Goal: Task Accomplishment & Management: Manage account settings

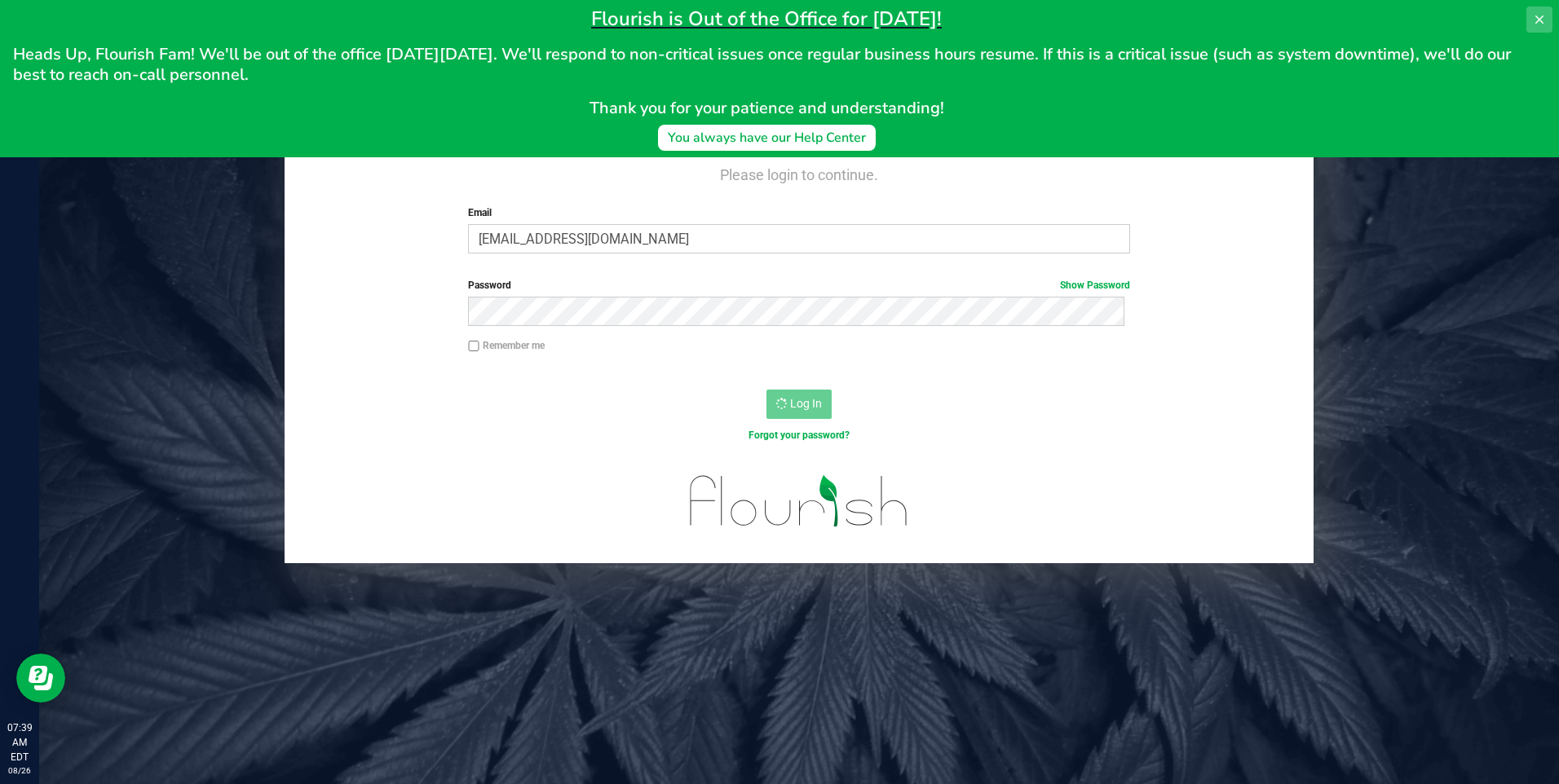
click at [1537, 18] on icon at bounding box center [1540, 19] width 8 height 8
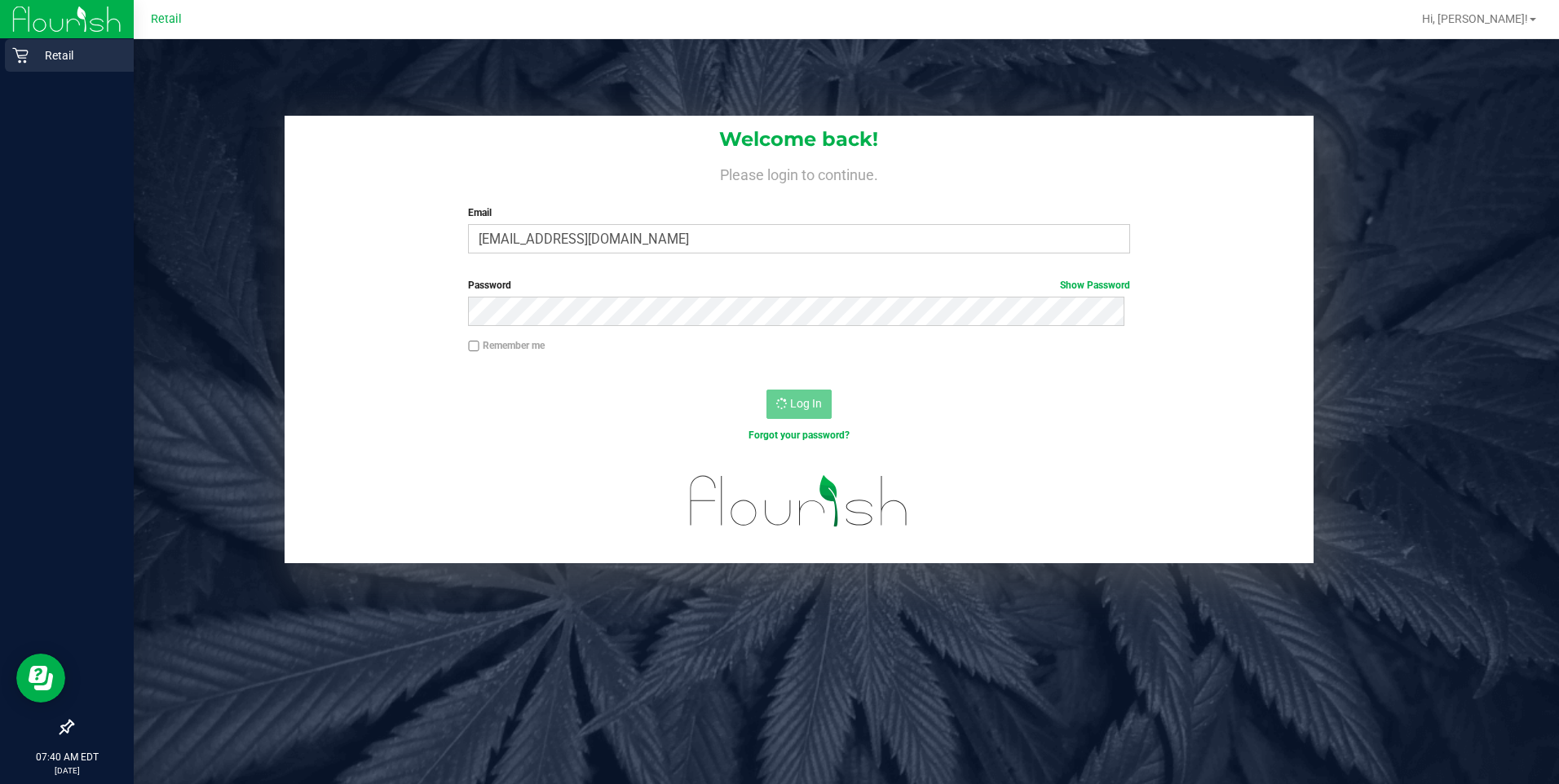
click at [26, 52] on icon at bounding box center [19, 55] width 16 height 16
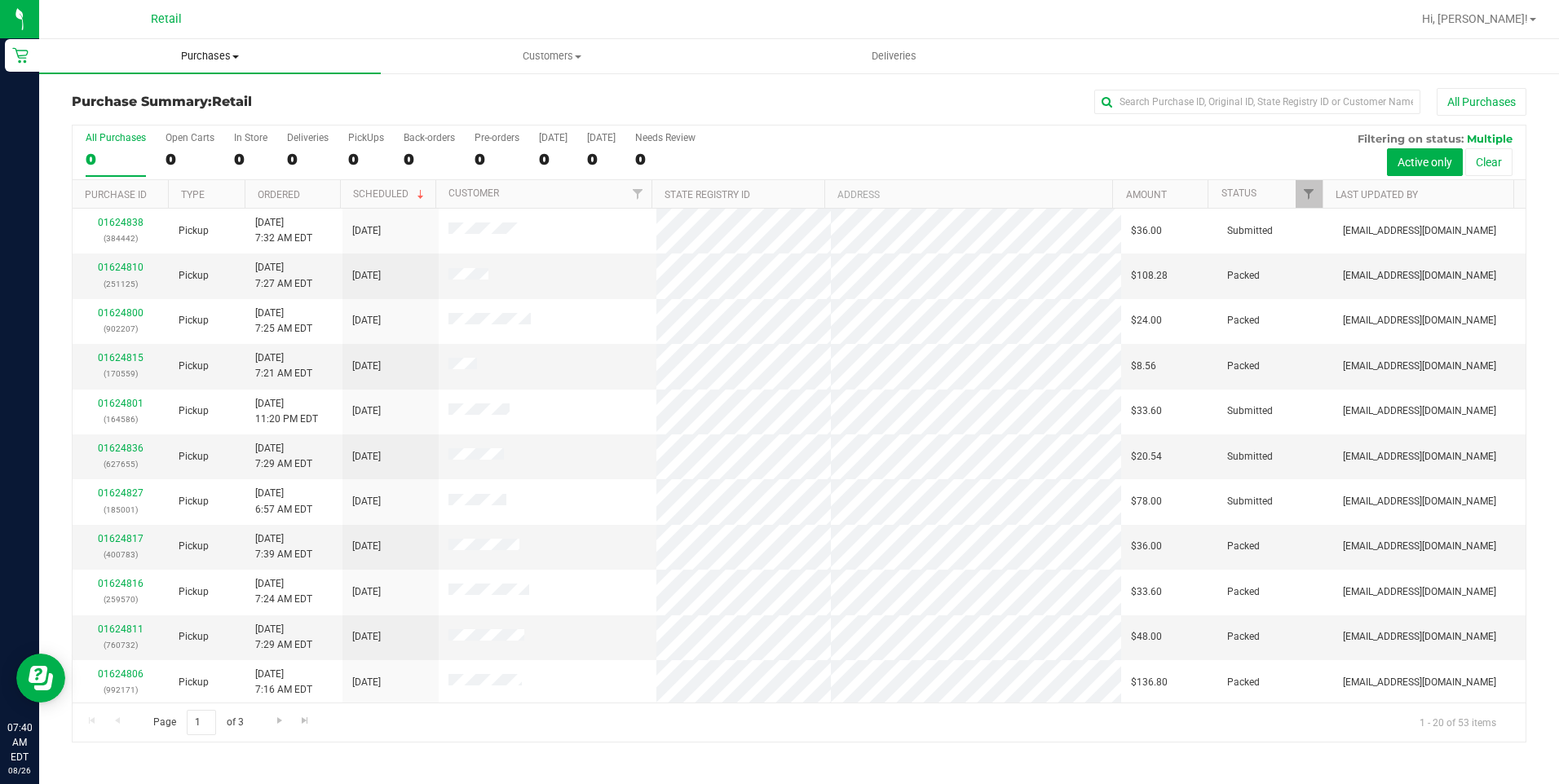
click at [233, 60] on span "Purchases" at bounding box center [209, 56] width 342 height 14
click at [126, 118] on span "Fulfillment" at bounding box center [89, 117] width 101 height 14
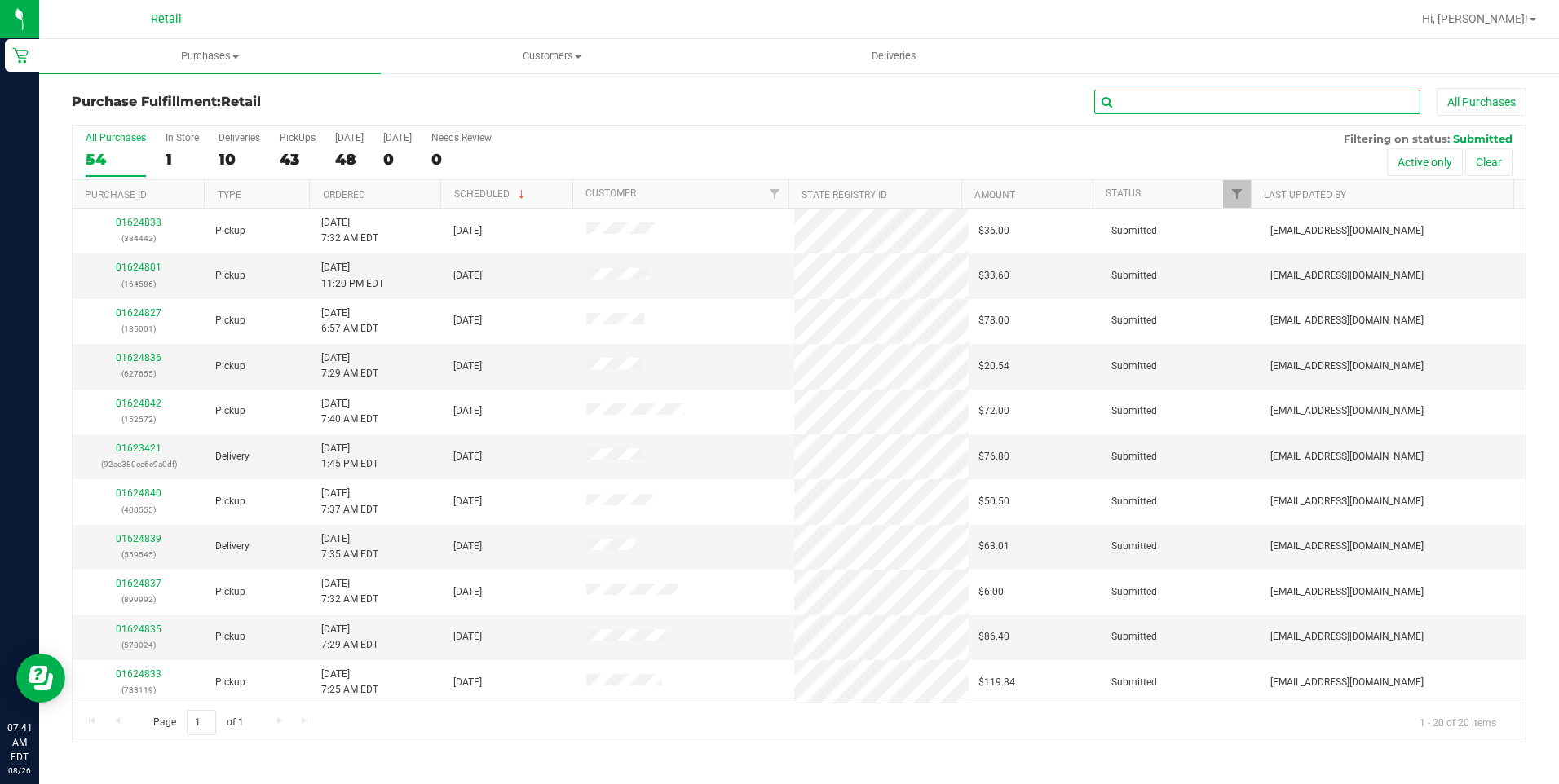
click at [1154, 95] on input "text" at bounding box center [1257, 101] width 326 height 24
type input "785332"
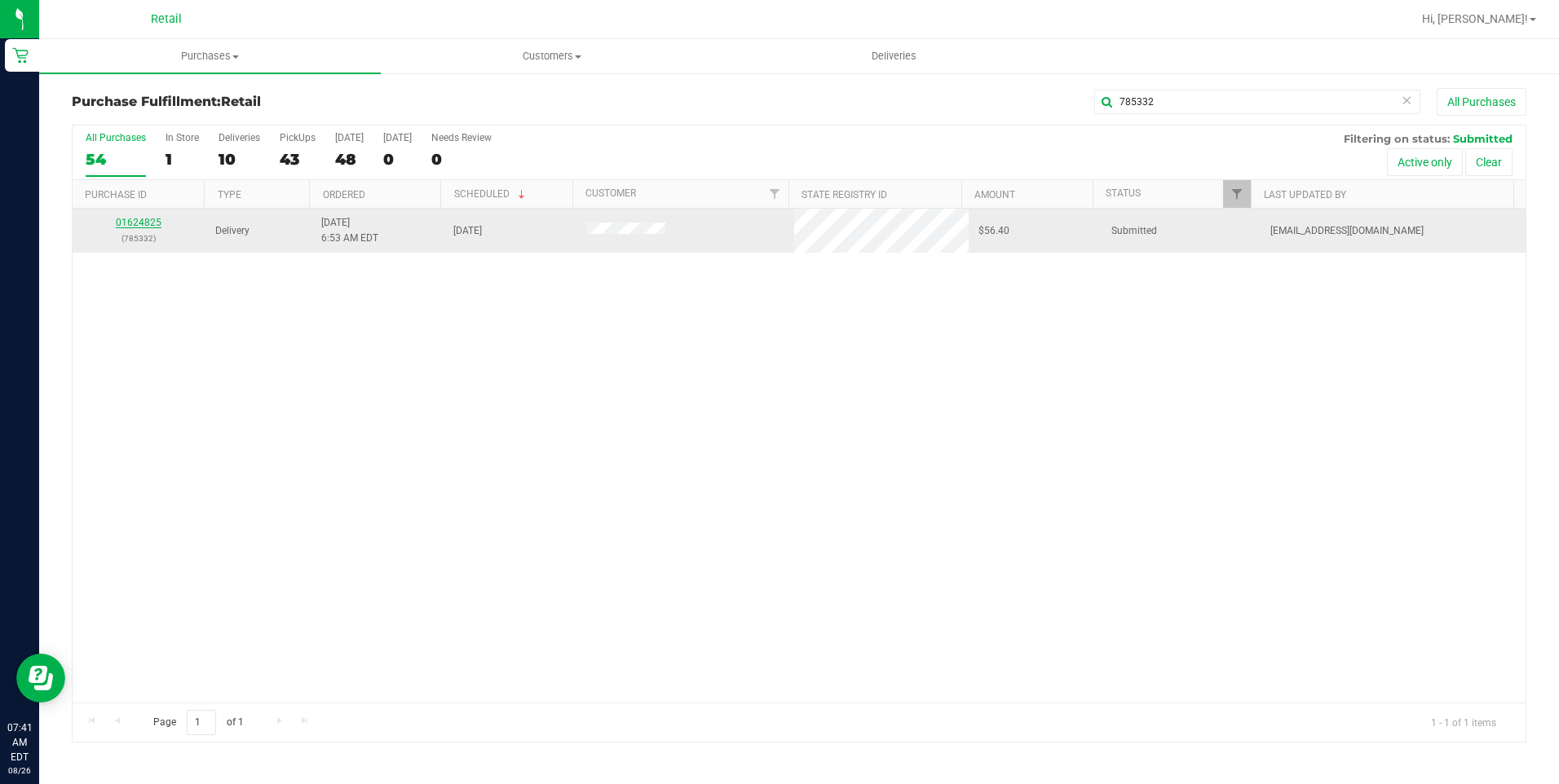
click at [135, 219] on link "01624825" at bounding box center [138, 223] width 46 height 12
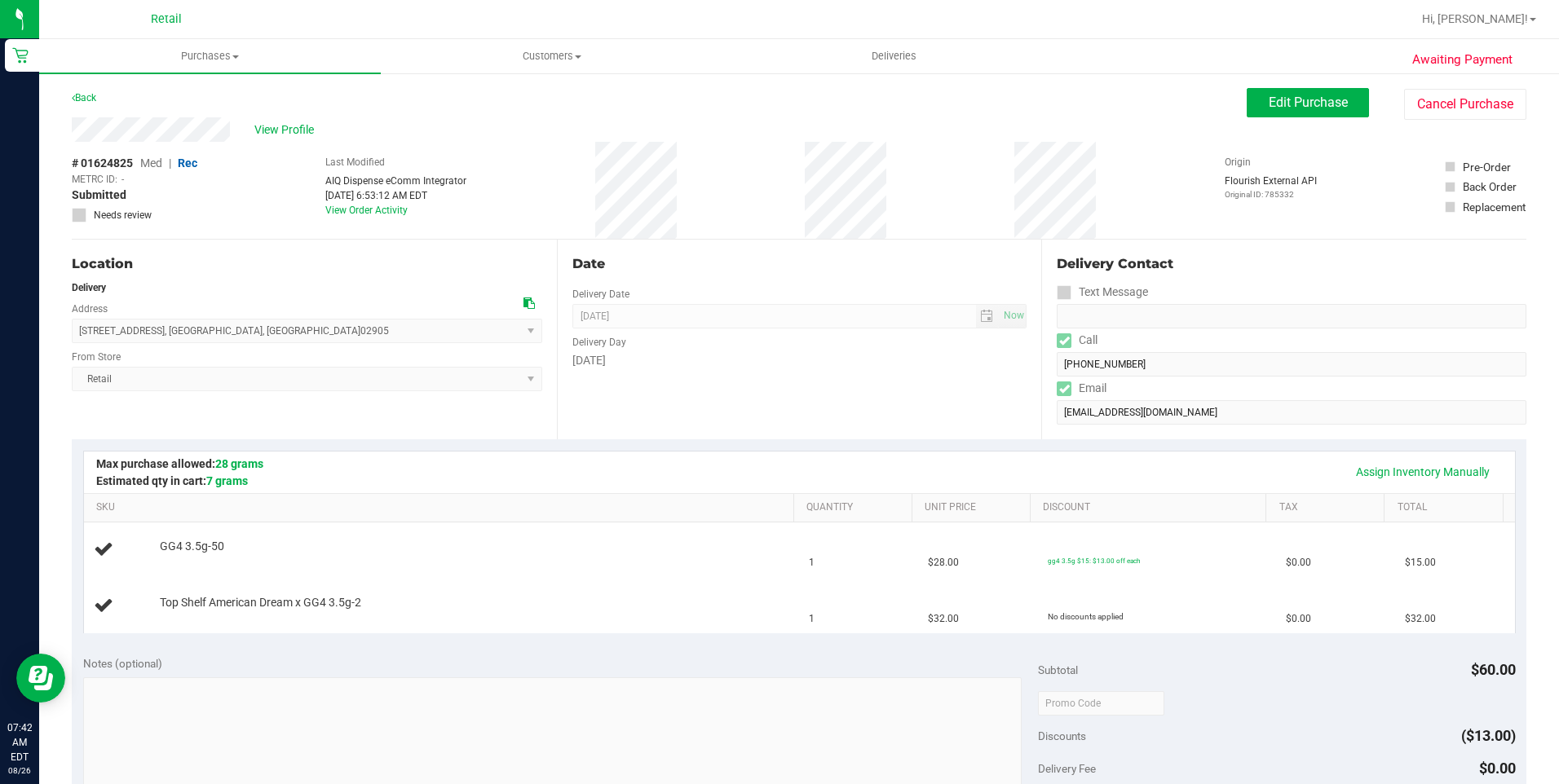
click at [636, 396] on div "Date Delivery Date [DATE] Now [DATE] 08:00 AM Now Delivery Day [DATE]" at bounding box center [799, 339] width 485 height 200
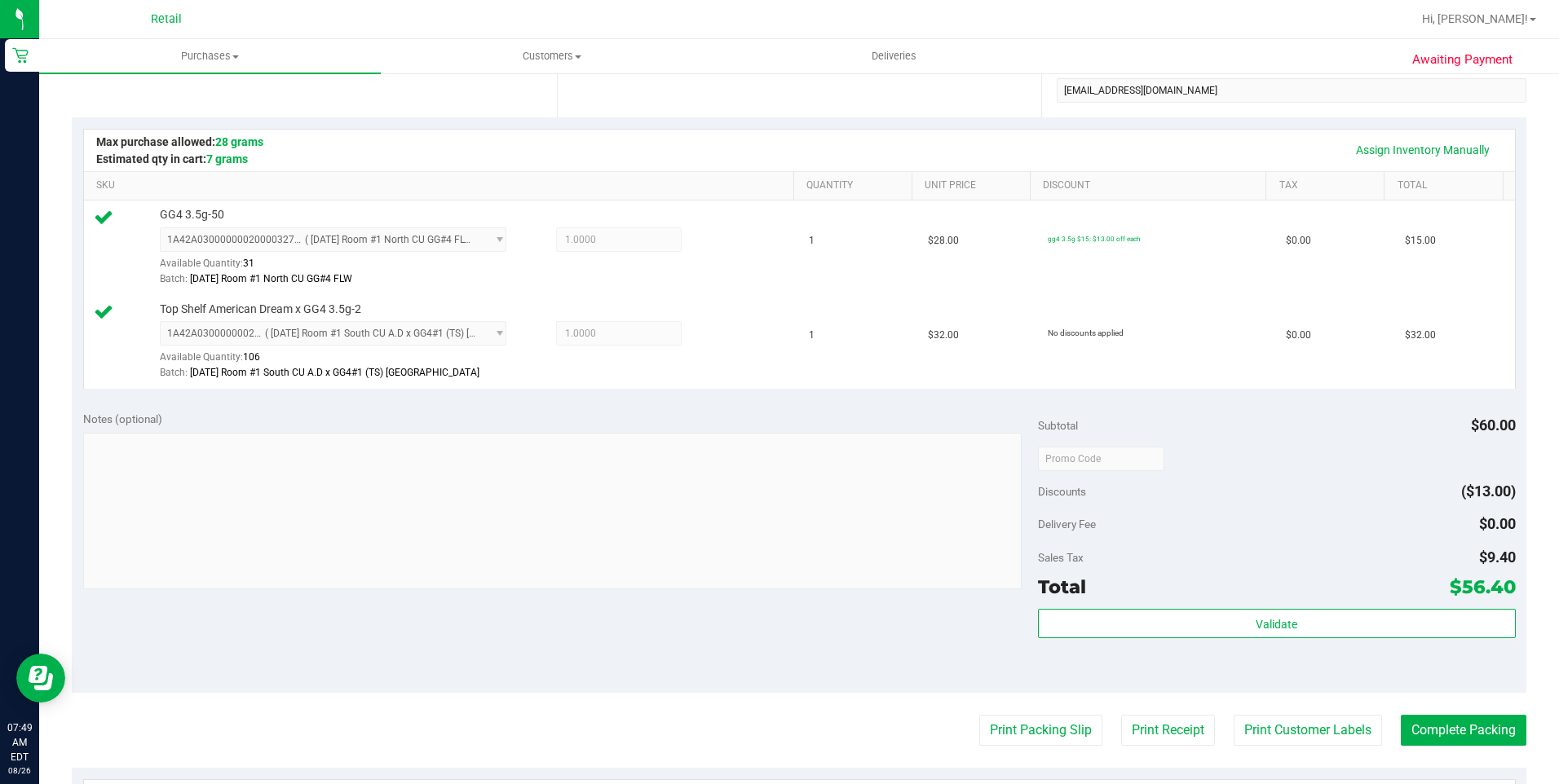
scroll to position [326, 0]
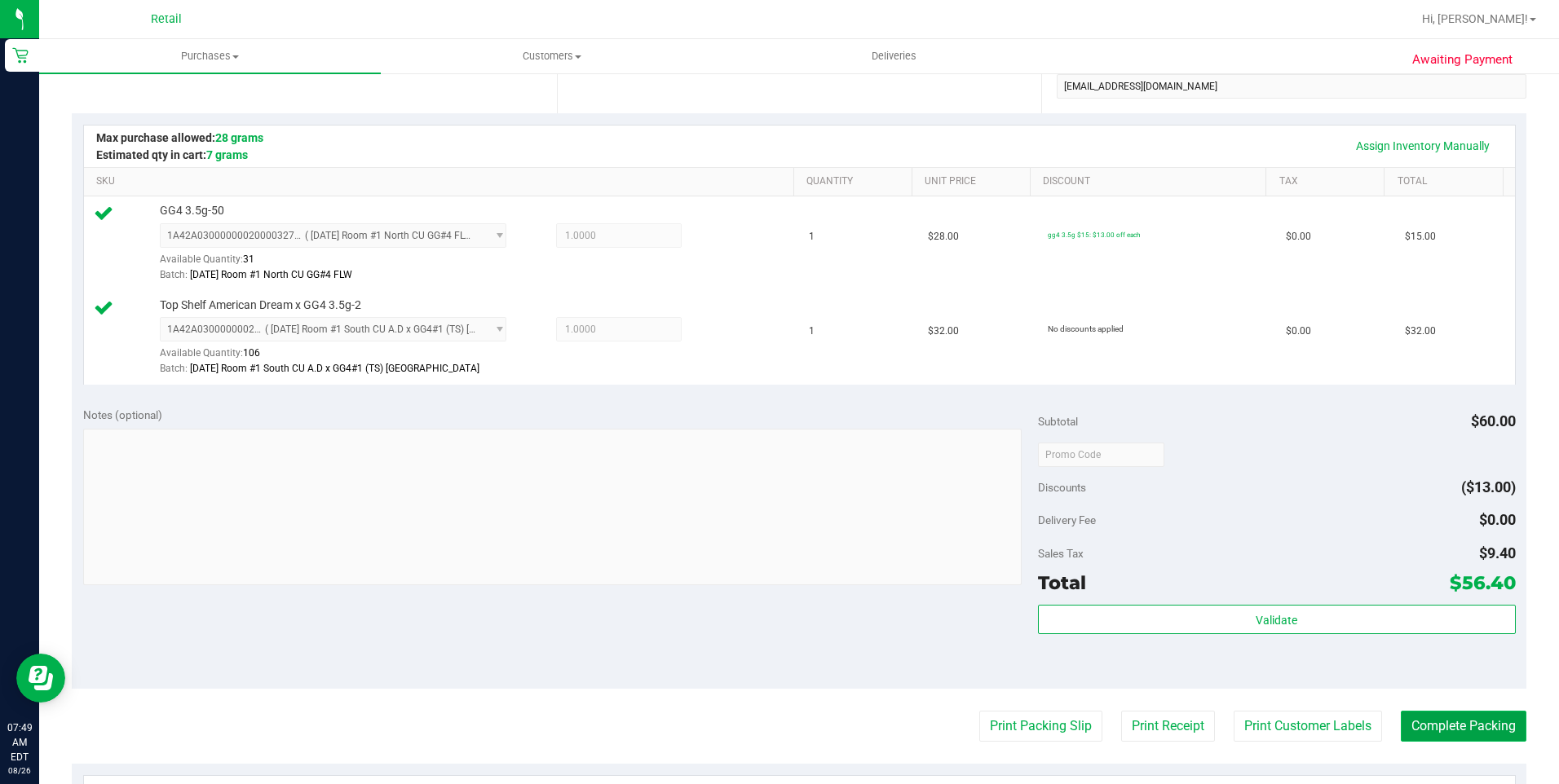
click at [1421, 712] on button "Complete Packing" at bounding box center [1464, 726] width 126 height 31
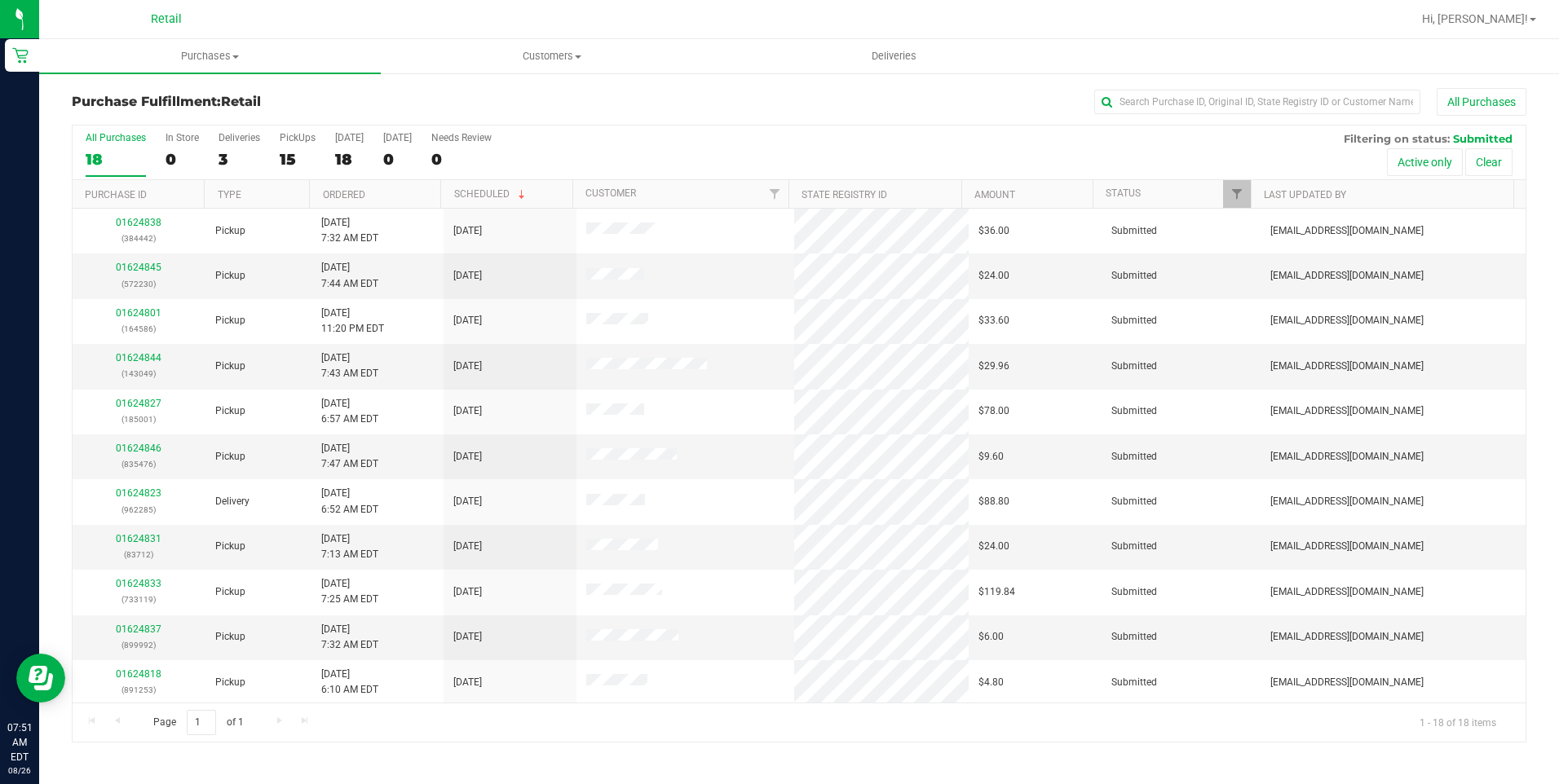
click at [181, 35] on nav "Retail Hi, [PERSON_NAME]!" at bounding box center [798, 19] width 1520 height 39
click at [191, 47] on uib-tab-heading "Purchases Summary of purchases Fulfillment All purchases" at bounding box center [209, 56] width 342 height 35
click at [149, 140] on span "All purchases" at bounding box center [96, 138] width 116 height 14
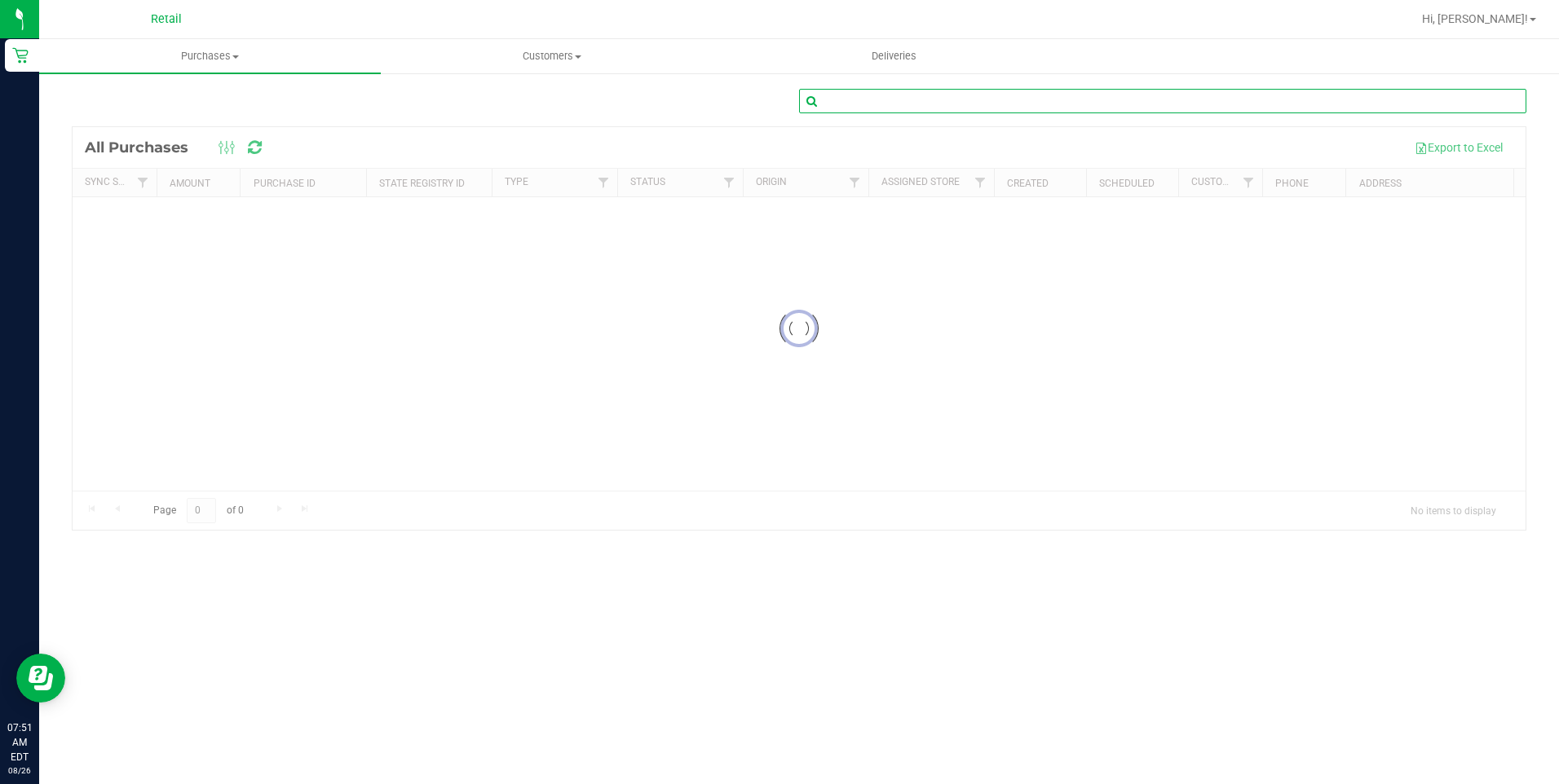
click at [858, 105] on input "text" at bounding box center [1163, 100] width 728 height 24
type input "m"
type input "[PERSON_NAME]"
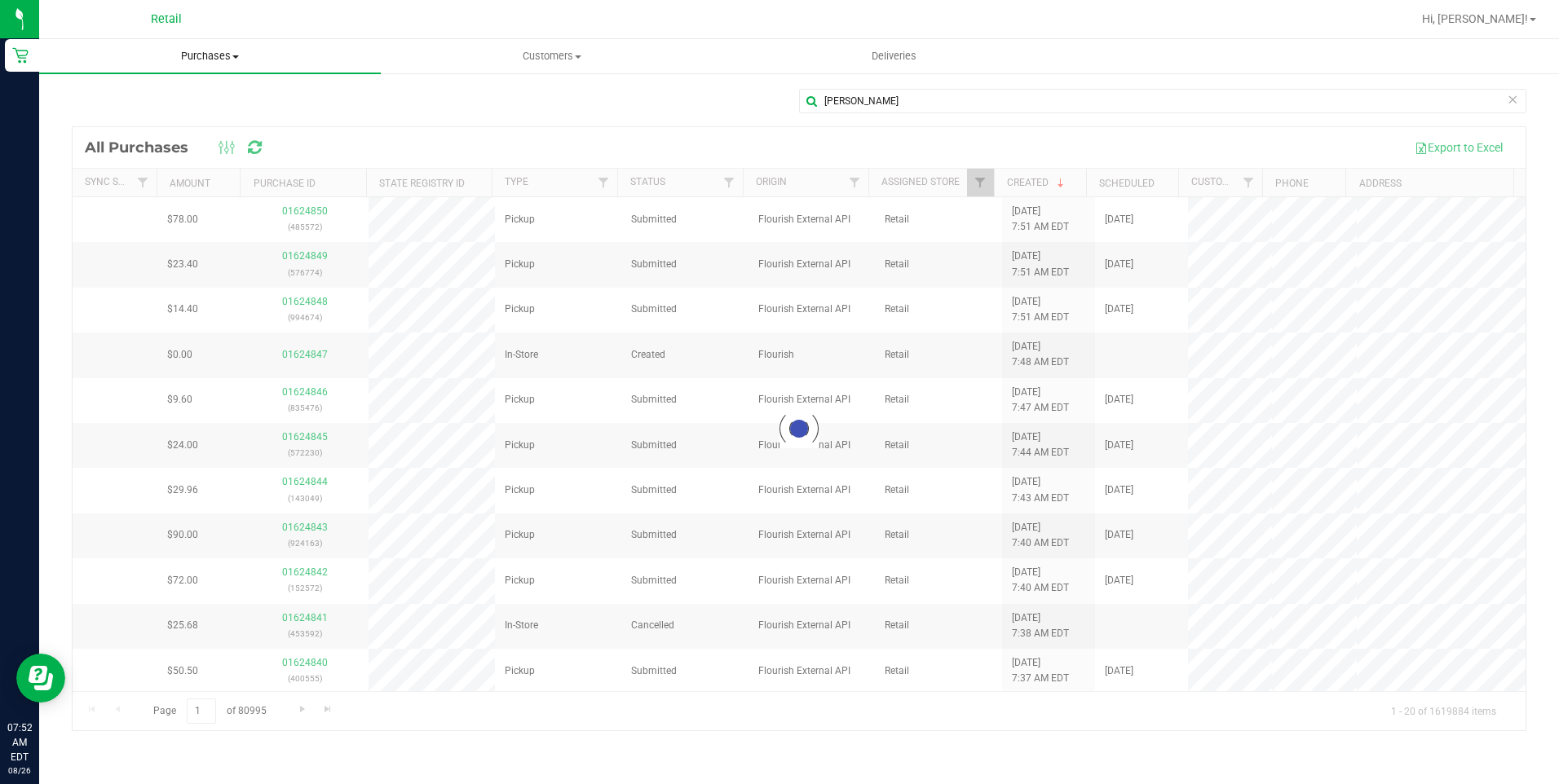
click at [204, 58] on span "Purchases" at bounding box center [209, 56] width 342 height 14
click at [121, 115] on span "Fulfillment" at bounding box center [89, 117] width 101 height 14
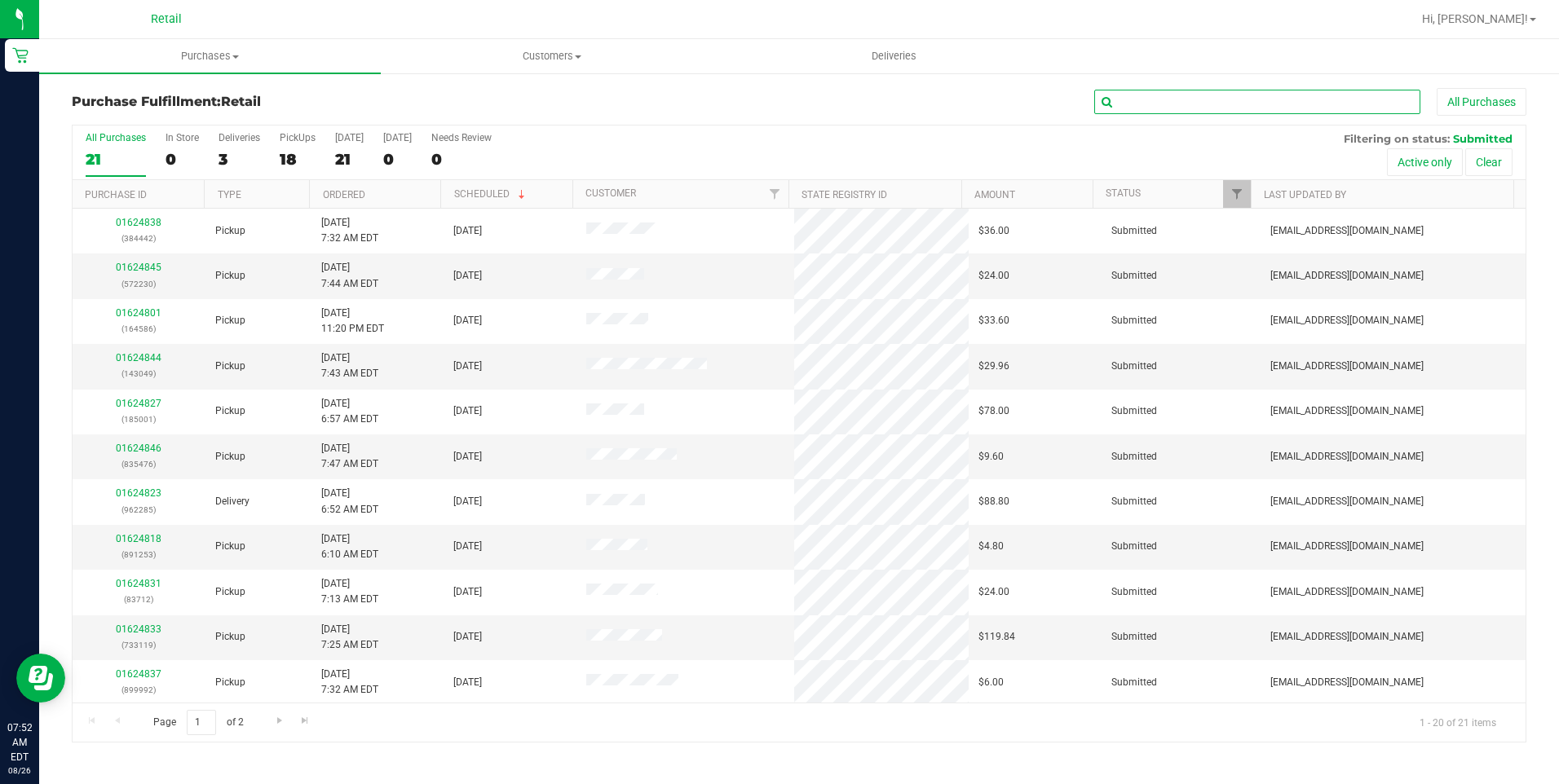
drag, startPoint x: 1169, startPoint y: 103, endPoint x: 1156, endPoint y: 104, distance: 13.0
click at [1169, 103] on input "text" at bounding box center [1257, 101] width 326 height 24
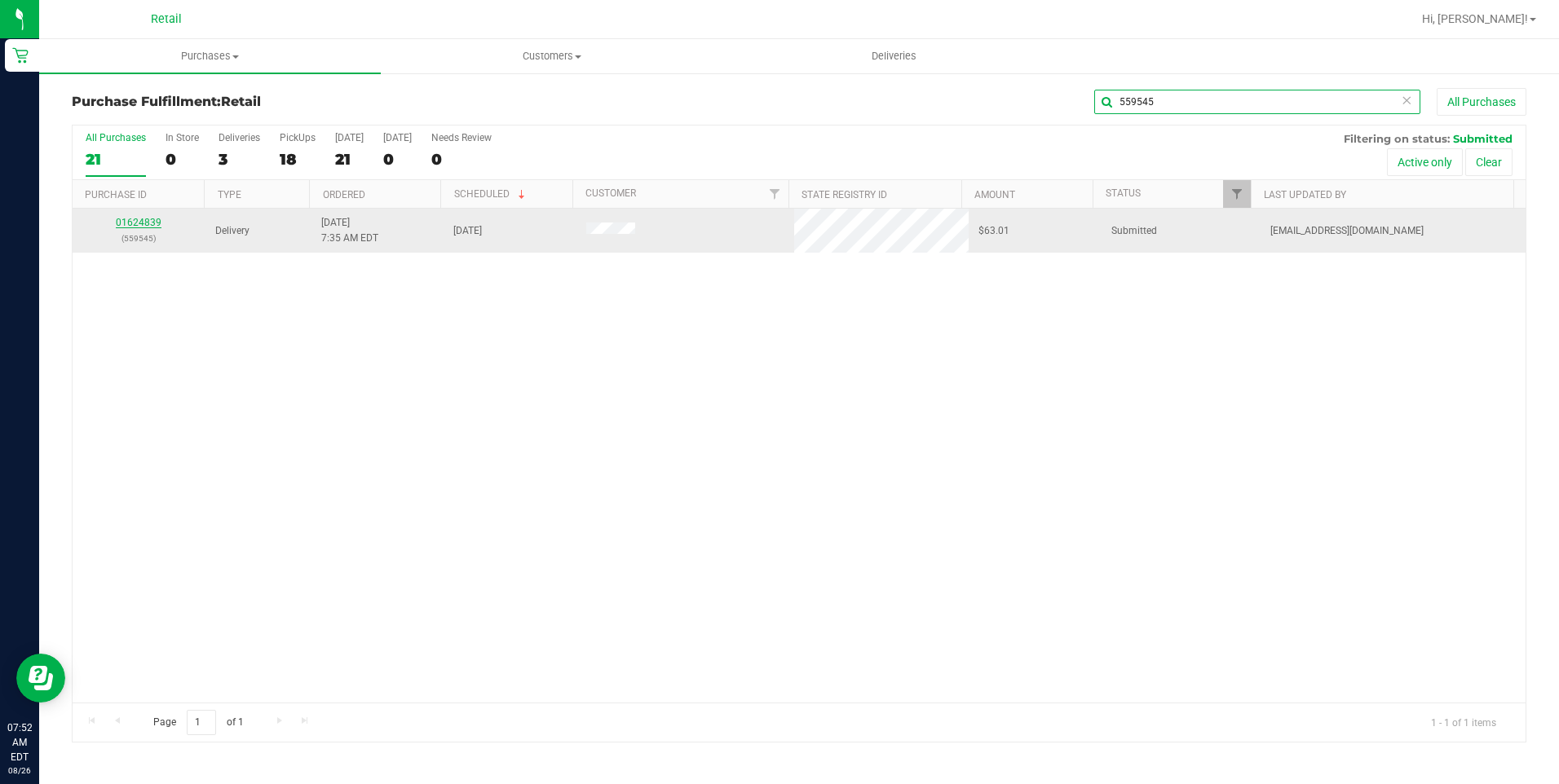
type input "559545"
click at [146, 224] on link "01624839" at bounding box center [138, 223] width 46 height 12
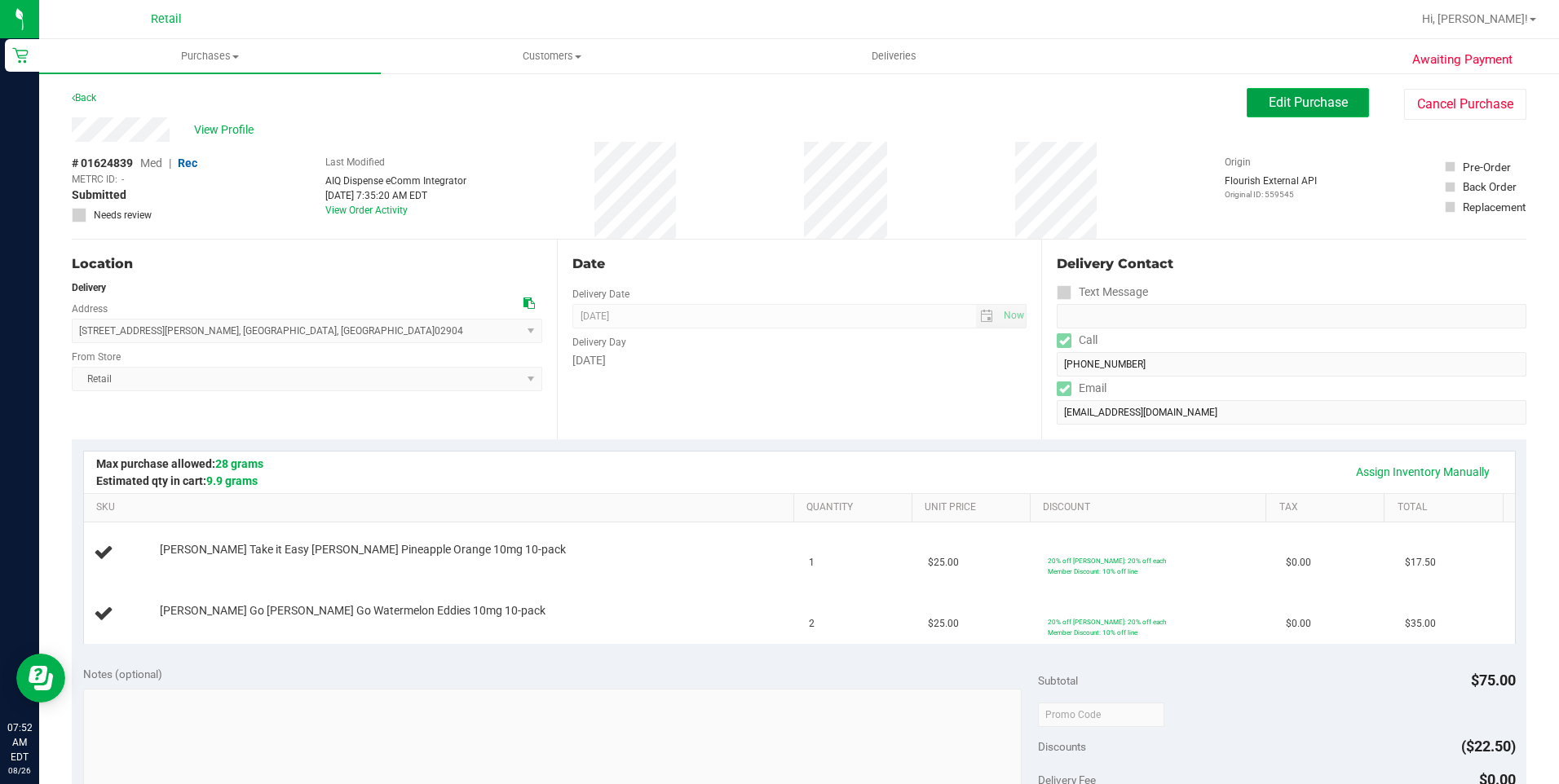
click at [1302, 102] on span "Edit Purchase" at bounding box center [1308, 102] width 79 height 15
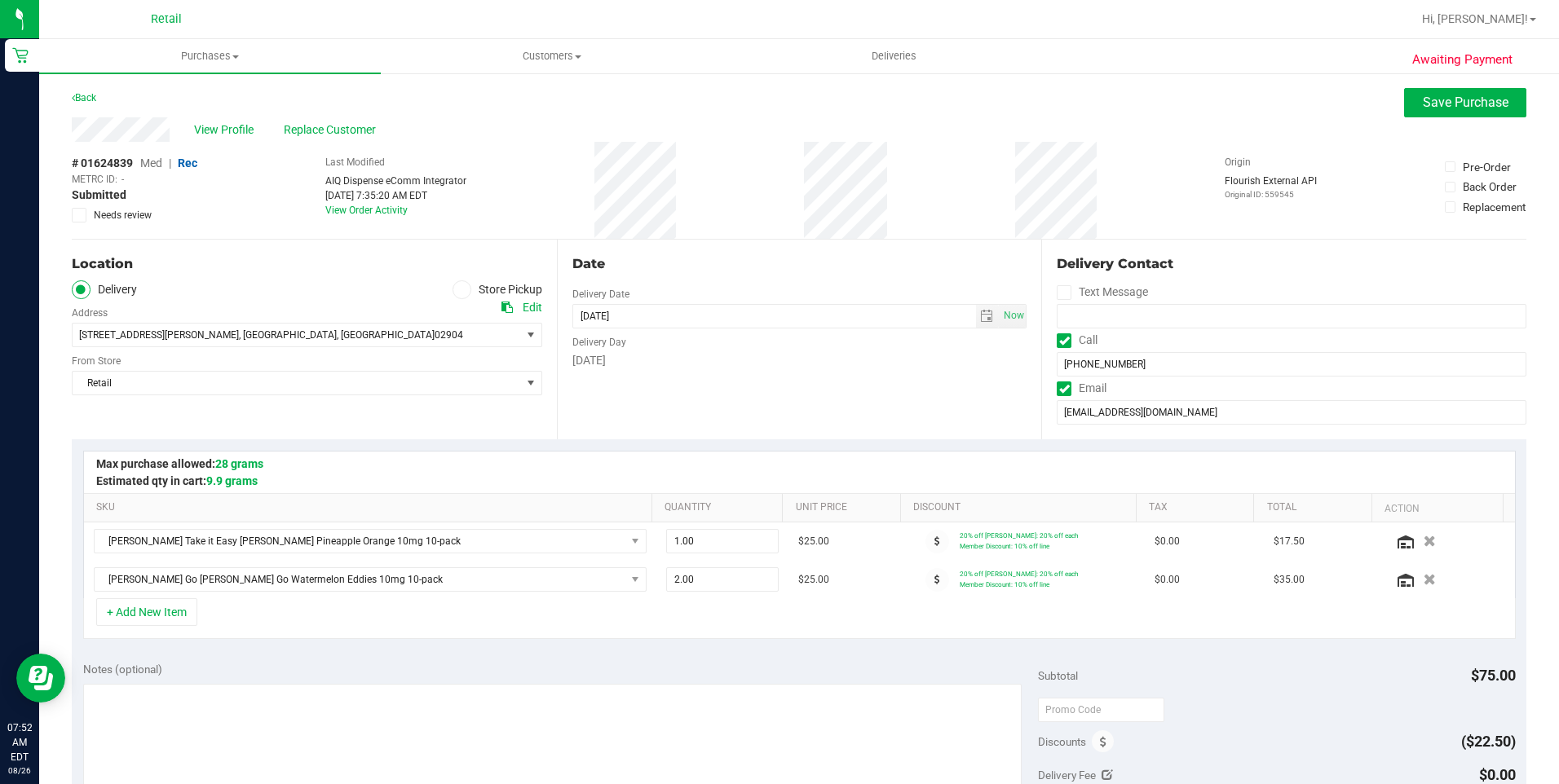
click at [150, 168] on span "Med" at bounding box center [151, 162] width 22 height 13
click at [187, 166] on span "Rec" at bounding box center [188, 162] width 19 height 13
click at [1473, 121] on div "View Profile Replace Customer" at bounding box center [798, 129] width 1454 height 24
click at [1467, 107] on span "Save Purchase" at bounding box center [1465, 102] width 85 height 15
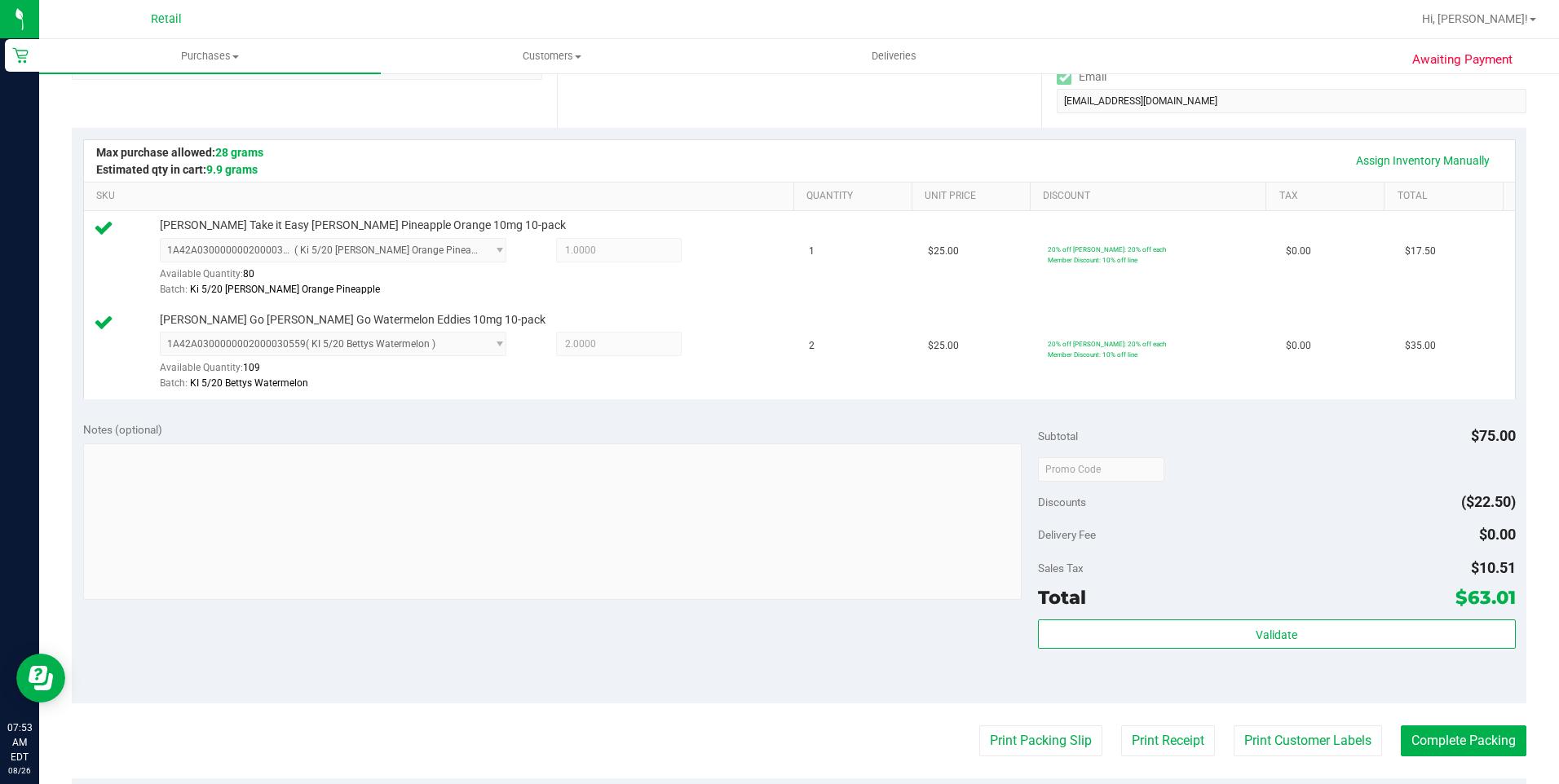
scroll to position [570, 0]
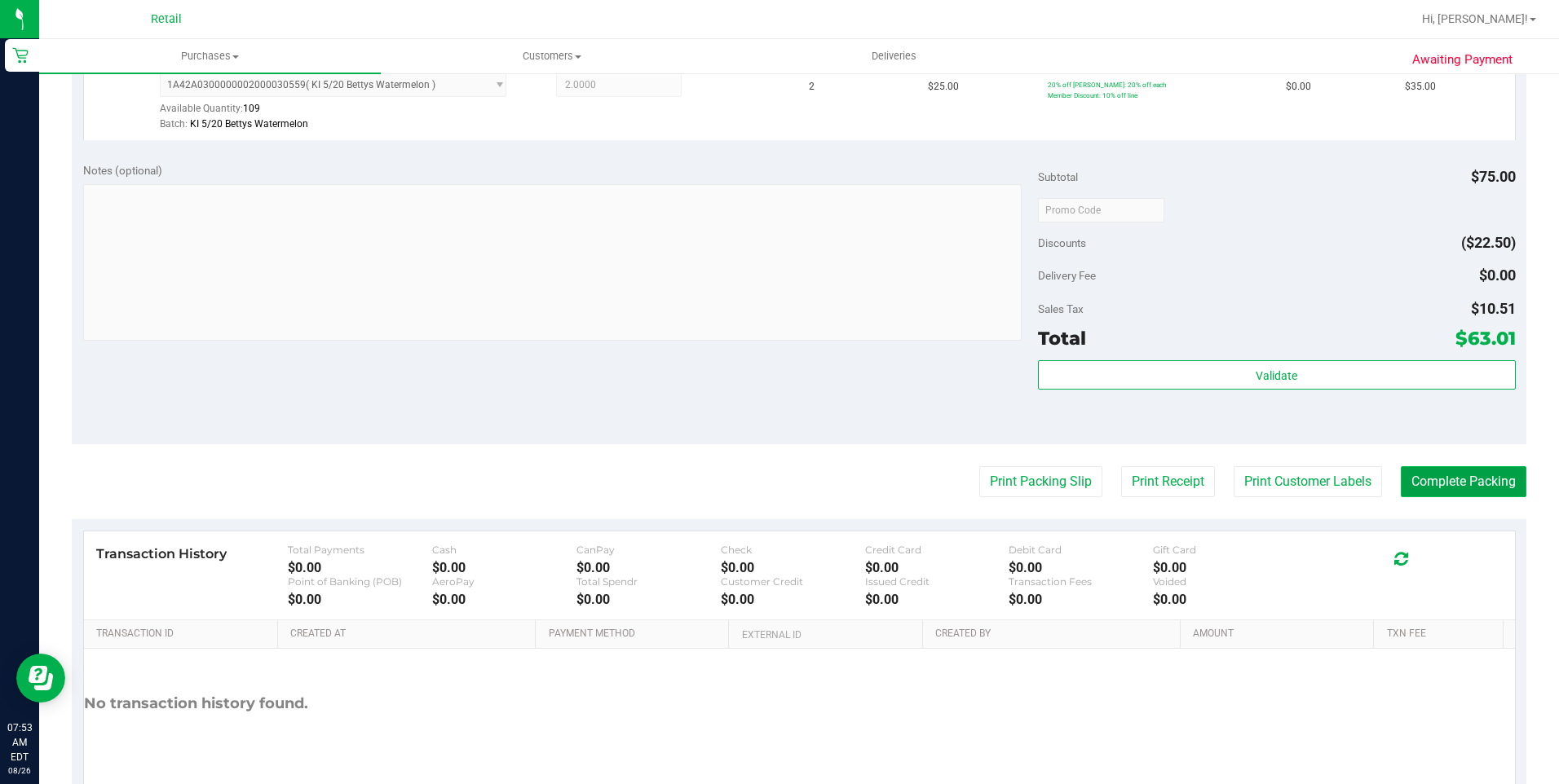
click at [1432, 484] on button "Complete Packing" at bounding box center [1464, 482] width 126 height 31
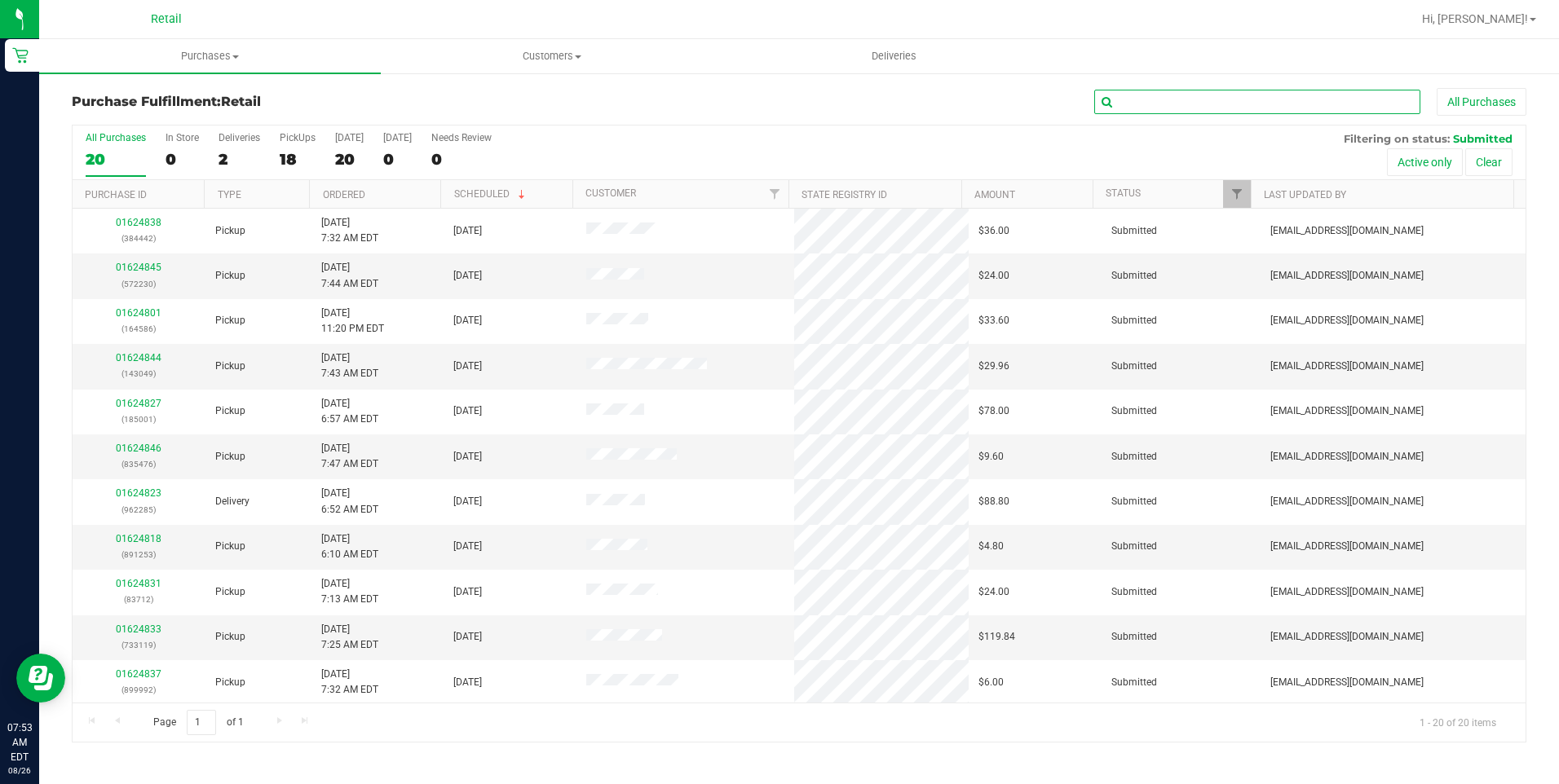
click at [1153, 110] on input "text" at bounding box center [1257, 101] width 326 height 24
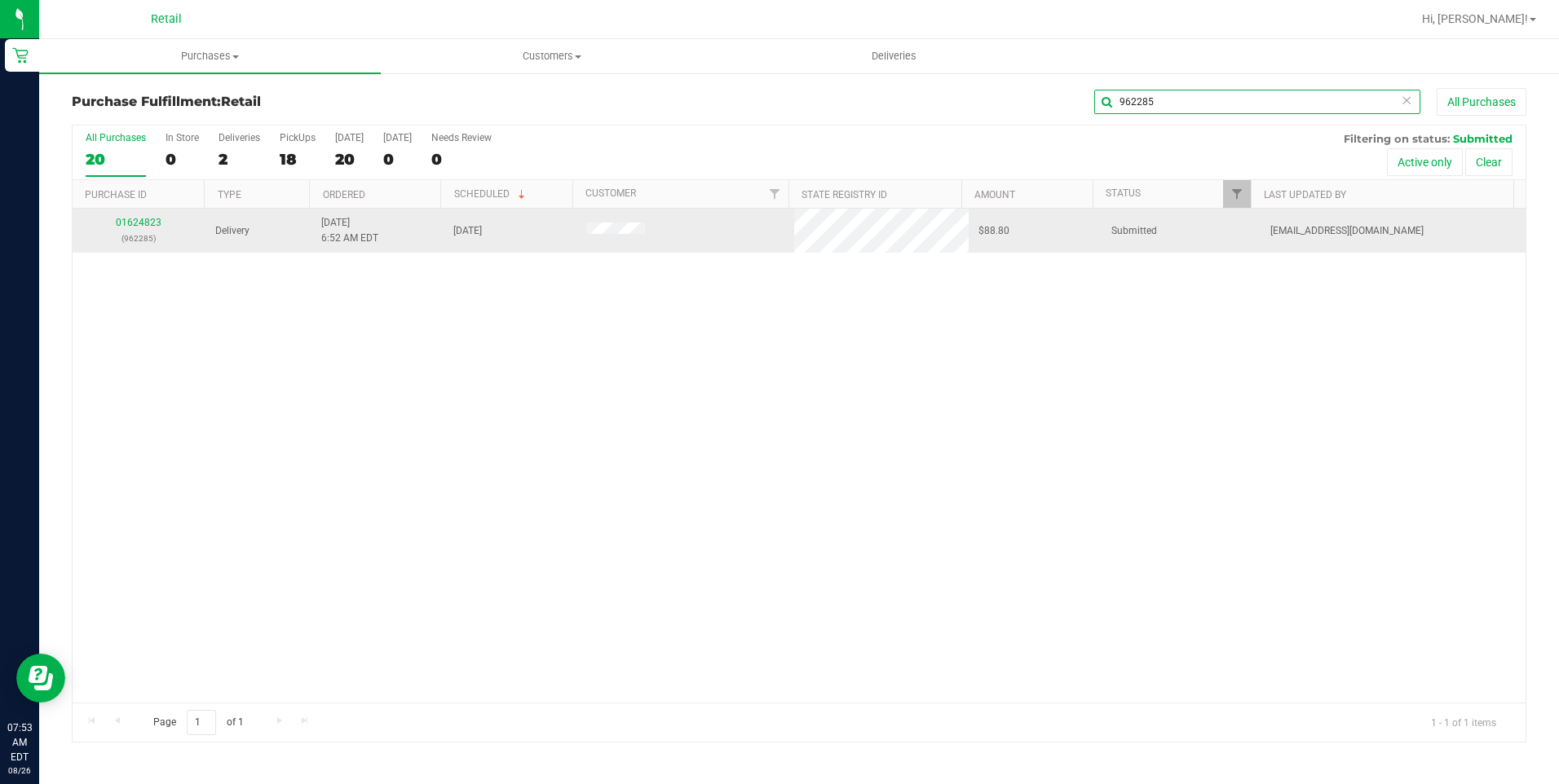
type input "962285"
click at [148, 216] on div "01624823 (962285)" at bounding box center [139, 230] width 113 height 31
click at [146, 222] on link "01624823" at bounding box center [138, 223] width 46 height 12
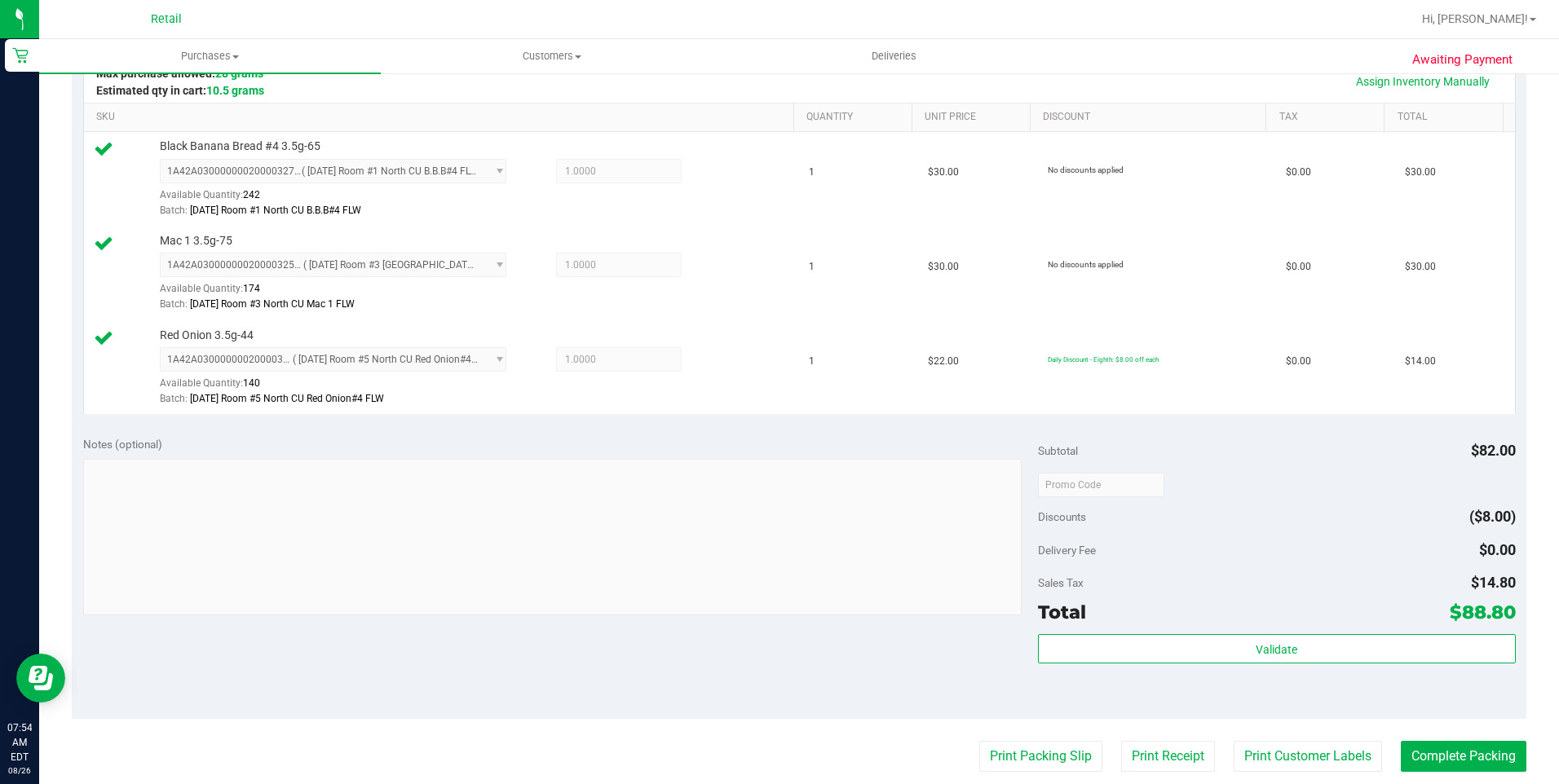
scroll to position [489, 0]
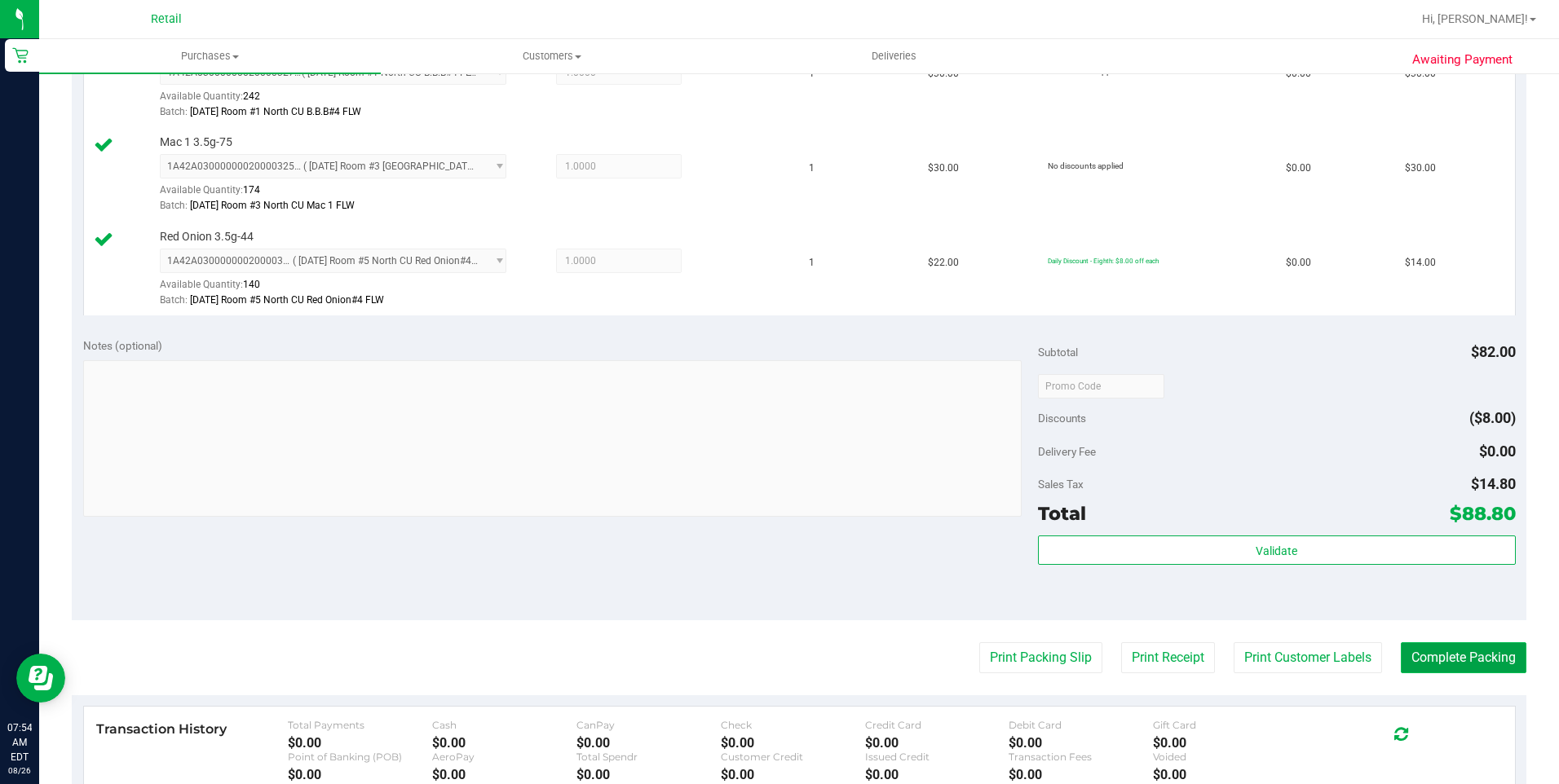
click at [1427, 671] on button "Complete Packing" at bounding box center [1464, 657] width 126 height 31
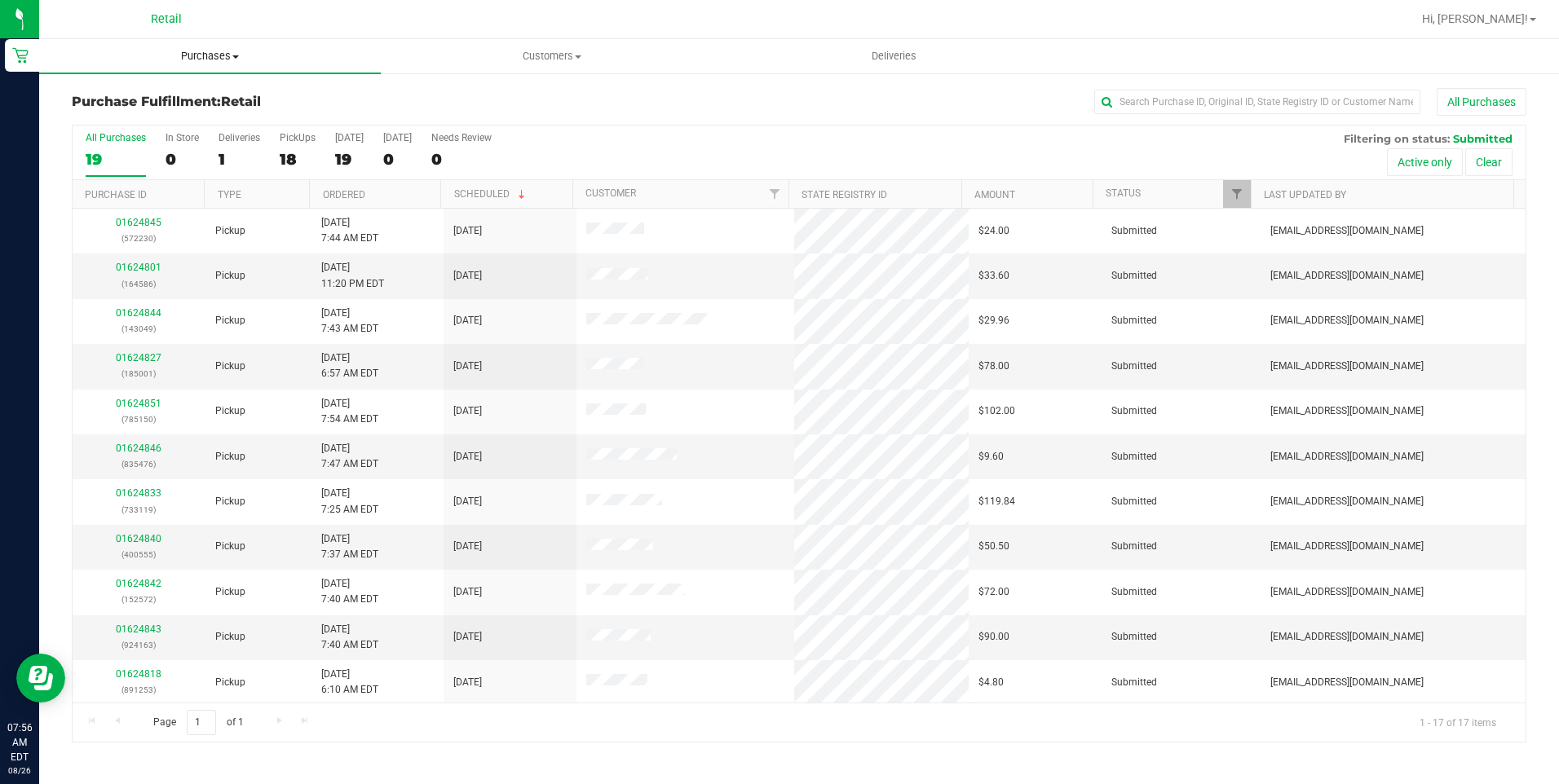
click at [204, 64] on uib-tab-heading "Purchases Summary of purchases Fulfillment All purchases" at bounding box center [209, 56] width 342 height 35
click at [629, 111] on div "All Purchases" at bounding box center [1042, 101] width 970 height 28
click at [922, 62] on span "Deliveries" at bounding box center [894, 56] width 89 height 14
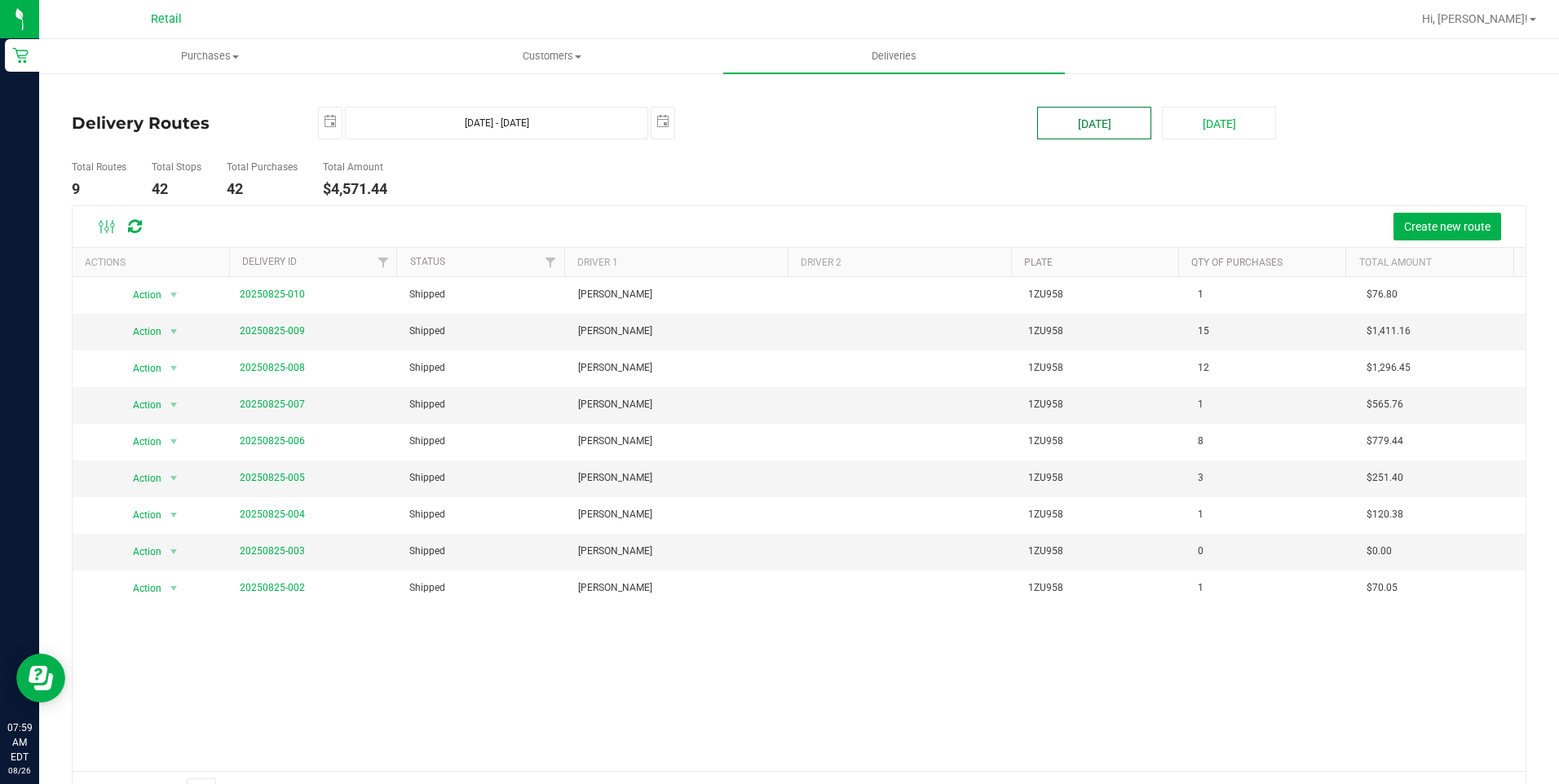
click at [1114, 121] on button "[DATE]" at bounding box center [1094, 123] width 114 height 33
type input "[DATE] - [DATE]"
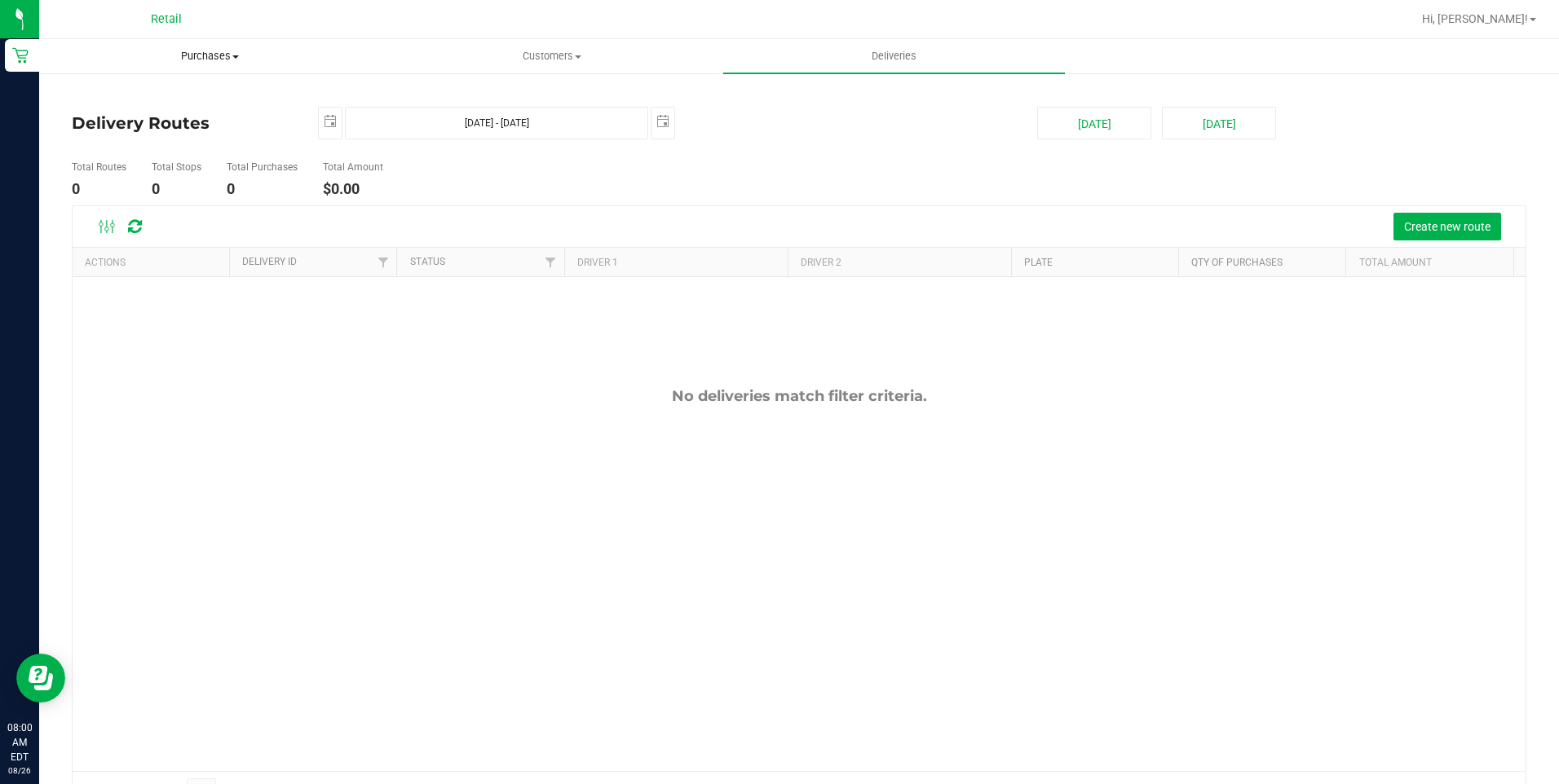
click at [233, 53] on span "Purchases" at bounding box center [209, 56] width 340 height 14
click at [884, 156] on ul "Total Routes 0 Total Stops 0 Total Purchases 0 Total Amount $0.00" at bounding box center [550, 180] width 966 height 51
click at [1427, 242] on div "Create new route" at bounding box center [798, 226] width 1453 height 41
click at [1430, 228] on span "Create new route" at bounding box center [1447, 226] width 86 height 13
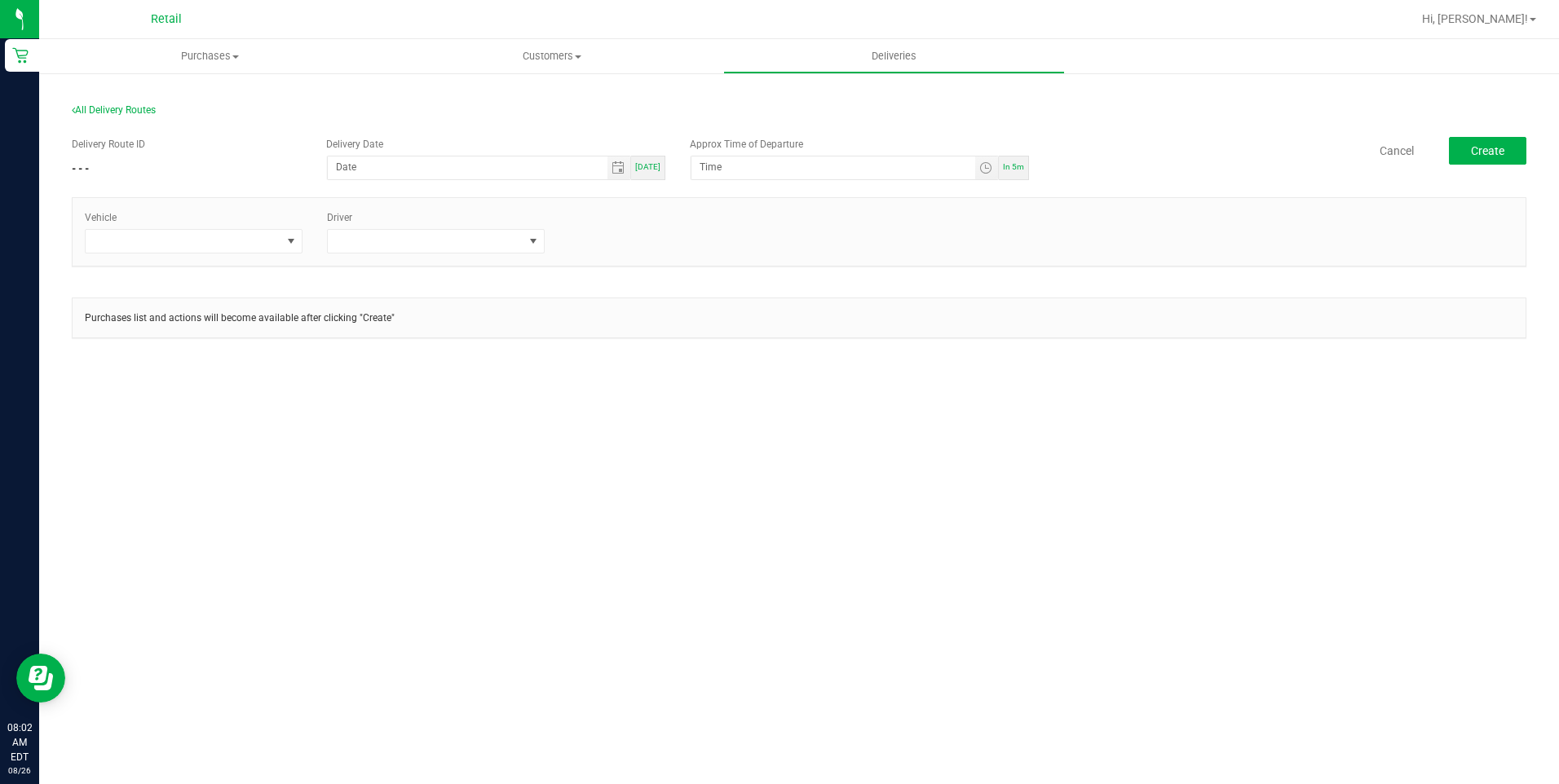
click at [652, 175] on div "[DATE]" at bounding box center [648, 168] width 35 height 24
type input "[DATE]"
click at [294, 249] on span at bounding box center [291, 241] width 20 height 23
click at [132, 339] on li "Tesla" at bounding box center [193, 338] width 216 height 28
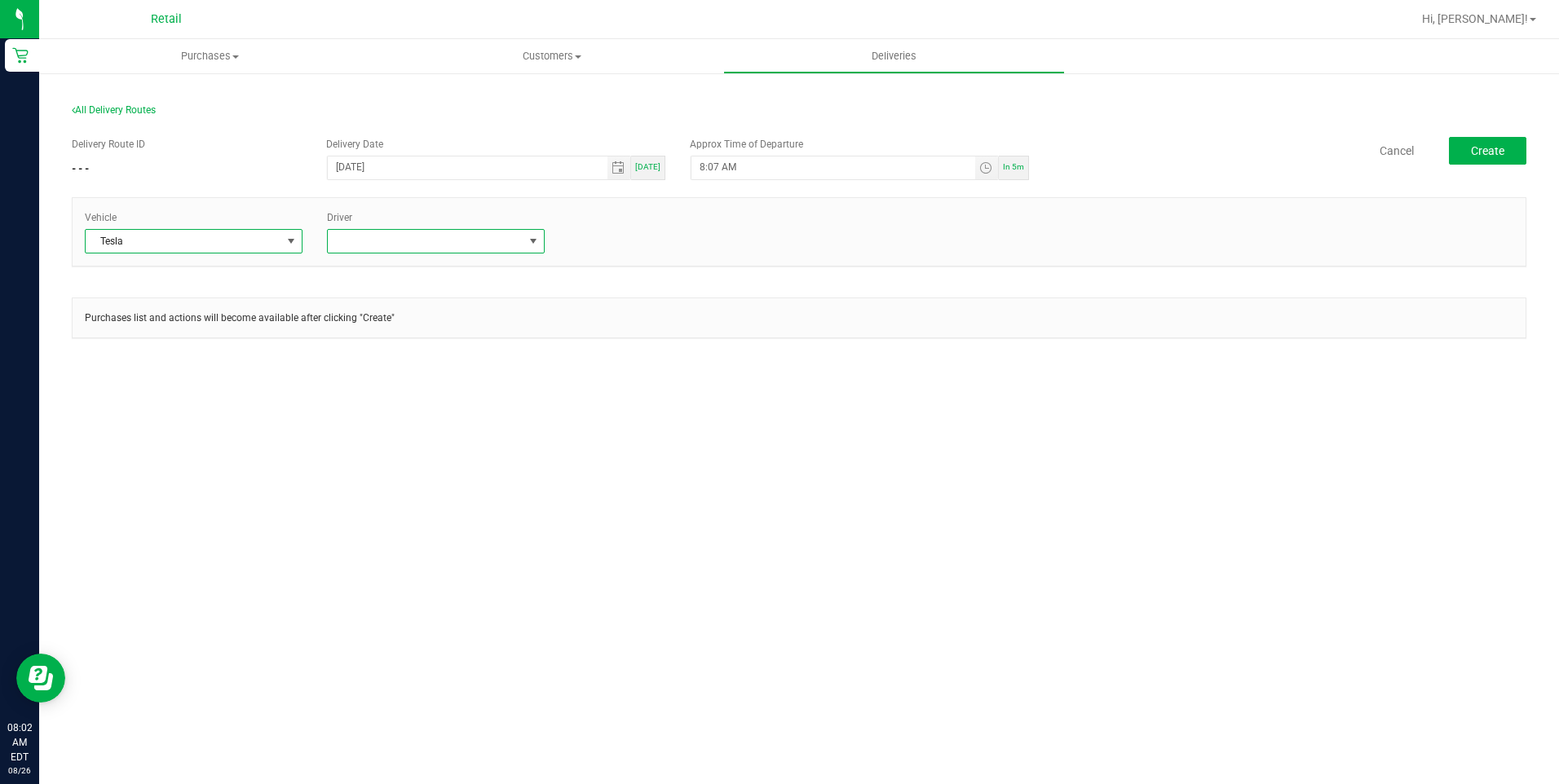
click at [527, 248] on span at bounding box center [533, 241] width 13 height 13
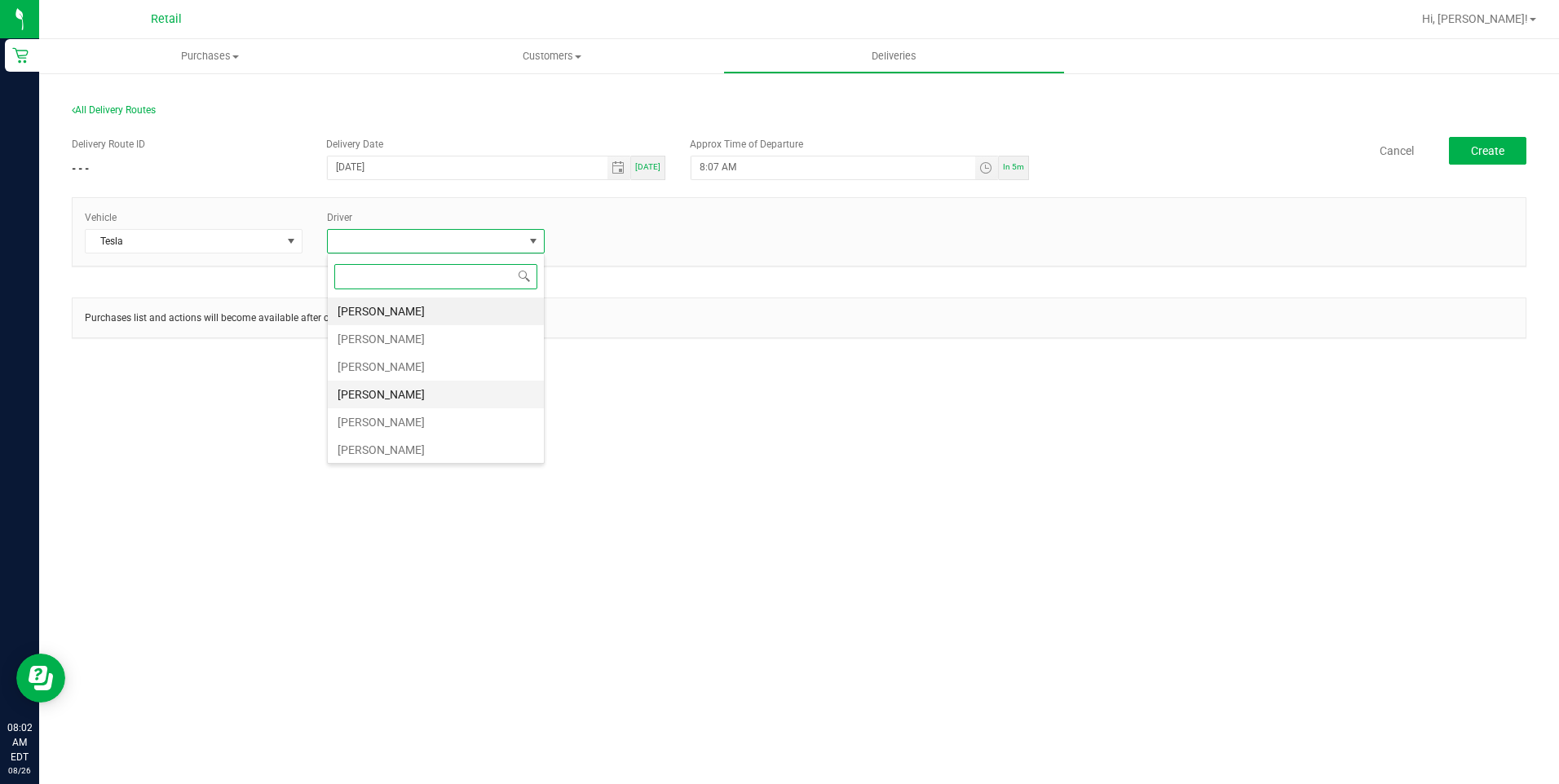
click at [377, 397] on li "[PERSON_NAME]" at bounding box center [436, 394] width 216 height 28
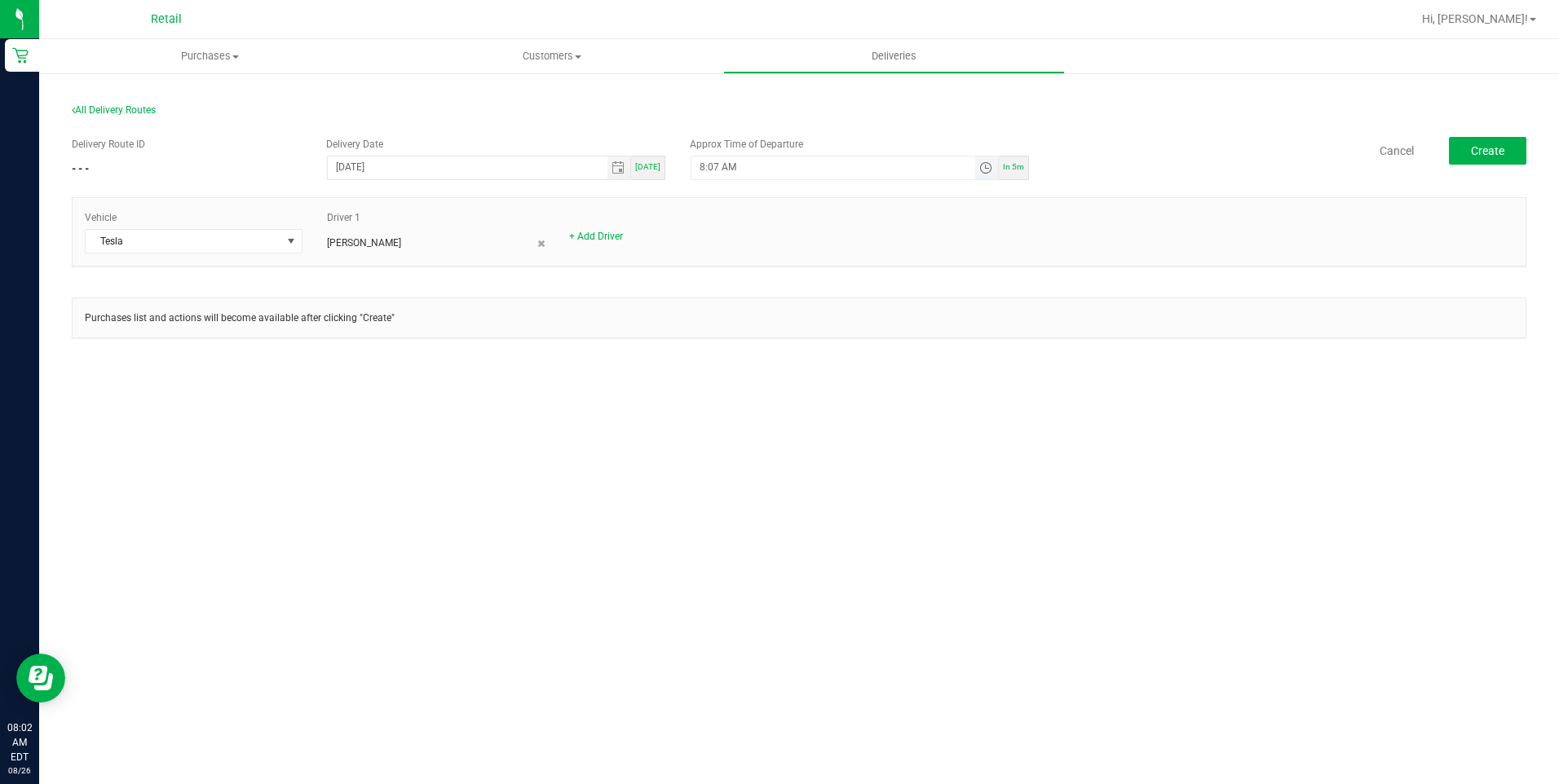
click at [990, 165] on span "Toggle time list" at bounding box center [985, 167] width 13 height 13
click at [719, 357] on li "8" at bounding box center [724, 351] width 39 height 22
click at [722, 348] on span "8" at bounding box center [724, 351] width 6 height 12
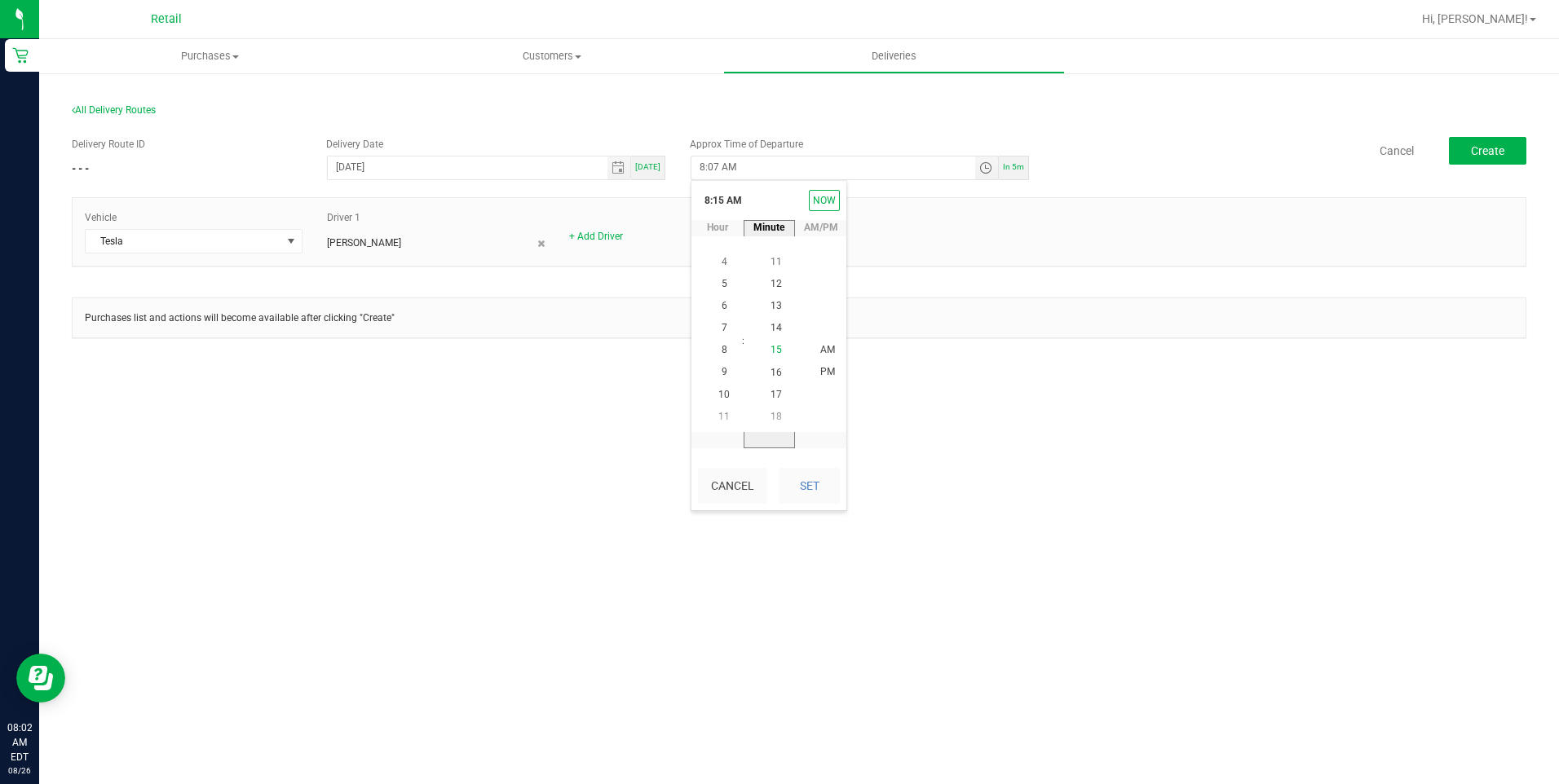
click at [773, 349] on span "15" at bounding box center [777, 351] width 12 height 12
click at [820, 353] on span "AM" at bounding box center [827, 350] width 14 height 12
click at [804, 500] on button "Set" at bounding box center [809, 485] width 61 height 36
type input "8:15 AM"
click at [820, 430] on div "Purchases Summary of purchases Fulfillment All purchases Customers All customer…" at bounding box center [798, 411] width 1520 height 745
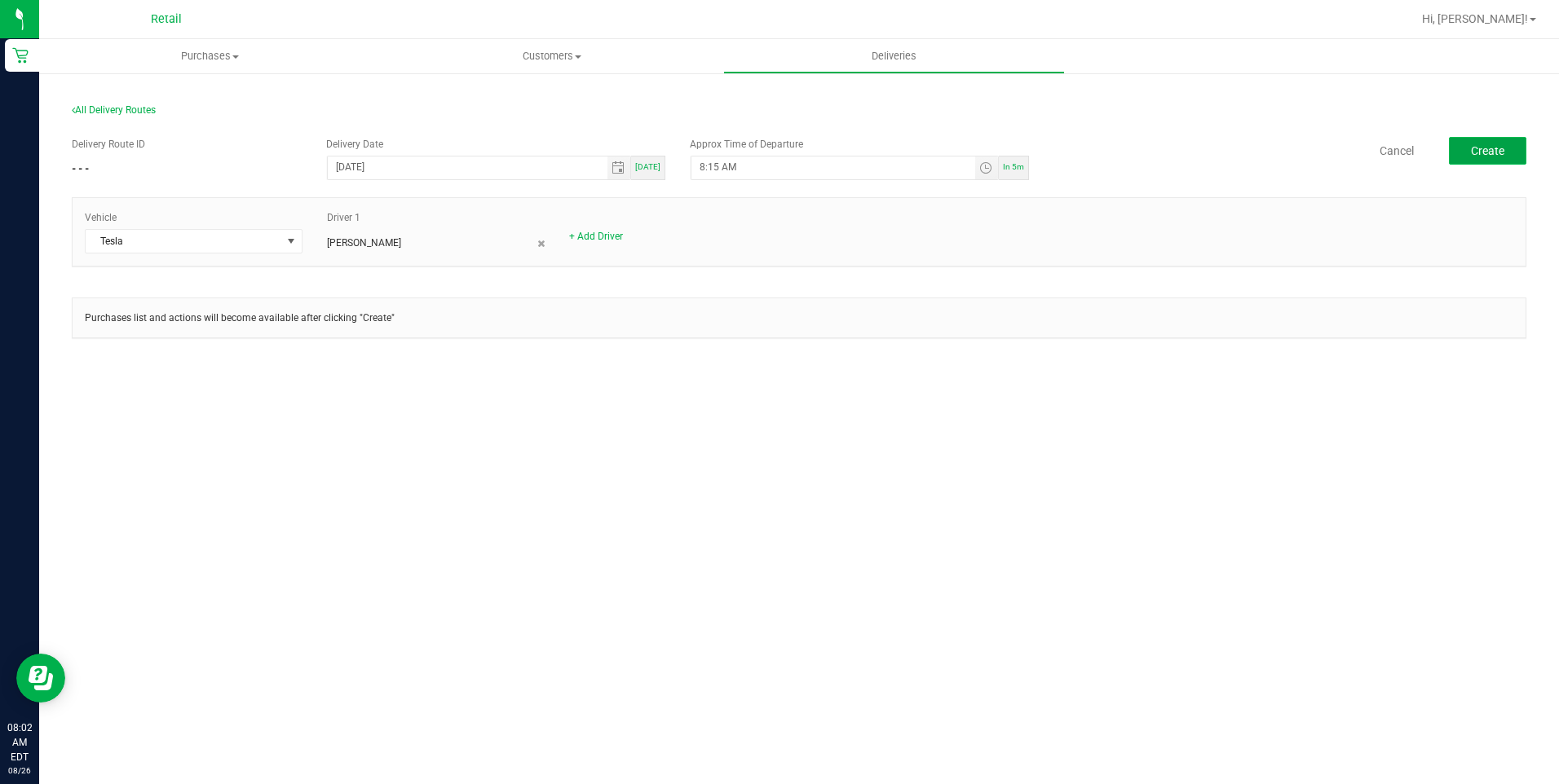
click at [1465, 149] on button "Create" at bounding box center [1488, 150] width 78 height 28
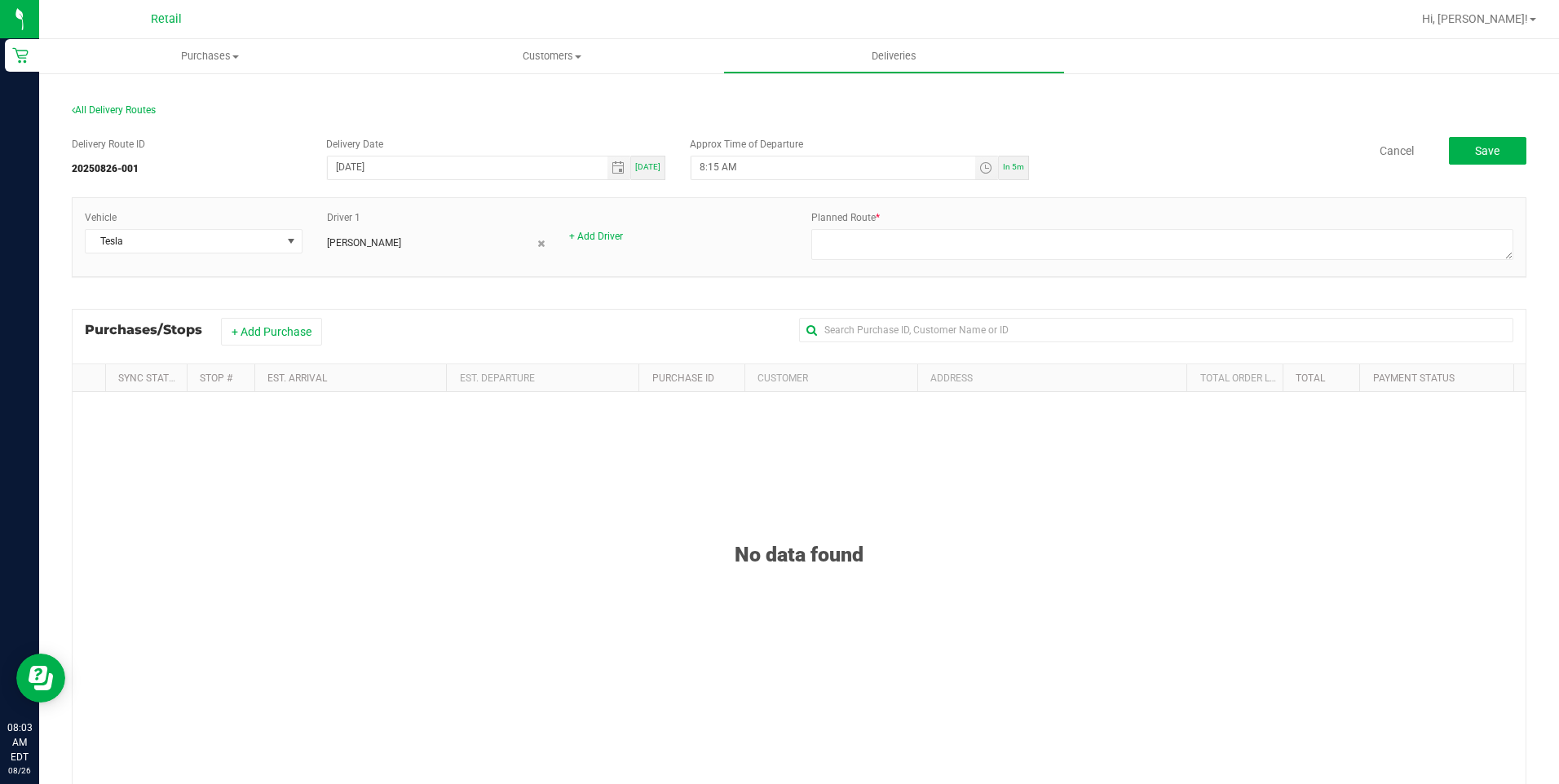
click at [593, 570] on div "No data found" at bounding box center [798, 695] width 1453 height 604
click at [295, 332] on button "+ Add Purchase" at bounding box center [272, 332] width 101 height 28
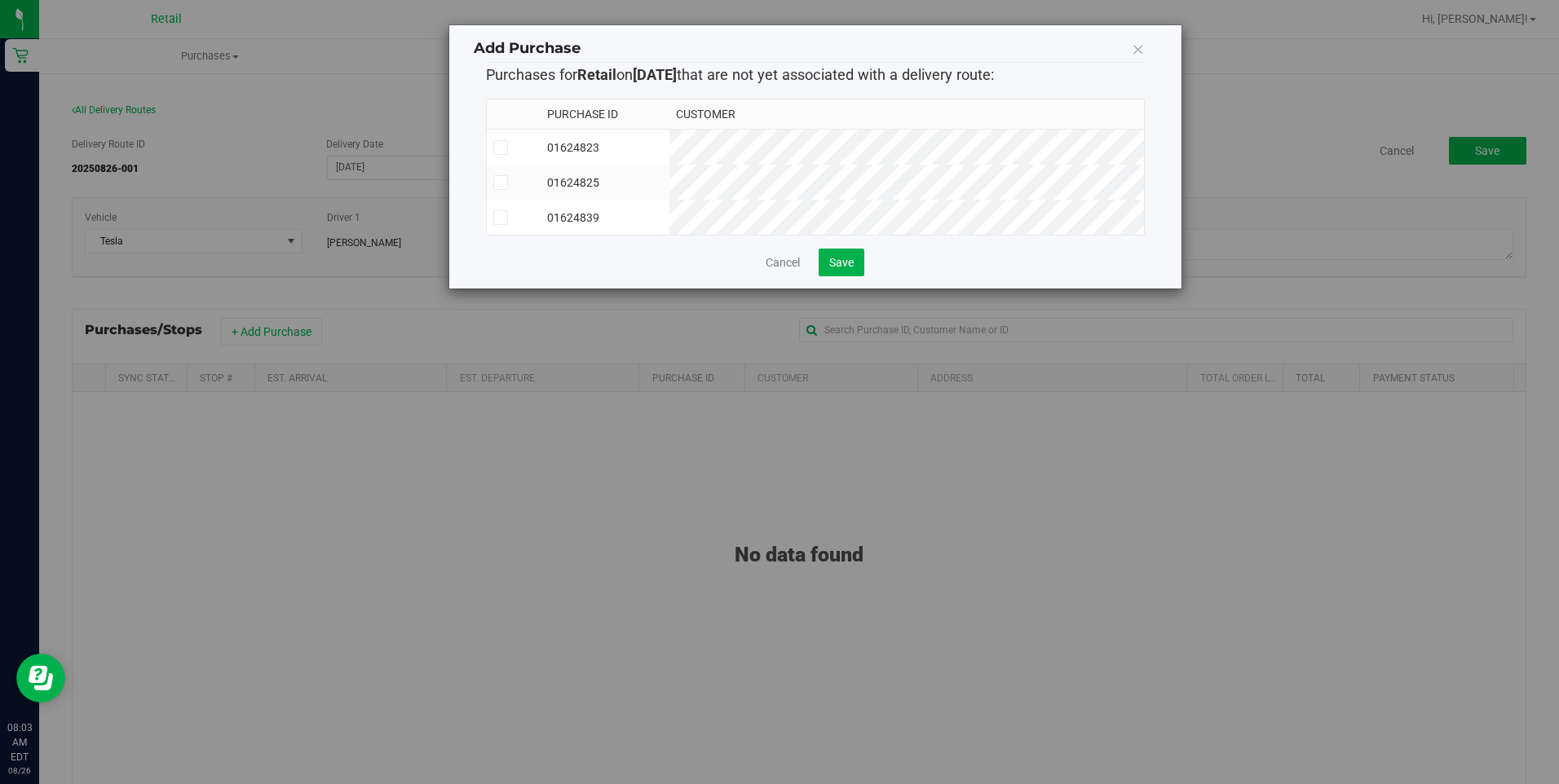
click at [660, 148] on td "01624823" at bounding box center [605, 148] width 130 height 36
click at [534, 185] on label at bounding box center [513, 182] width 41 height 14
click at [0, 0] on input "checkbox" at bounding box center [0, 0] width 0 height 0
click at [540, 202] on td at bounding box center [514, 218] width 54 height 35
click at [852, 269] on span "Save" at bounding box center [841, 262] width 24 height 13
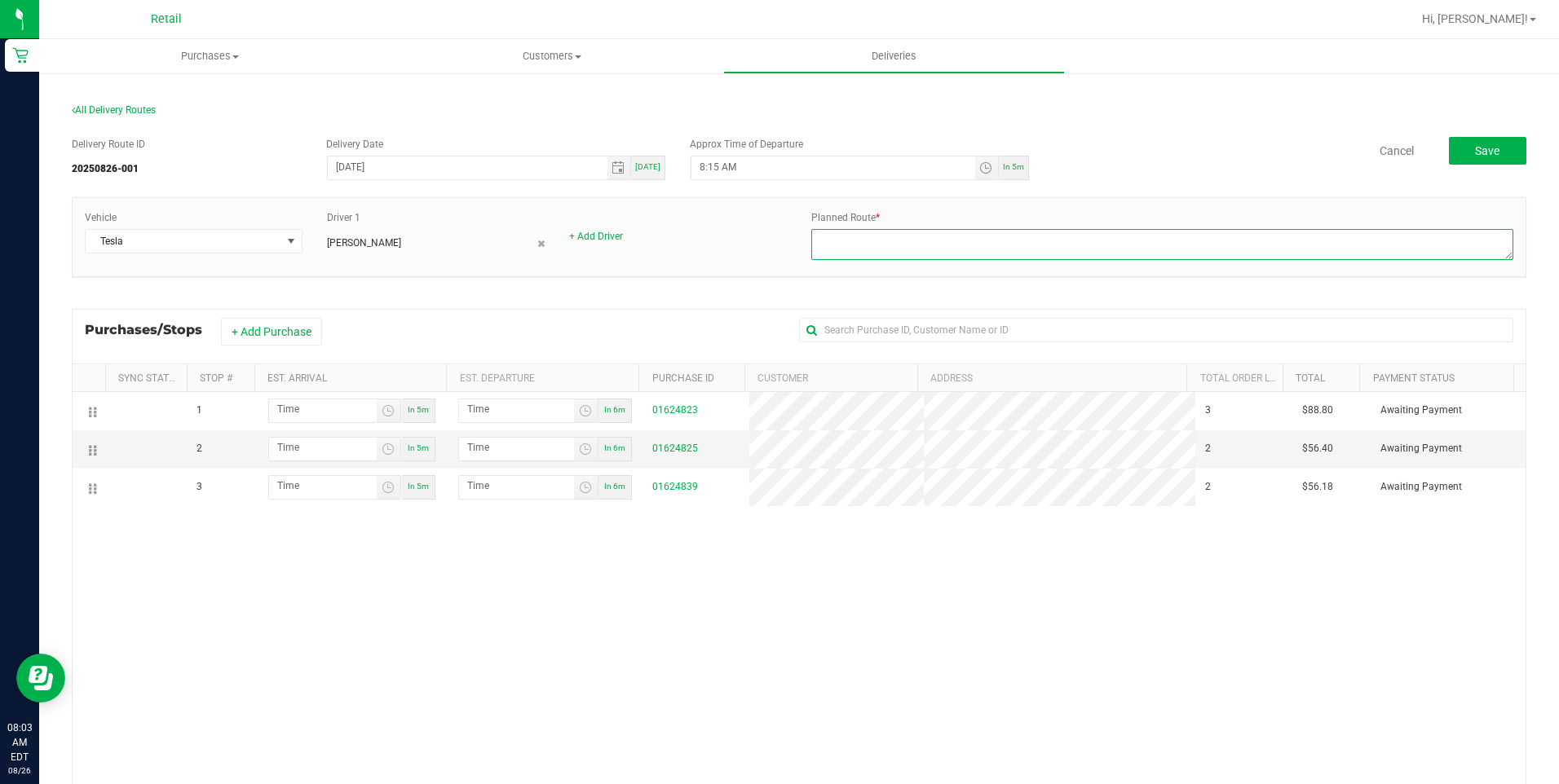
click at [907, 253] on textarea at bounding box center [1162, 244] width 702 height 31
type textarea "Onfleet - [DATE] - [PERSON_NAME] Dispatch"
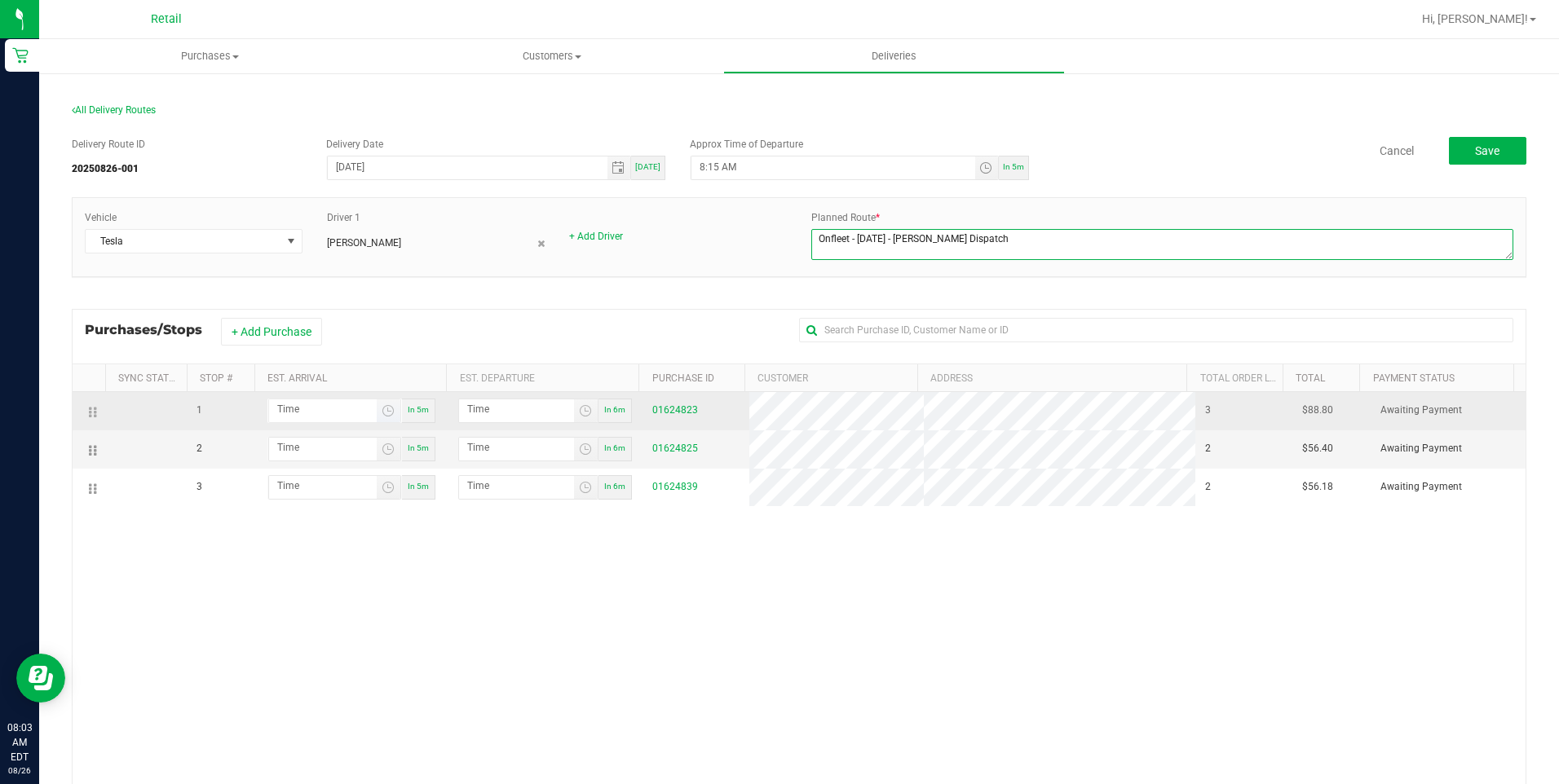
click at [376, 408] on span "Toggle time list" at bounding box center [388, 410] width 24 height 23
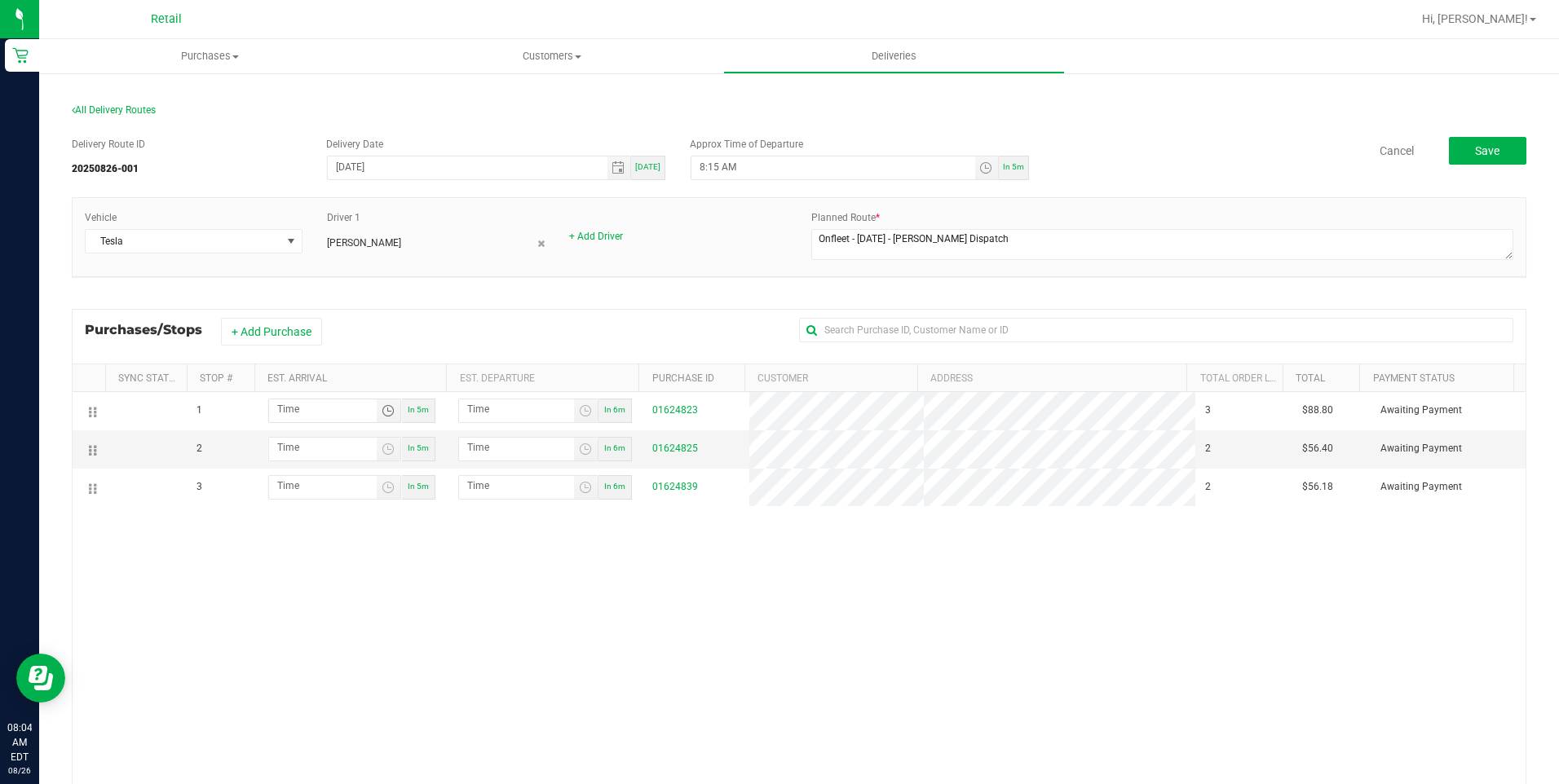
click at [1179, 666] on div "1 In 5m In 6m 01624823 3 $88.80 Awaiting Payment 2 In 5m In 6m 01624825 2 $56.4…" at bounding box center [798, 639] width 1453 height 494
click at [803, 587] on div "1 In 5m In 6m 01624823 3 $88.80 Awaiting Payment 2 In 5m In 6m 01624825 2 $56.4…" at bounding box center [798, 639] width 1453 height 494
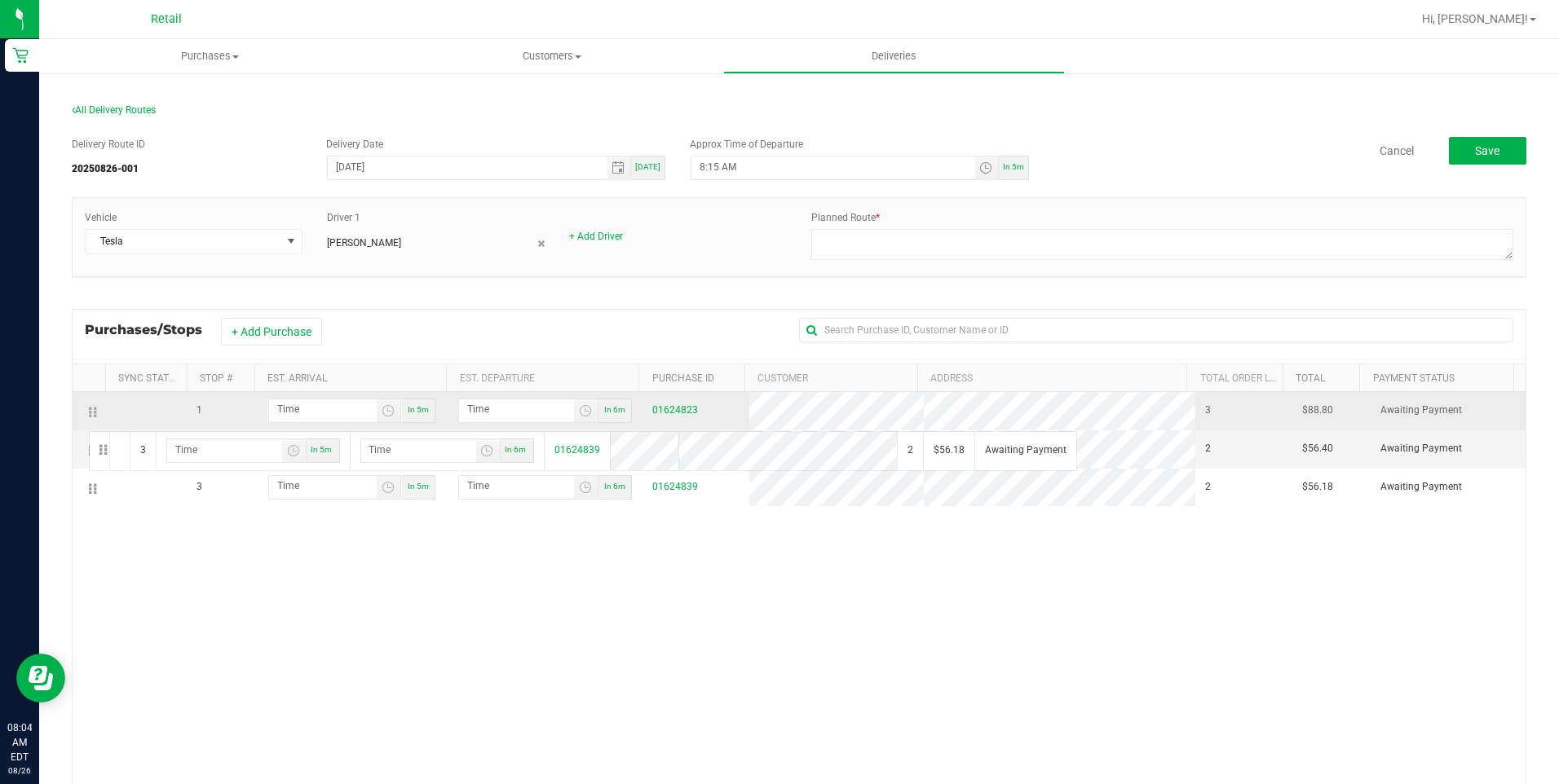
drag, startPoint x: 89, startPoint y: 490, endPoint x: 85, endPoint y: 410, distance: 80.1
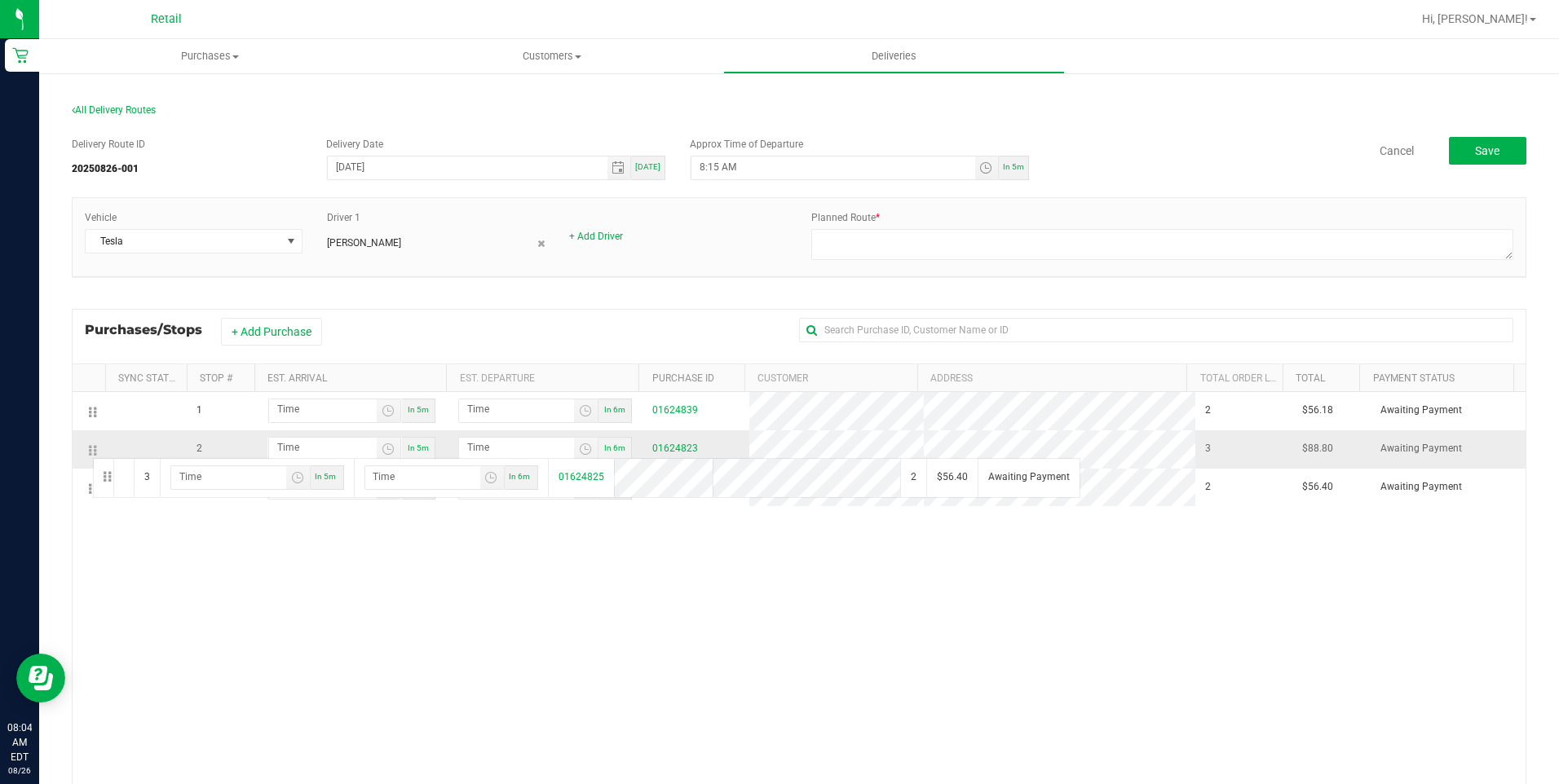
drag, startPoint x: 93, startPoint y: 487, endPoint x: 90, endPoint y: 457, distance: 30.1
click at [930, 670] on div "1 In 5m In 6m 01624839 2 $56.18 Awaiting Payment 2 In 5m In 6m 01624825 2 $56.4…" at bounding box center [798, 639] width 1453 height 494
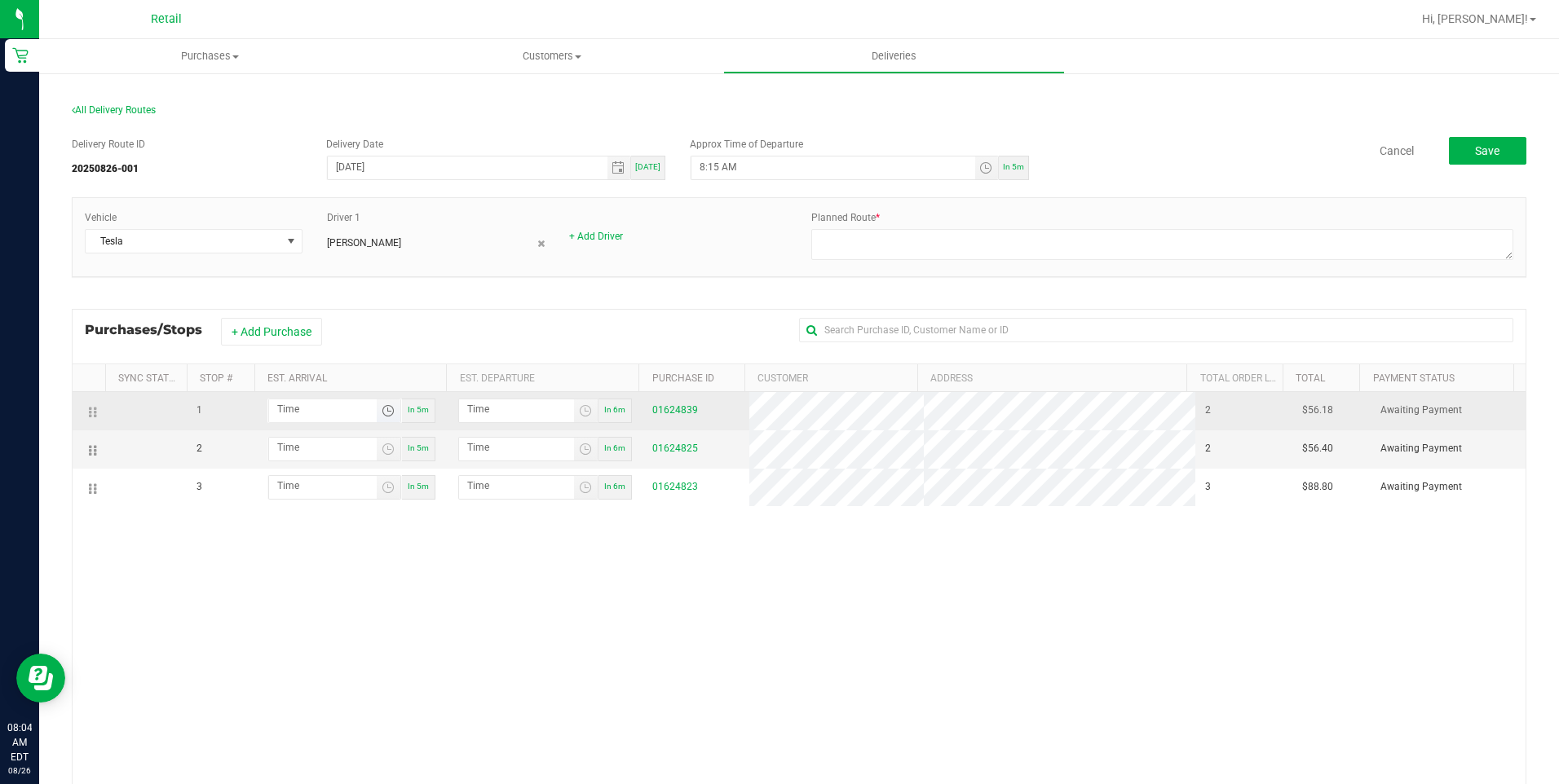
click at [384, 409] on span "Toggle time list" at bounding box center [387, 410] width 13 height 13
type input "hour:minute AM"
click at [382, 409] on span "Toggle time list" at bounding box center [387, 410] width 13 height 13
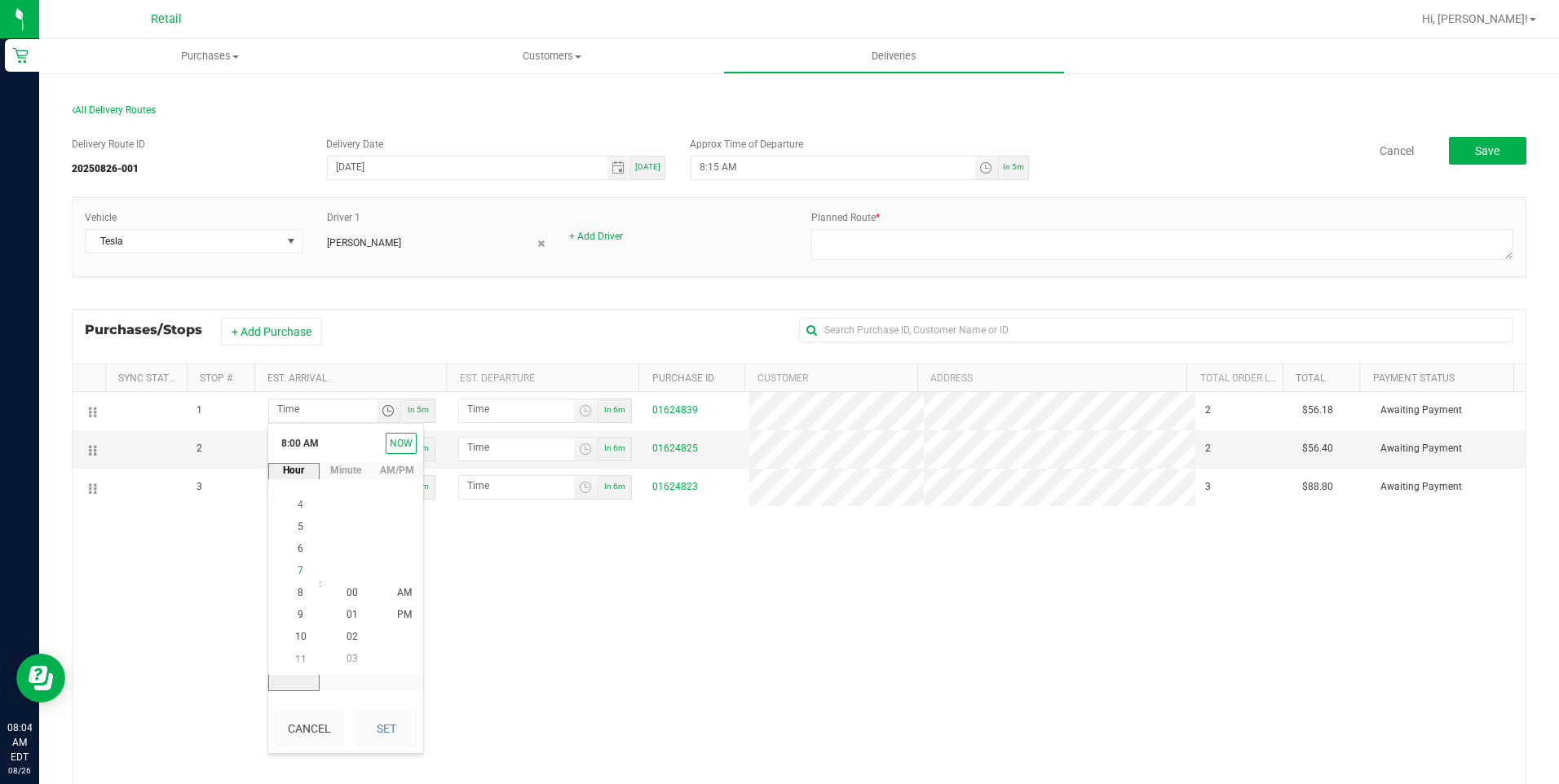
click at [295, 577] on li "7" at bounding box center [300, 571] width 39 height 22
click at [296, 608] on li "8" at bounding box center [300, 616] width 39 height 22
click at [347, 548] on span "21" at bounding box center [353, 549] width 12 height 12
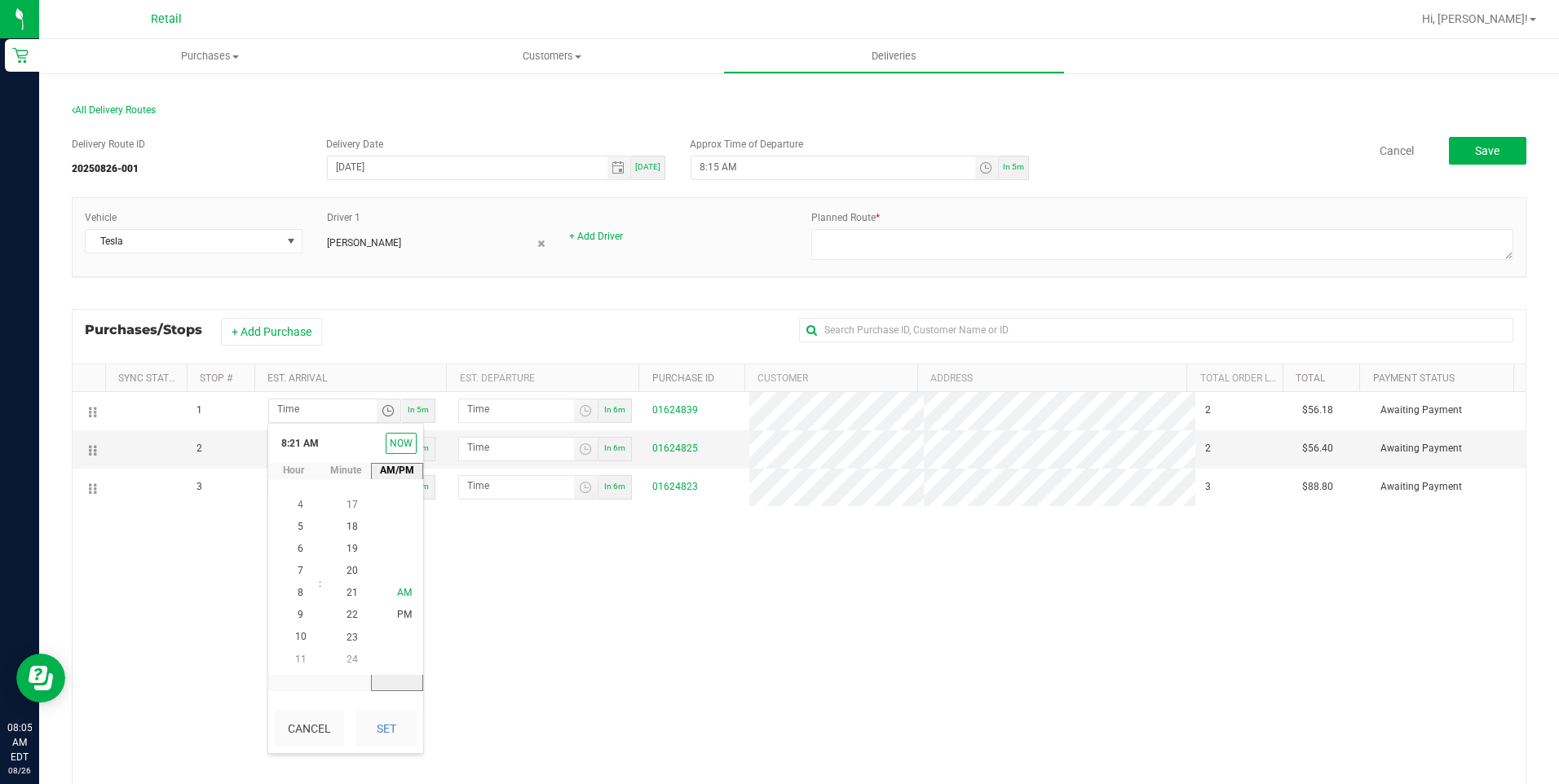
click at [390, 587] on li "AM" at bounding box center [404, 593] width 39 height 22
click at [392, 737] on button "Set" at bounding box center [386, 728] width 61 height 36
type input "8:21 AM"
type input "8:22 AM"
click at [475, 650] on div "1 8:21 AM In 5m 8:22 AM In 6m 01624839 2 $56.18 Awaiting Payment 2 In 5m In 6m …" at bounding box center [798, 639] width 1453 height 494
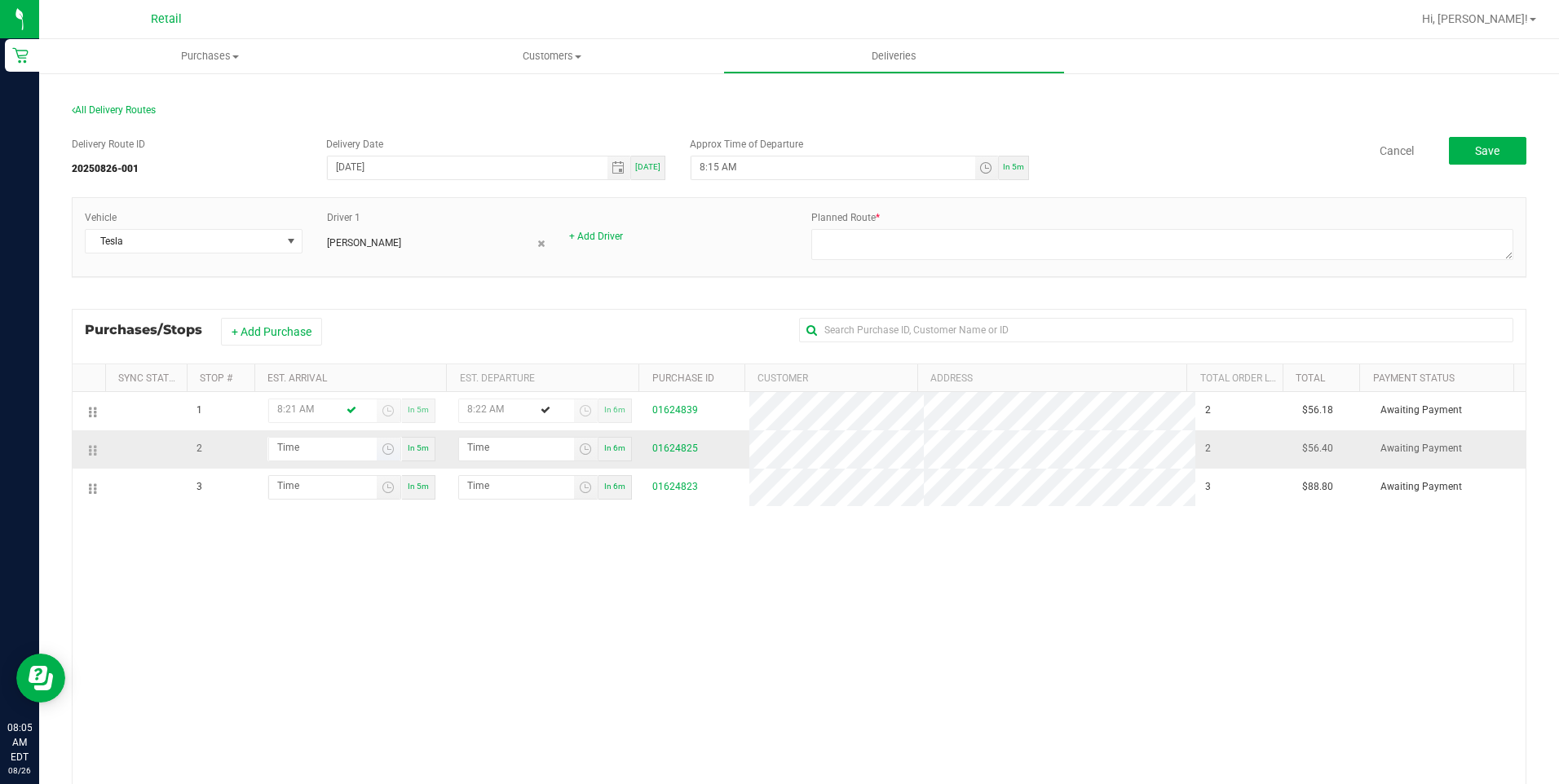
click at [307, 437] on span at bounding box center [334, 449] width 133 height 24
click at [314, 438] on input "hour:minute AM" at bounding box center [323, 448] width 108 height 20
type input "8:04 AM"
type input "8:05 AM"
type input "8:41 AM"
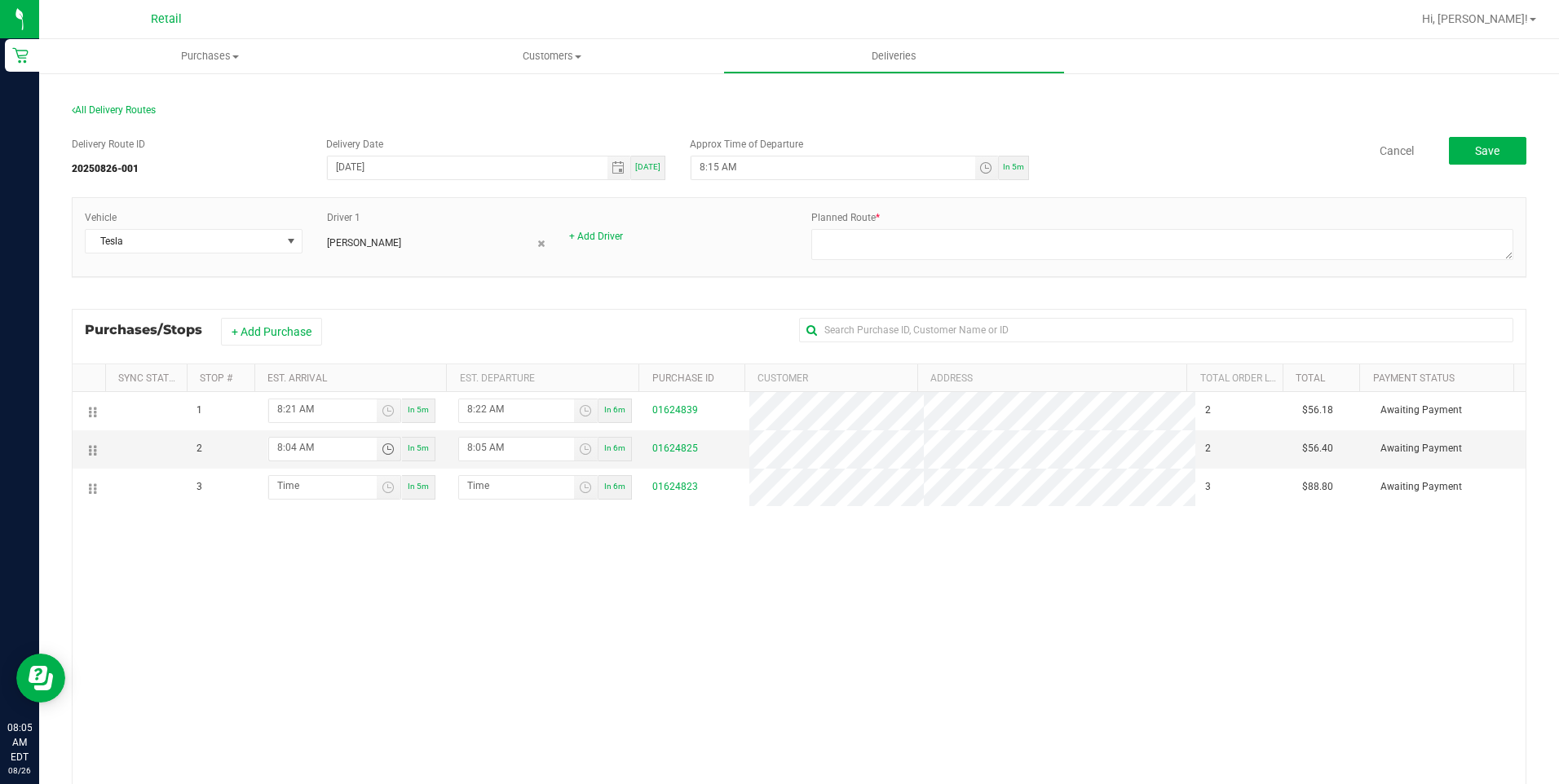
type input "8:42 AM"
type input "8:41 AM"
type input "8:04 AM"
type input "8:05 AM"
type input "8:46 AM"
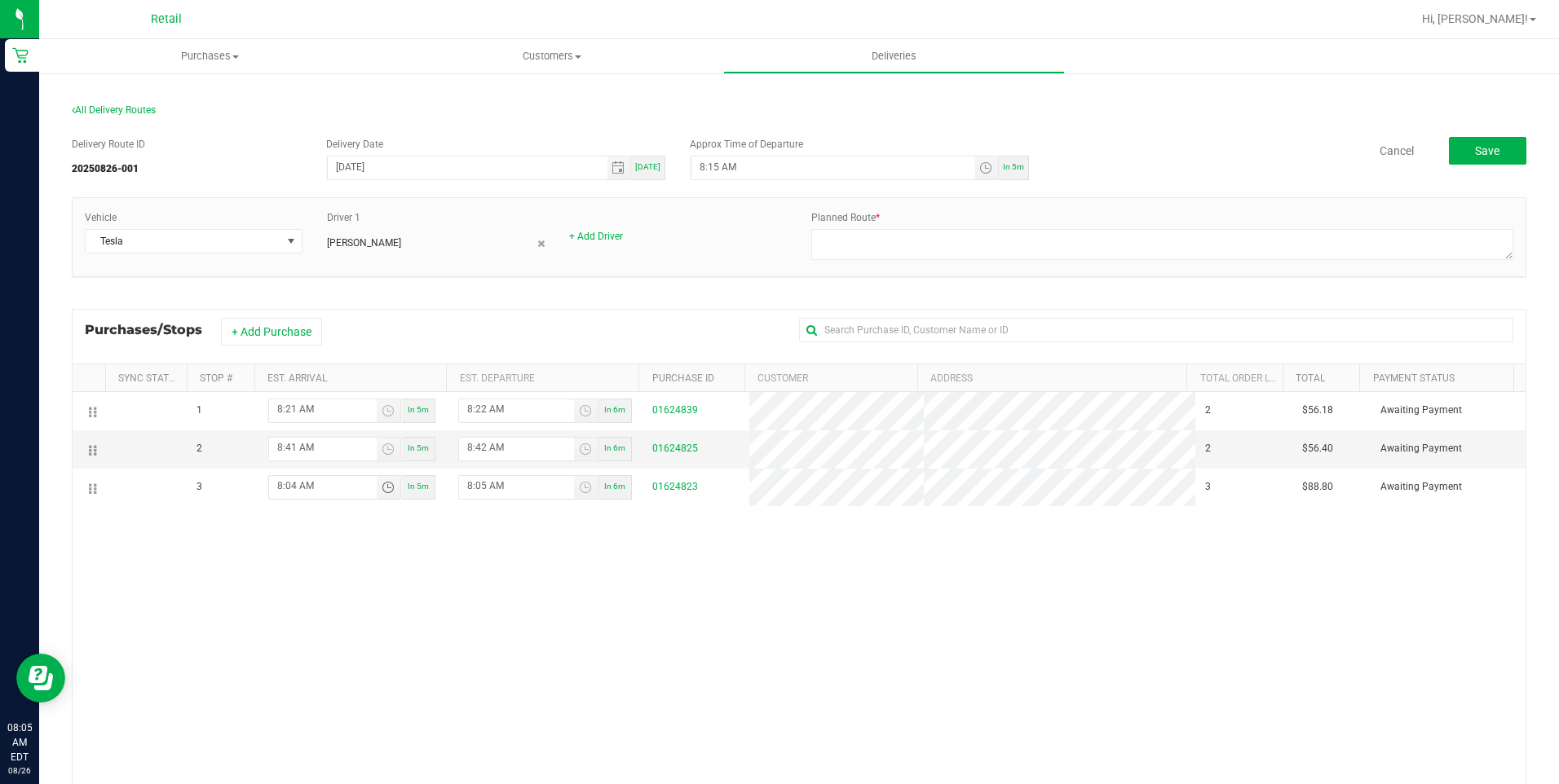
type input "8:47 AM"
type input "8:46 AM"
click at [950, 712] on div "1 8:21 AM In 5m 8:22 AM In 6m 01624839 2 $56.18 Awaiting Payment 2 8:41 AM In 5…" at bounding box center [798, 639] width 1453 height 494
click at [1183, 261] on div at bounding box center [1162, 246] width 702 height 35
click at [1168, 261] on div at bounding box center [1162, 246] width 702 height 35
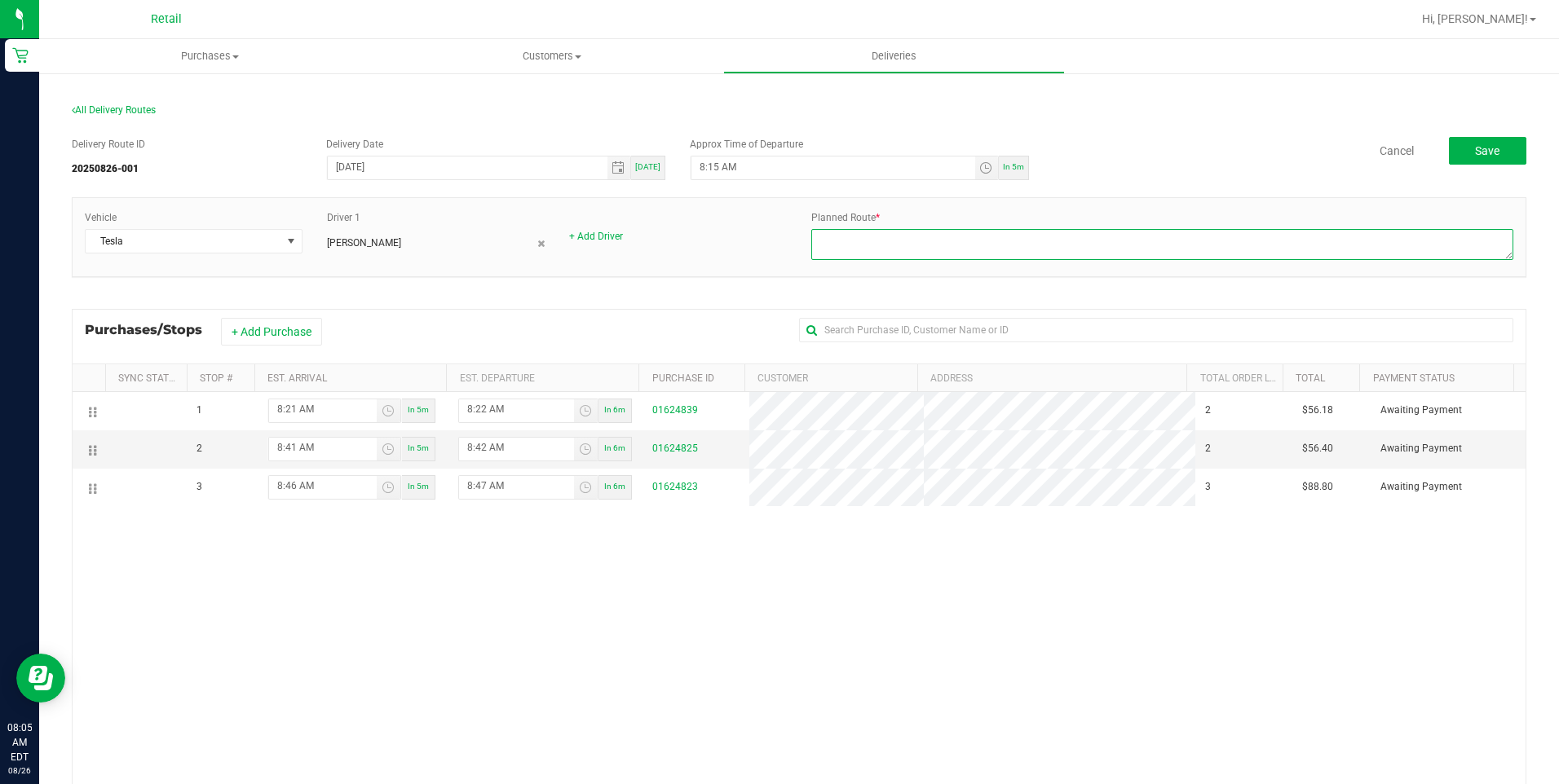
click at [1161, 239] on textarea at bounding box center [1162, 244] width 702 height 31
type textarea "Onfleet - 826001"
click at [1475, 156] on span "Save" at bounding box center [1487, 150] width 24 height 13
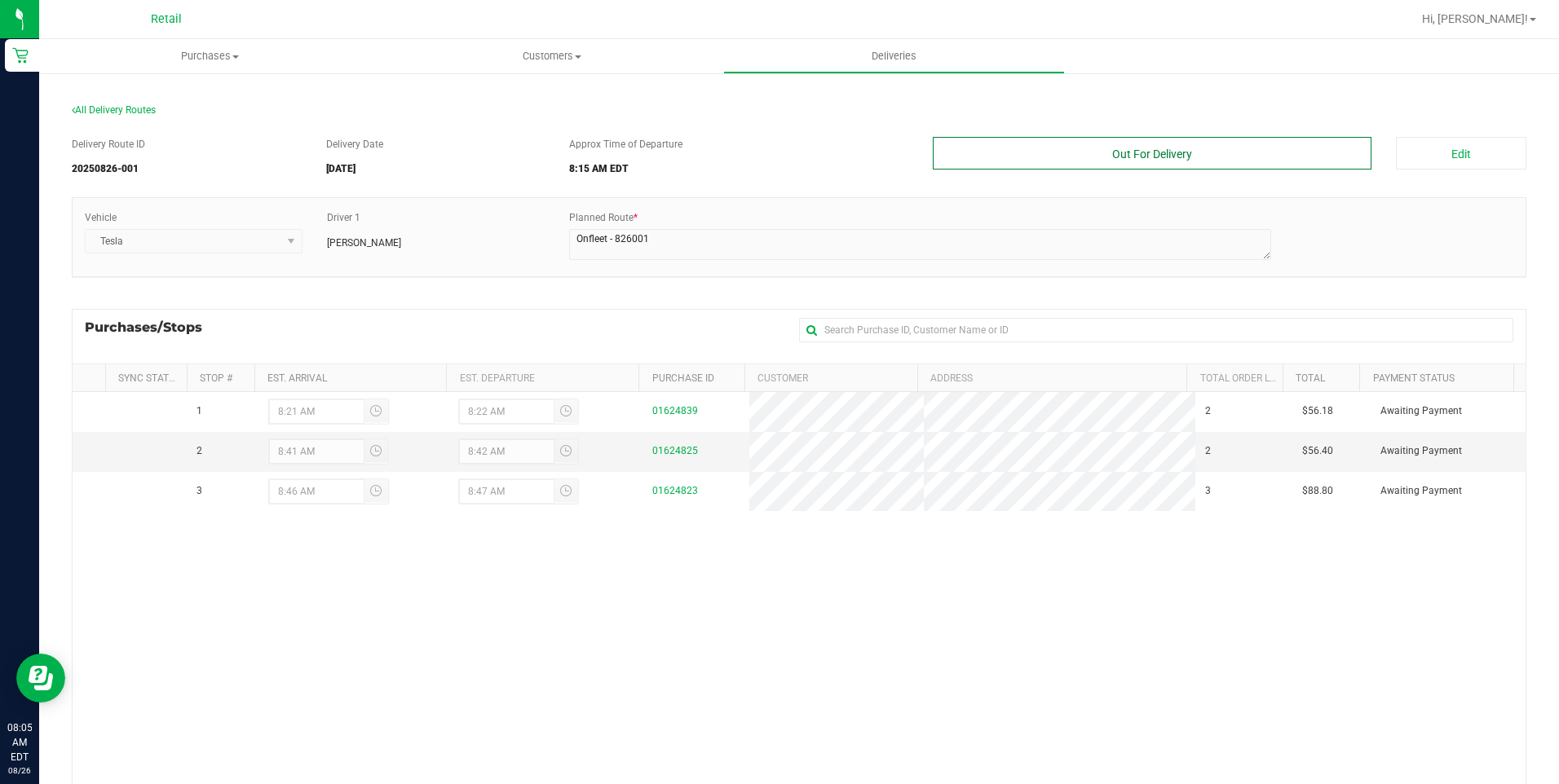
click at [1215, 157] on button "Out For Delivery" at bounding box center [1152, 153] width 440 height 33
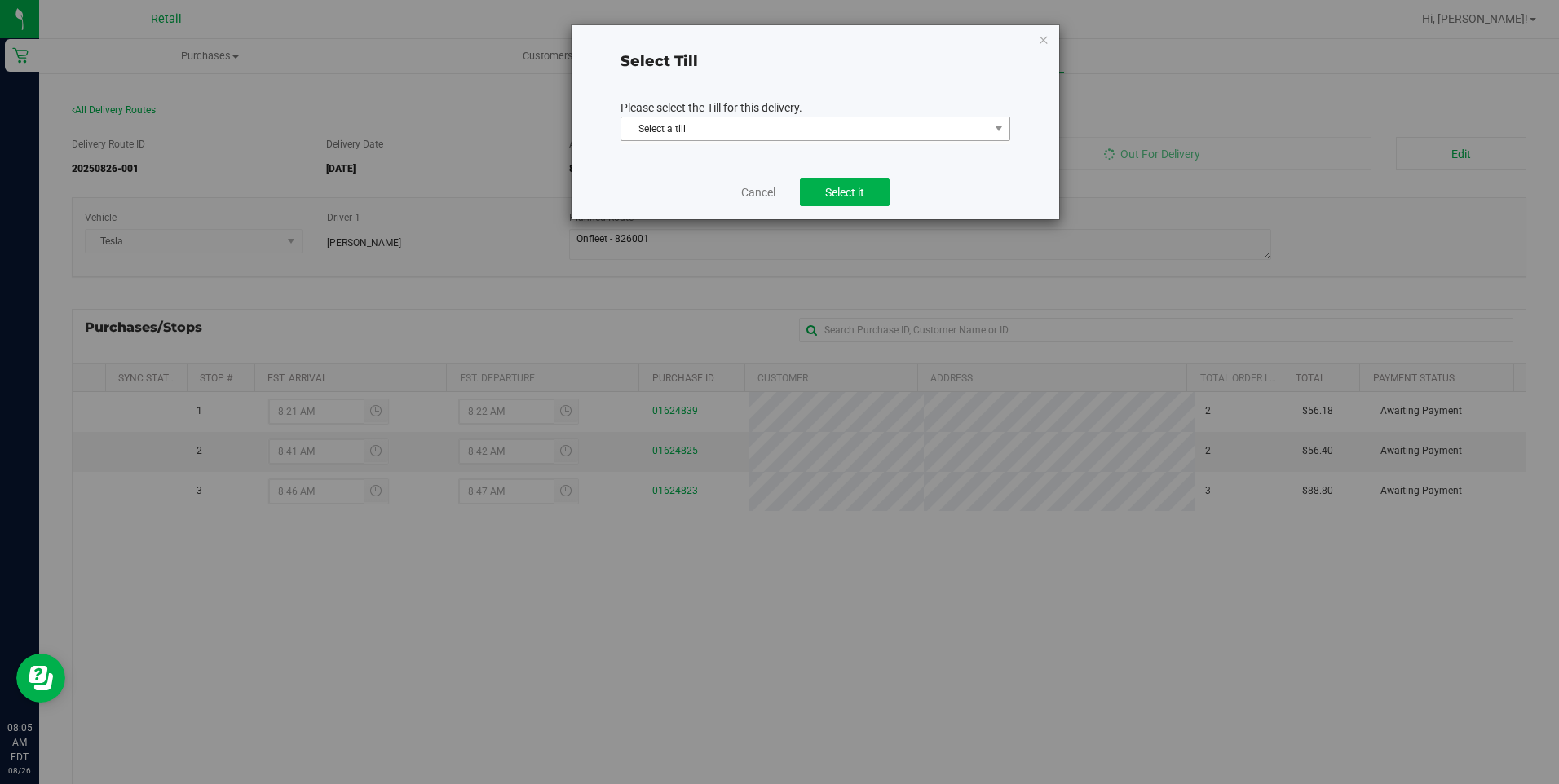
click at [811, 127] on span "Select a till" at bounding box center [805, 128] width 368 height 23
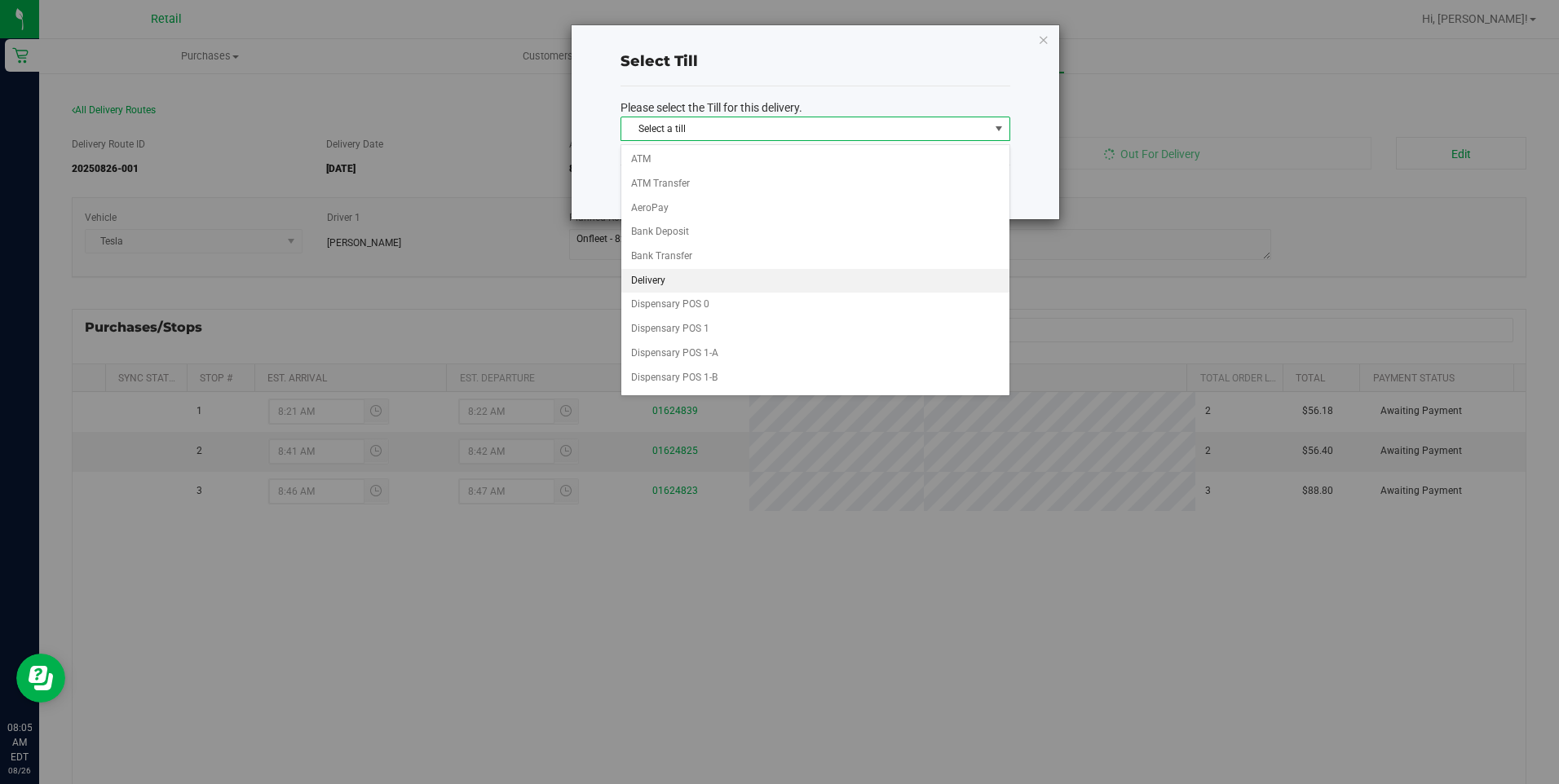
click at [674, 283] on li "Delivery" at bounding box center [815, 281] width 388 height 24
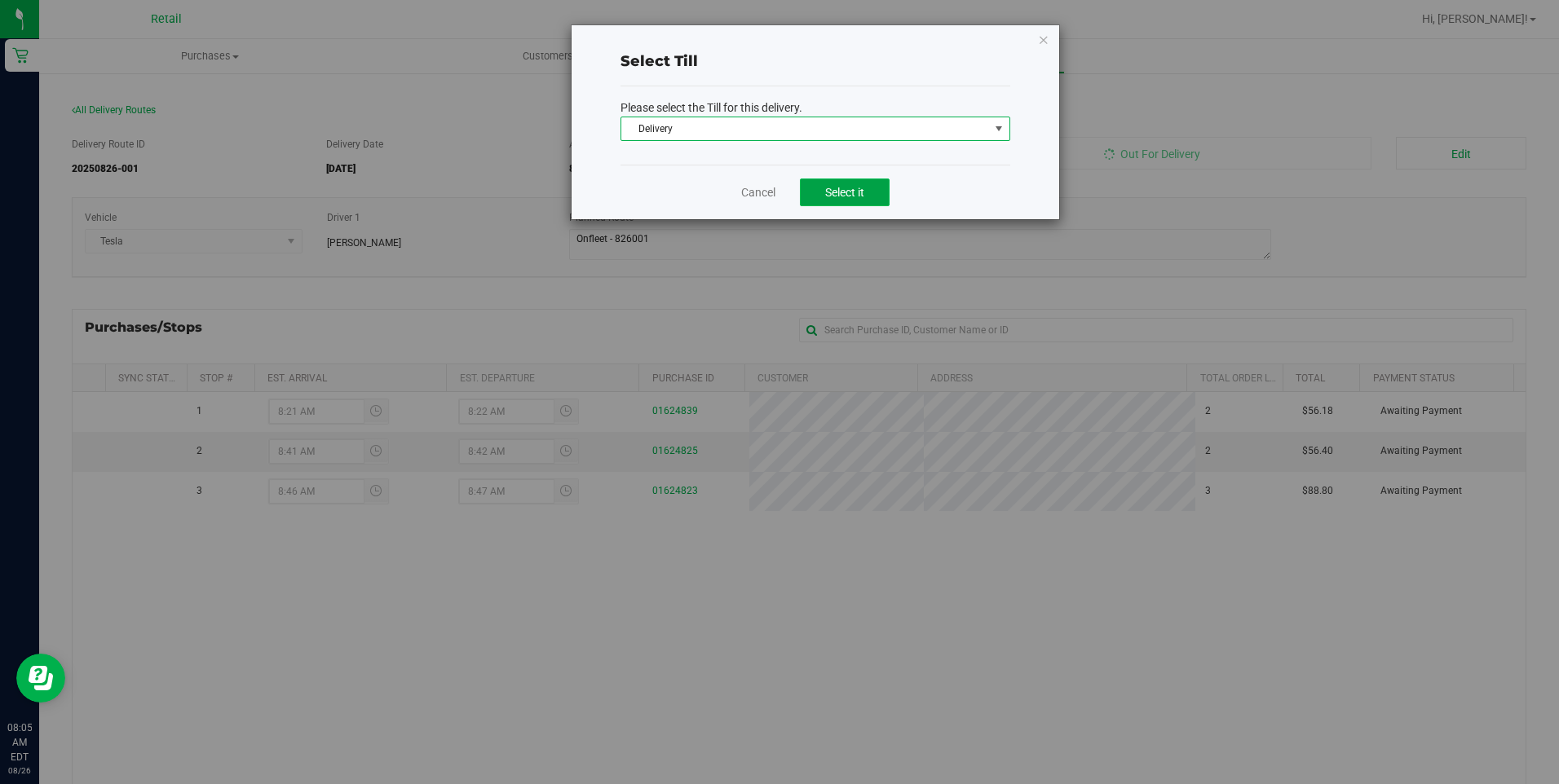
click at [809, 191] on button "Select it" at bounding box center [845, 192] width 89 height 28
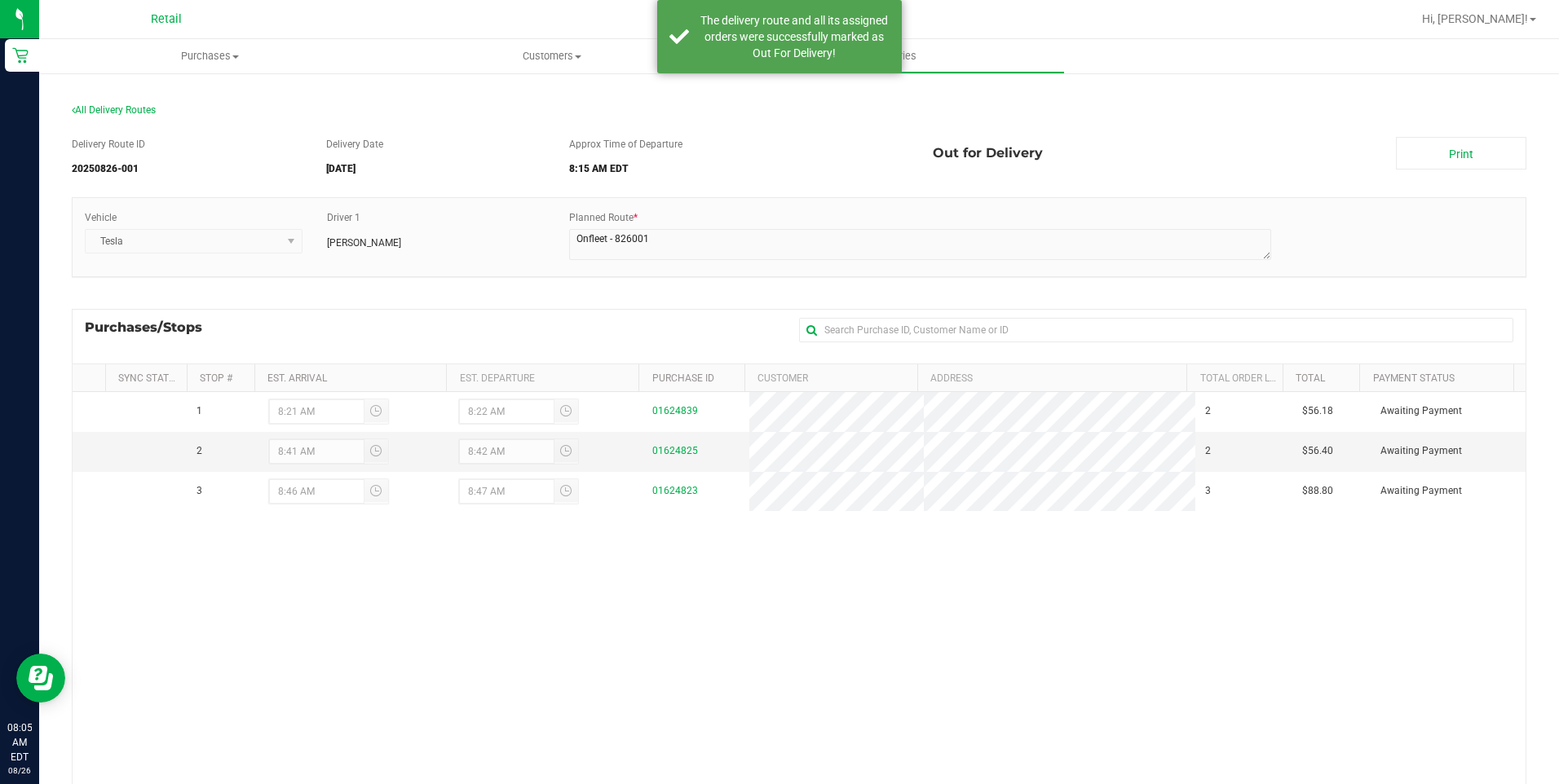
drag, startPoint x: 838, startPoint y: 309, endPoint x: 911, endPoint y: 177, distance: 150.8
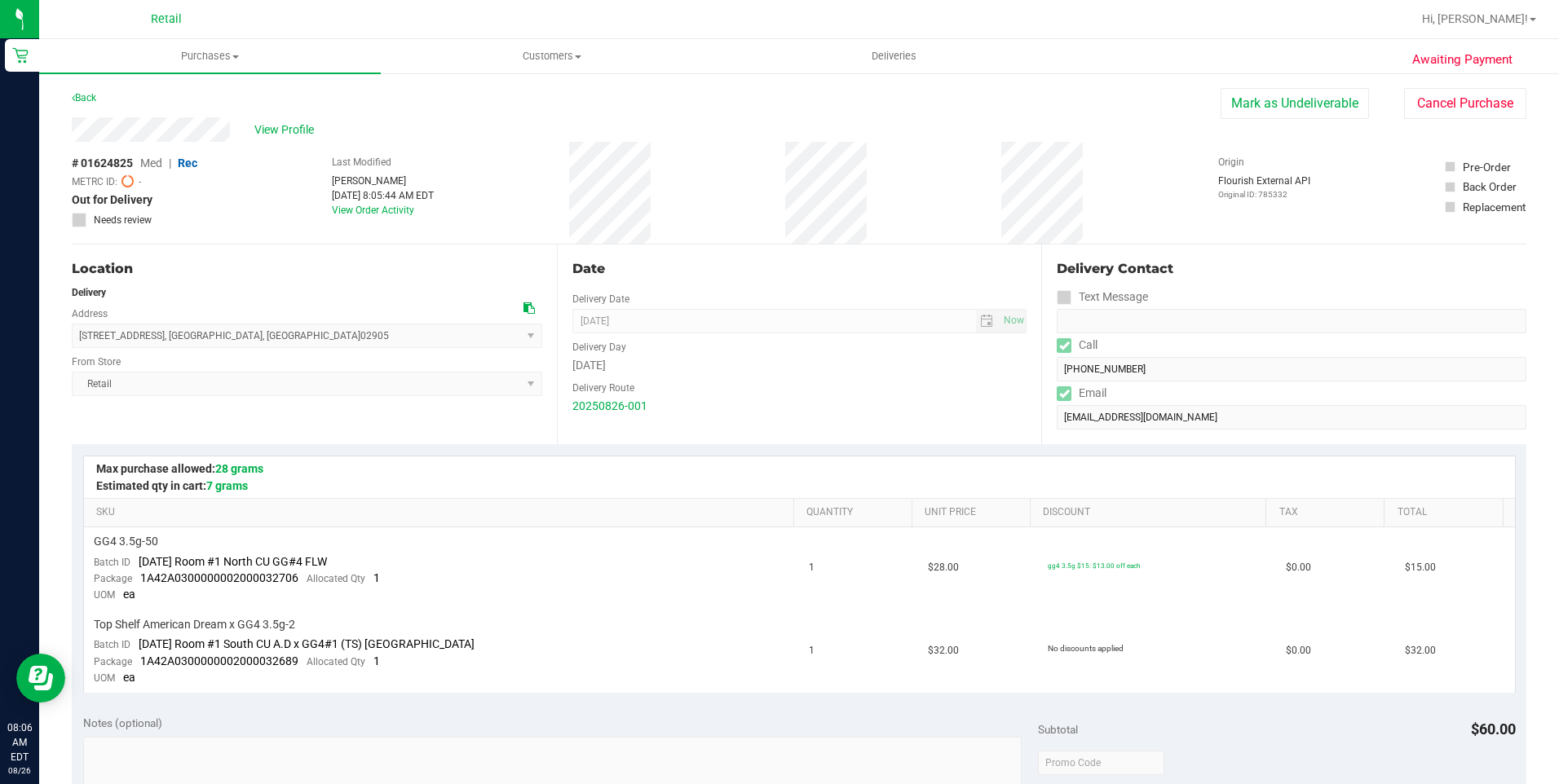
drag, startPoint x: 1287, startPoint y: 100, endPoint x: 869, endPoint y: 126, distance: 418.8
click at [1287, 100] on button "Mark as Undeliverable" at bounding box center [1295, 103] width 149 height 31
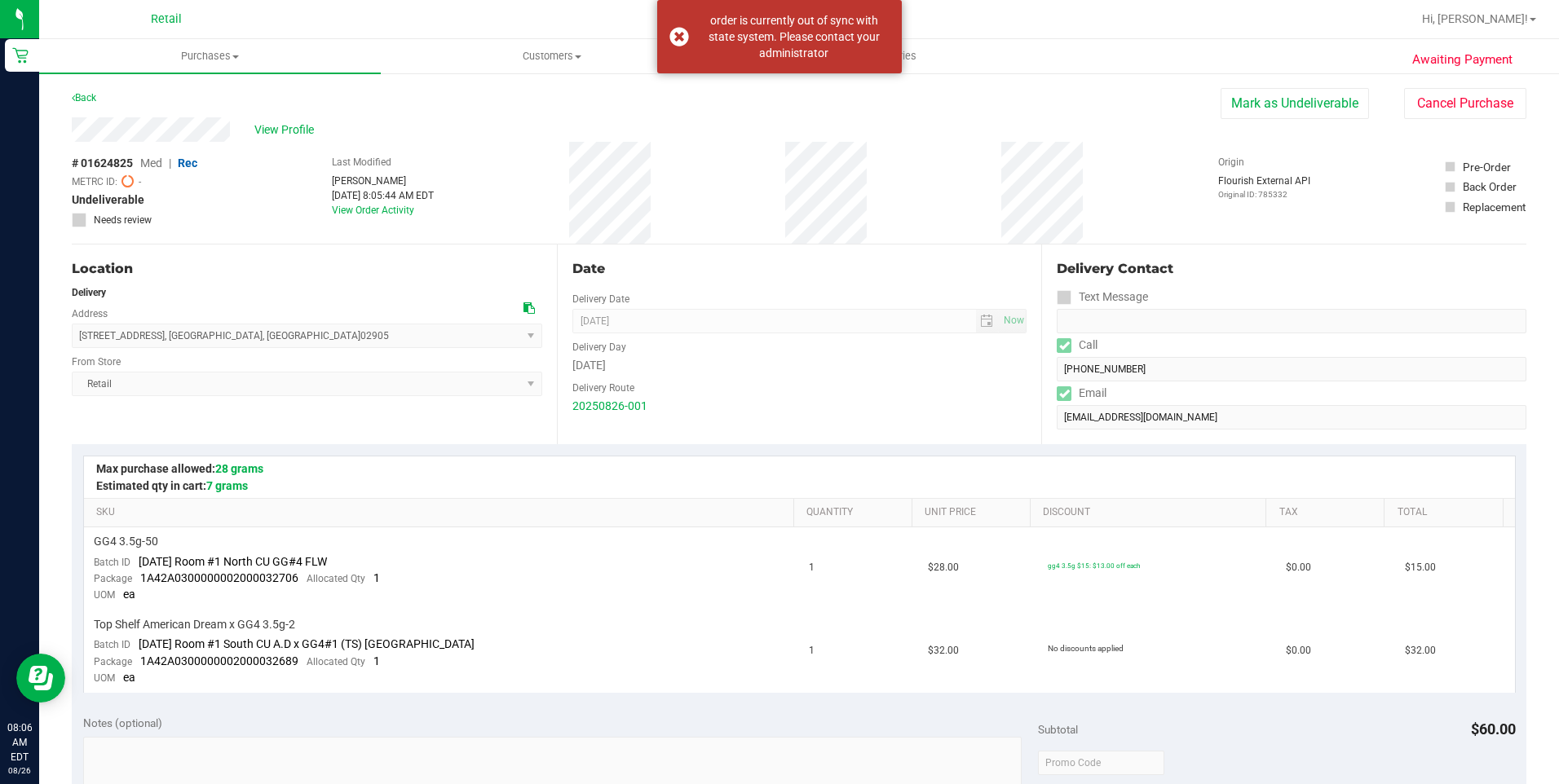
click at [905, 122] on div "View Profile" at bounding box center [646, 129] width 1149 height 24
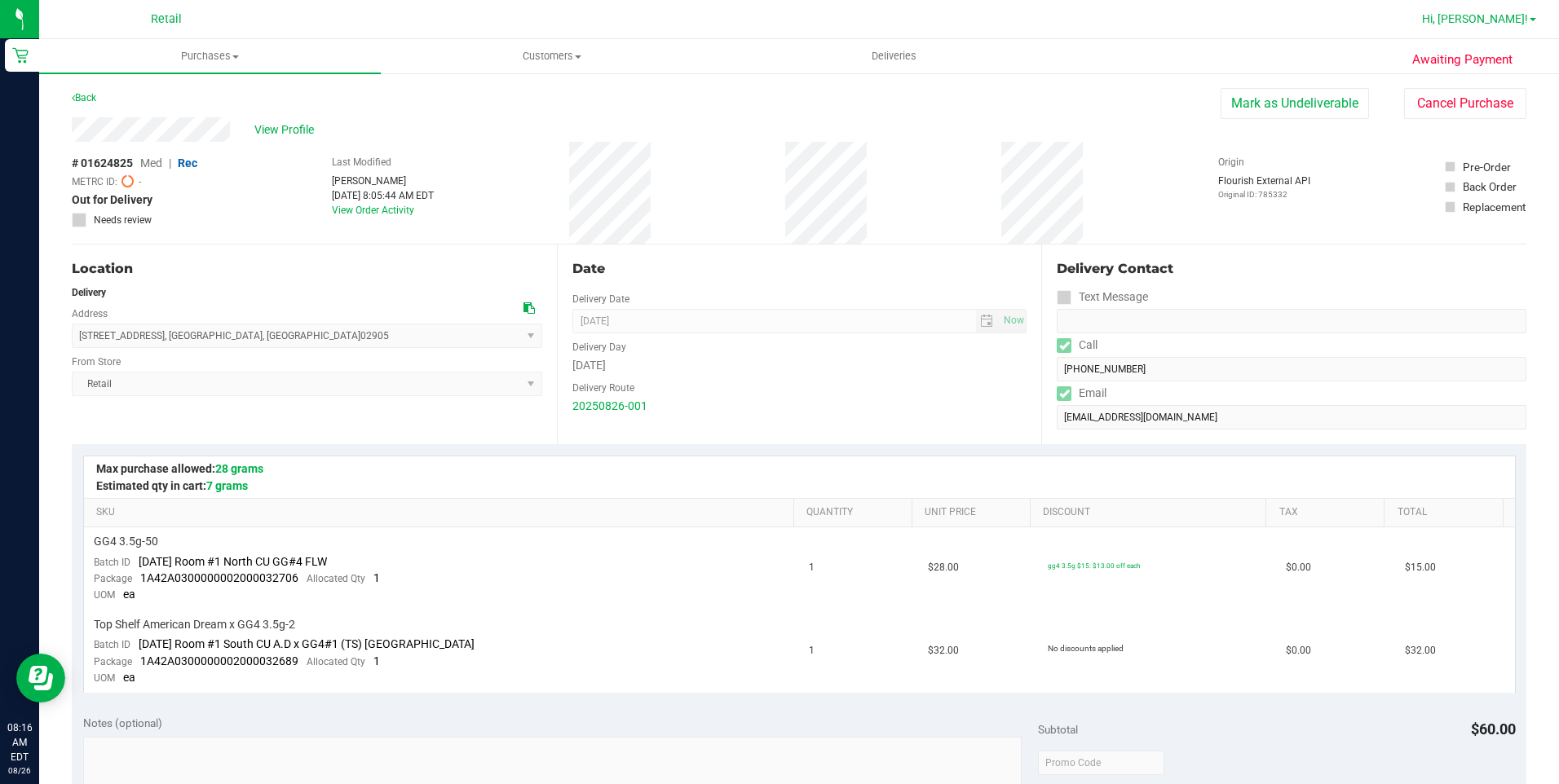
click at [1525, 16] on span "Hi, [PERSON_NAME]!" at bounding box center [1475, 18] width 106 height 13
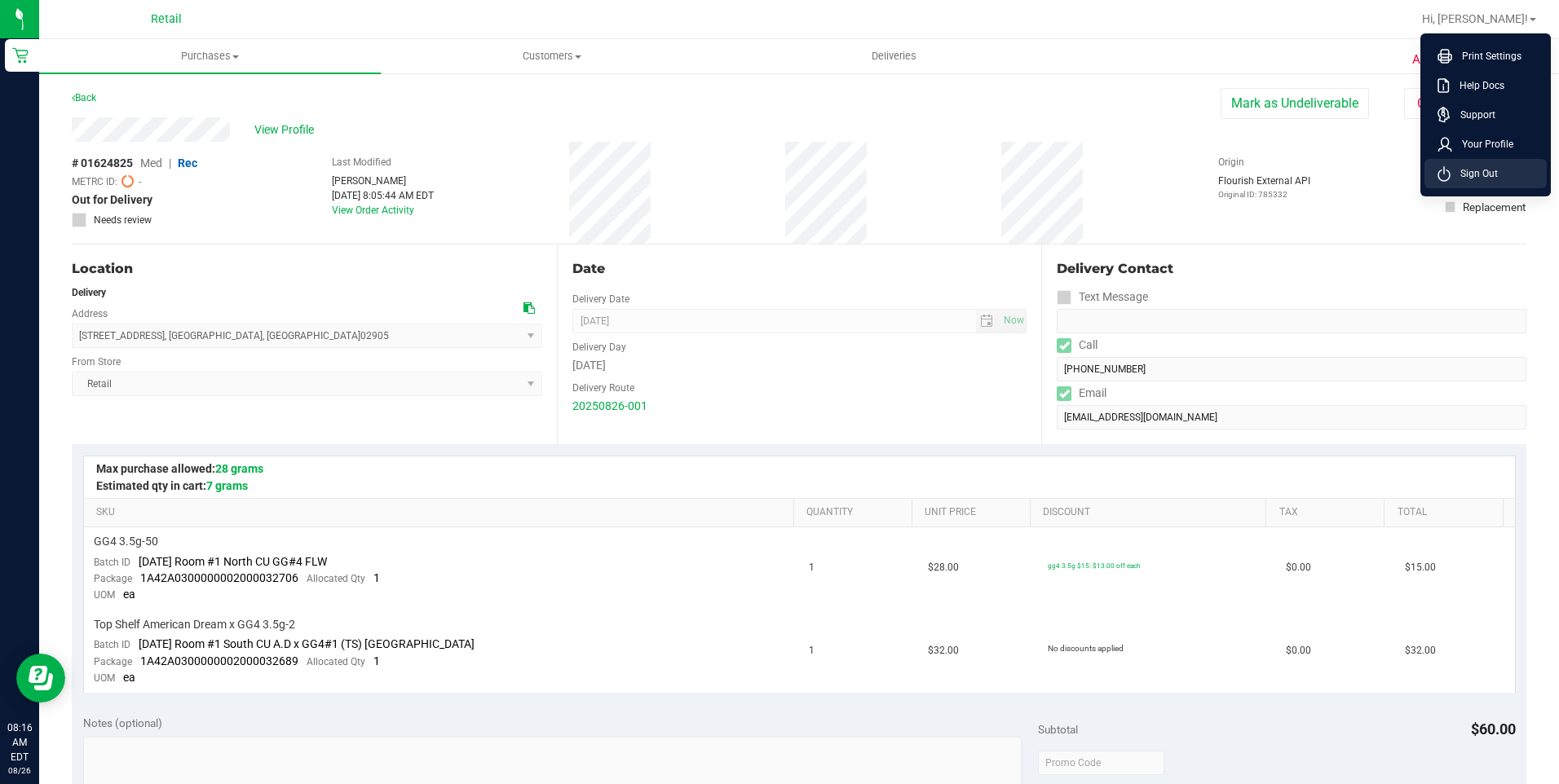
click at [1482, 170] on span "Sign Out" at bounding box center [1475, 173] width 47 height 16
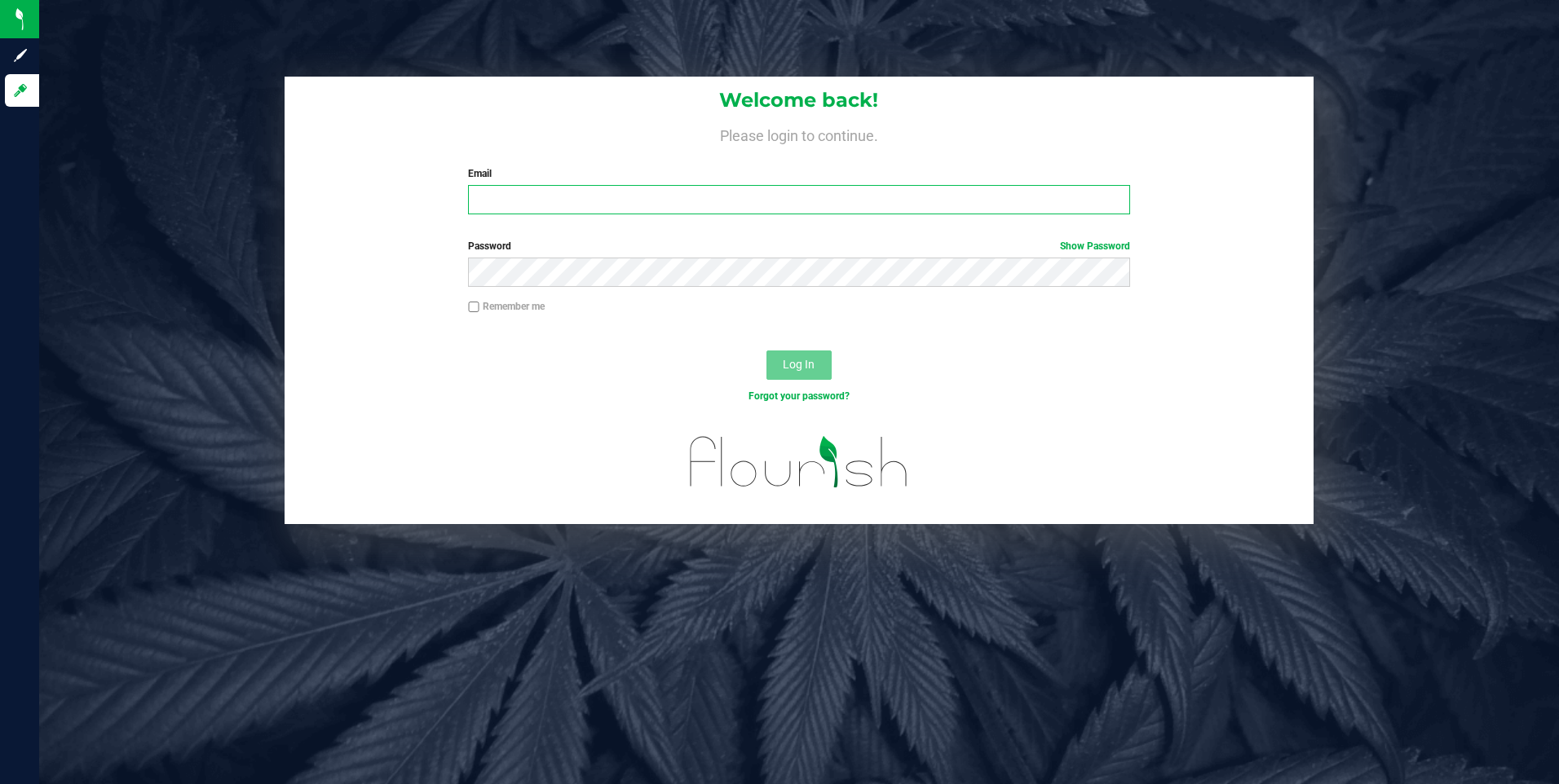
type input "alopes4224@gmail.com"
click at [785, 362] on span "Log In" at bounding box center [798, 364] width 32 height 13
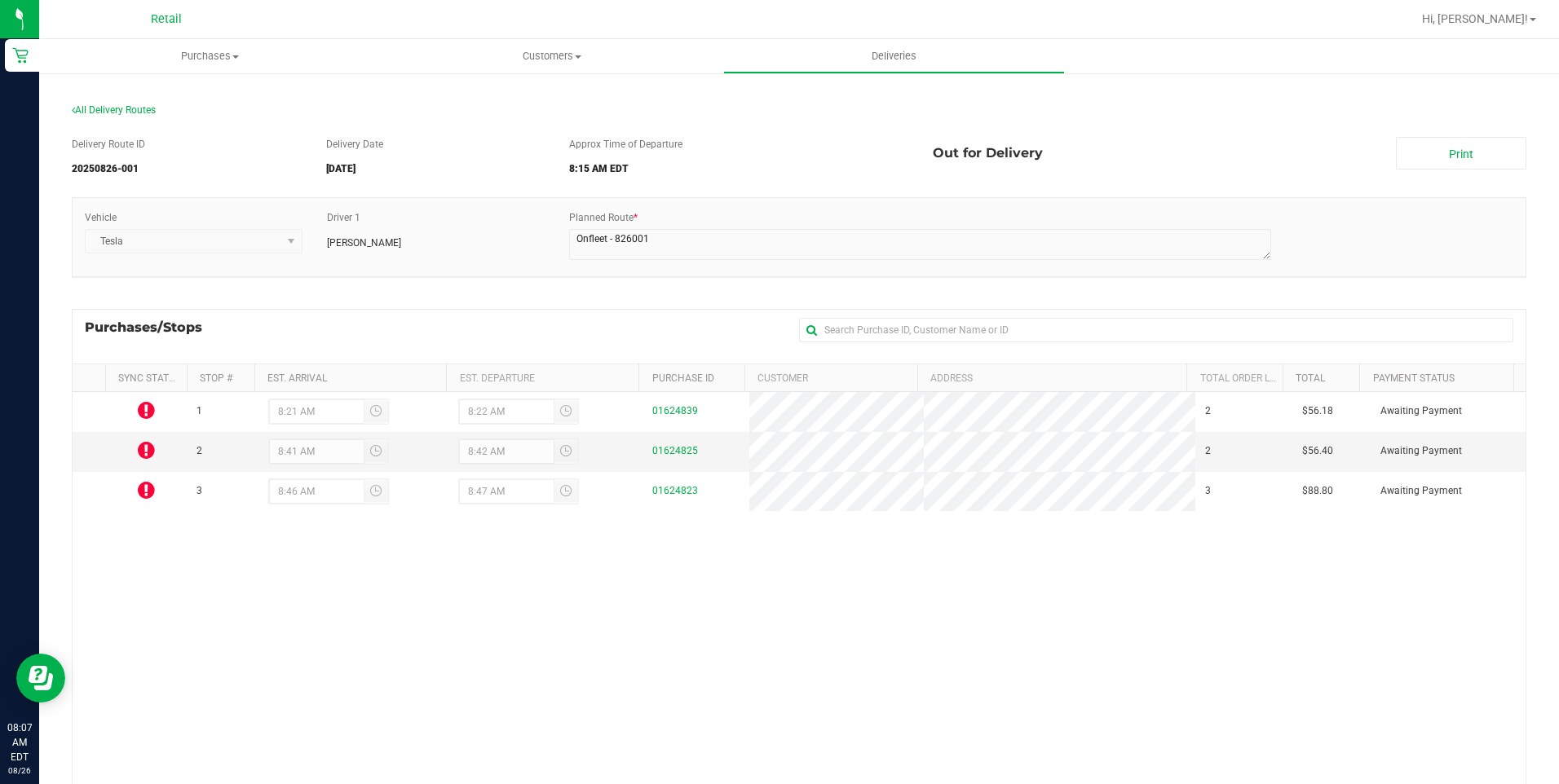
click at [284, 616] on div "1 8:21 AM 8:22 AM 01624839 2 $56.18 Awaiting Payment 2 8:41 AM 8:42 AM 01624825…" at bounding box center [798, 639] width 1453 height 494
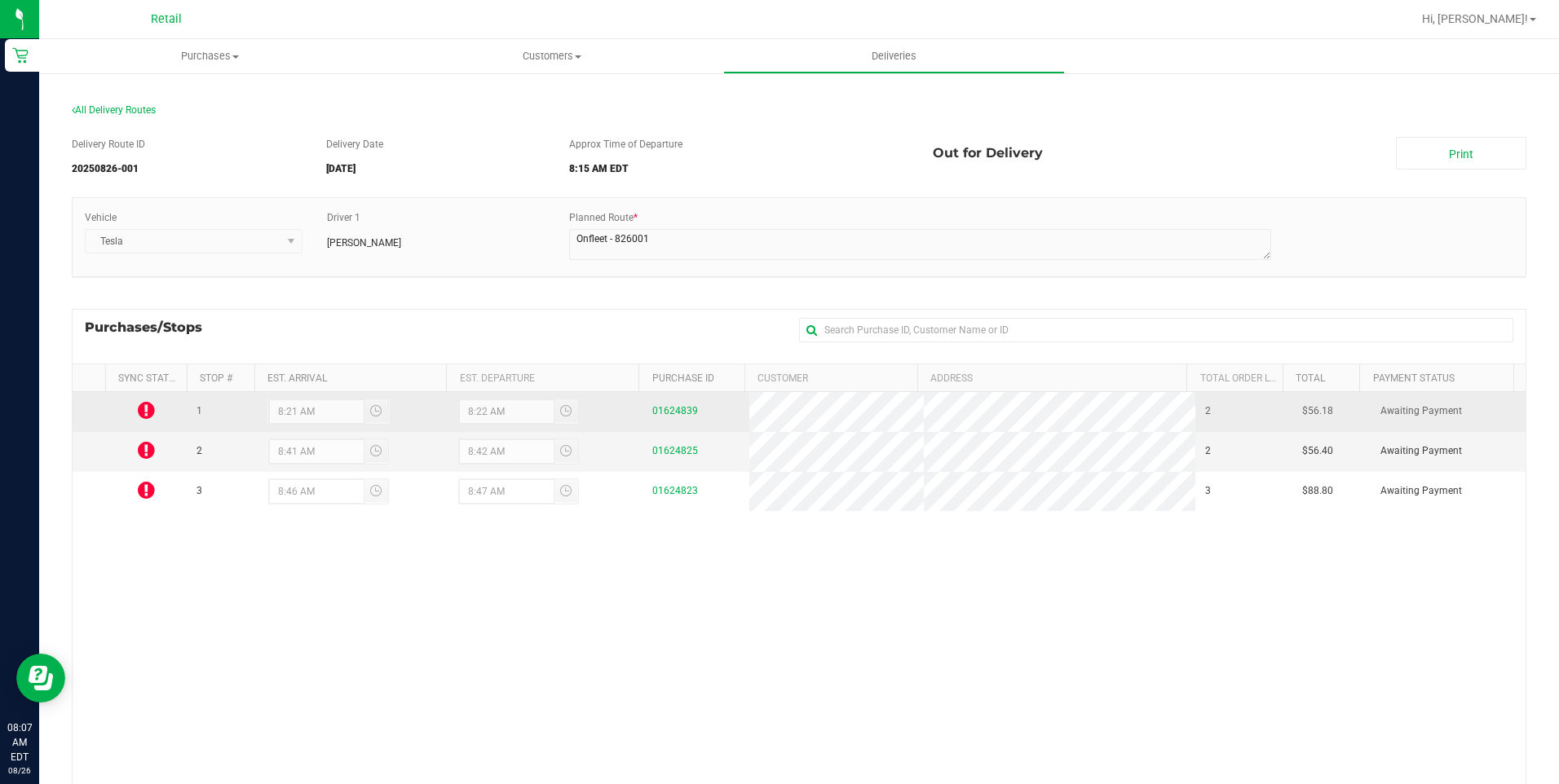
click at [139, 406] on icon at bounding box center [146, 409] width 17 height 19
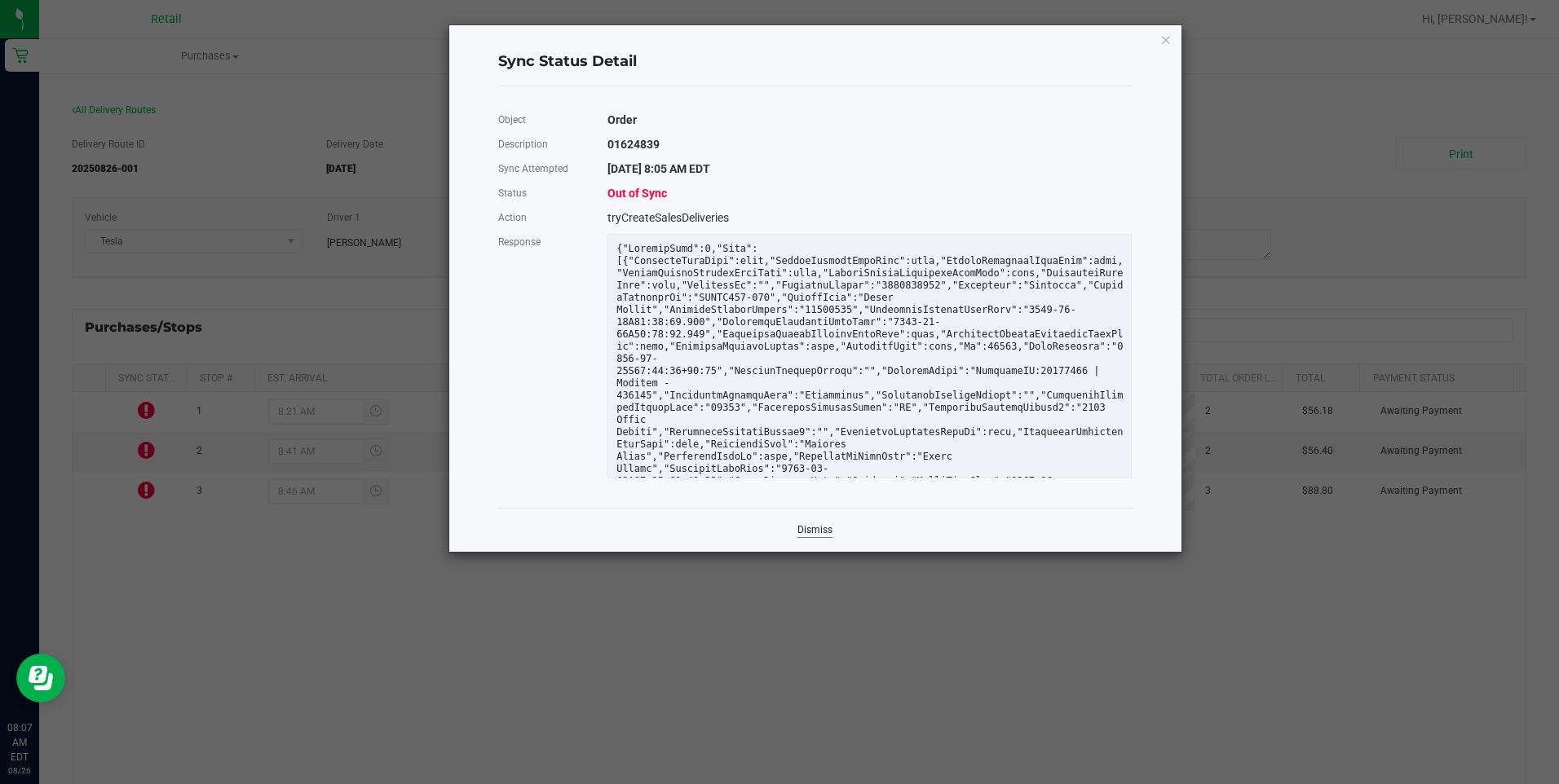
click at [810, 533] on link "Dismiss" at bounding box center [815, 530] width 35 height 14
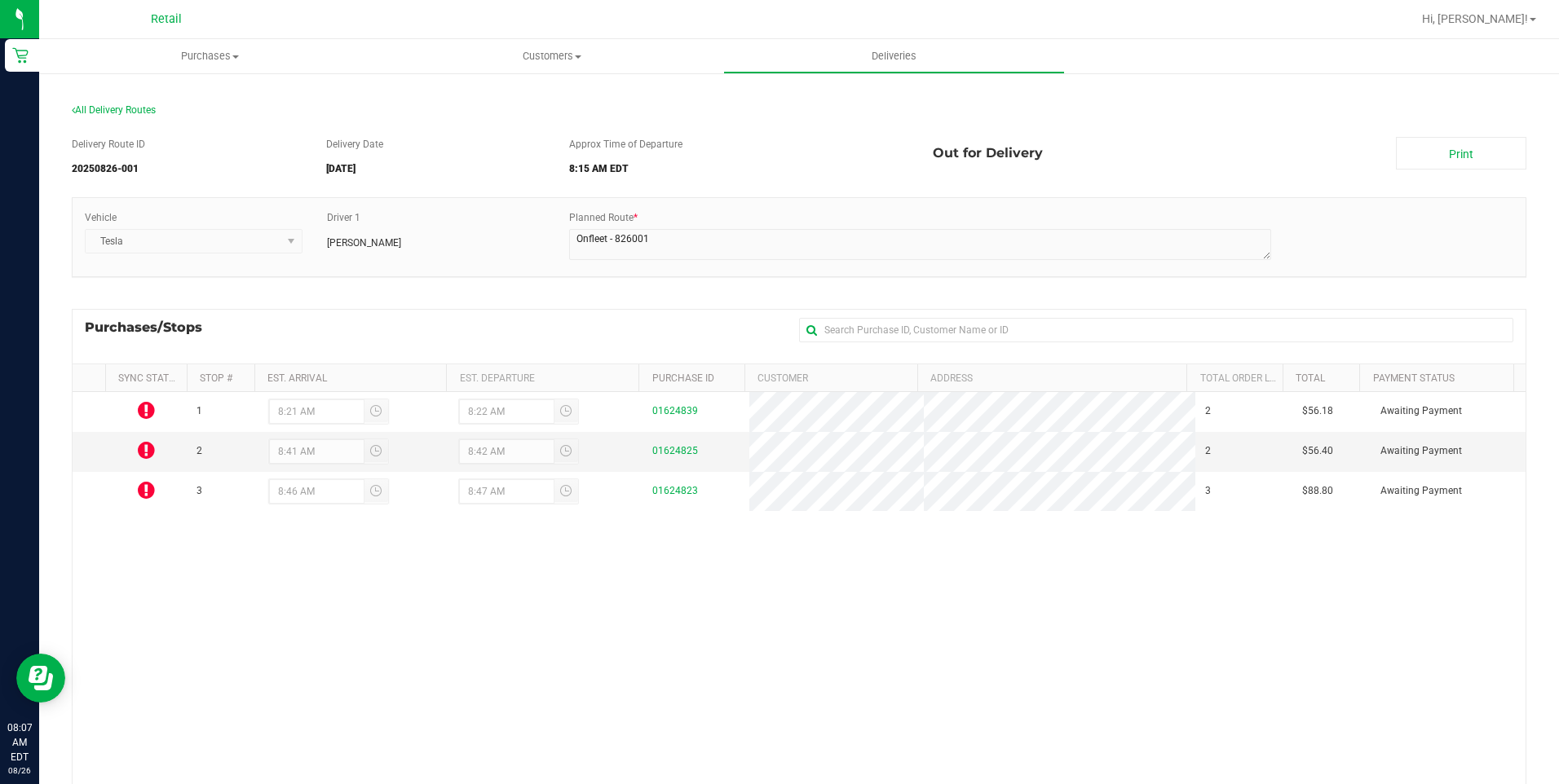
click at [679, 557] on div "1 8:21 AM 8:22 AM 01624839 2 $56.18 Awaiting Payment 2 8:41 AM 8:42 AM 01624825…" at bounding box center [798, 639] width 1453 height 494
click at [223, 559] on div "1 8:21 AM 8:22 AM 01624839 2 $56.18 Awaiting Payment 2 8:41 AM 8:42 AM 01624825…" at bounding box center [798, 639] width 1453 height 494
click at [142, 453] on icon at bounding box center [146, 450] width 17 height 19
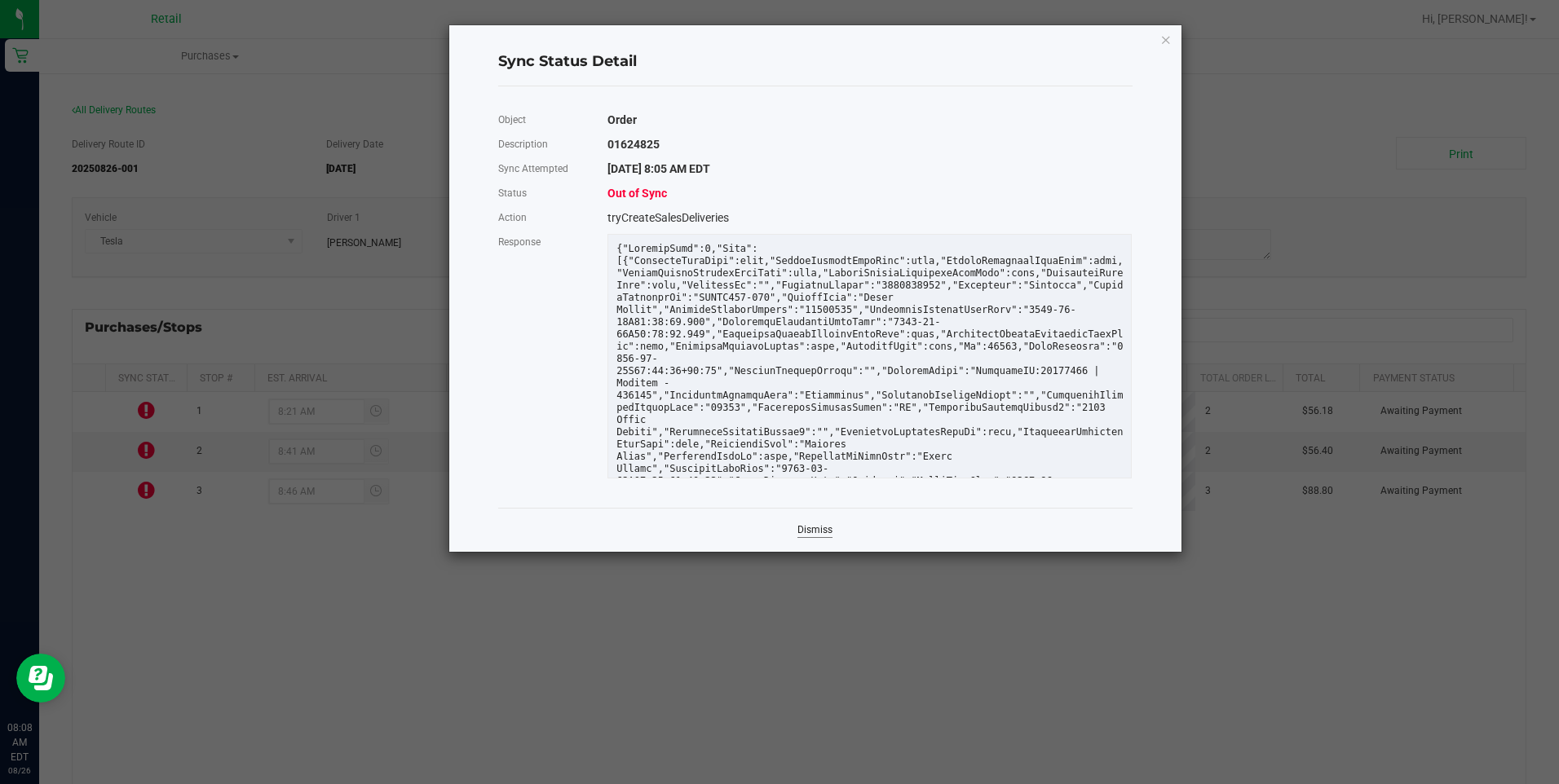
click at [804, 529] on link "Dismiss" at bounding box center [815, 530] width 35 height 14
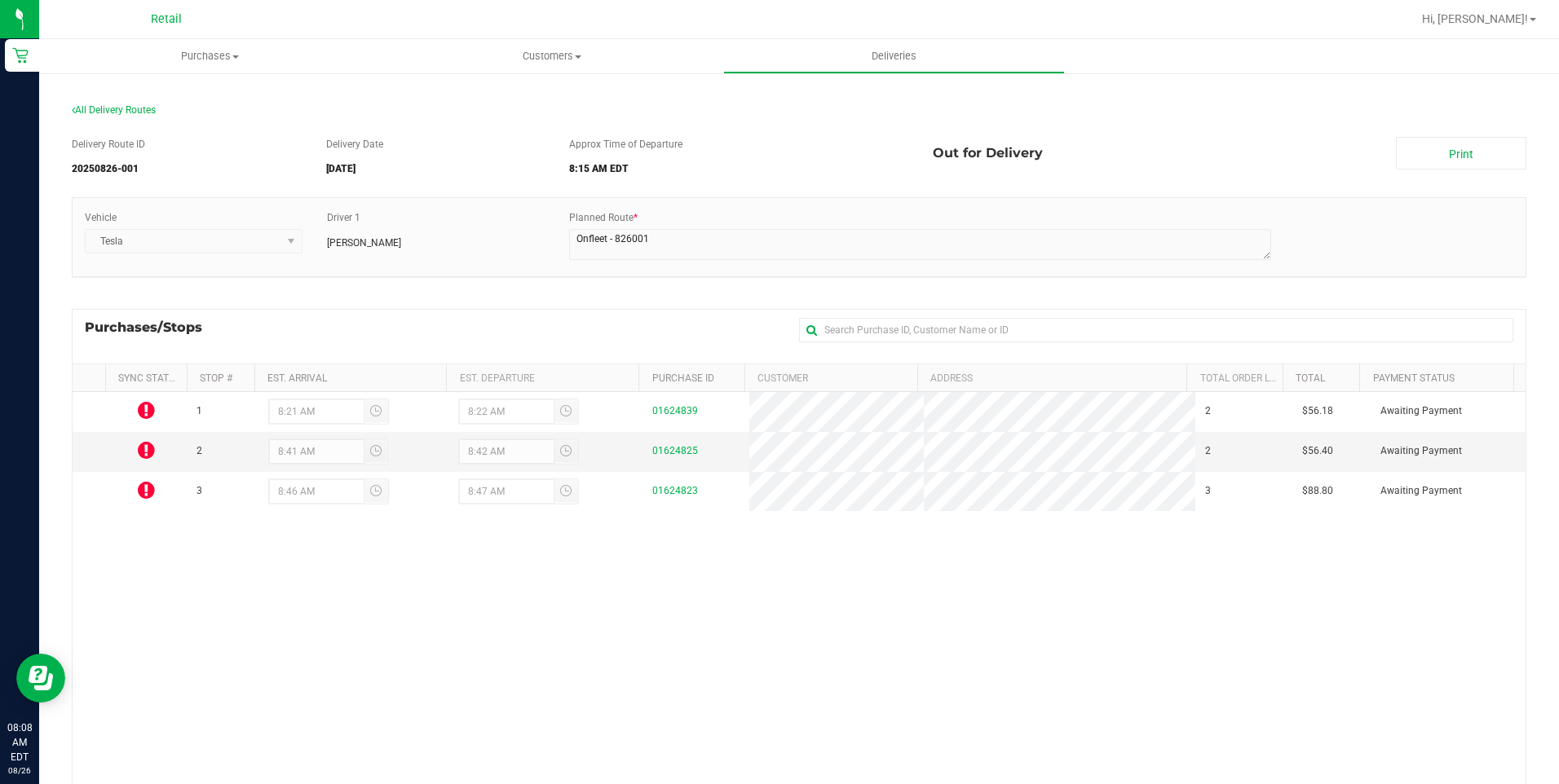
click at [688, 577] on div "1 8:21 AM 8:22 AM 01624839 2 $56.18 Awaiting Payment 2 8:41 AM 8:42 AM 01624825…" at bounding box center [798, 639] width 1453 height 494
click at [846, 537] on div "1 8:21 AM 8:22 AM 01624839 2 $56.18 Awaiting Payment 2 8:41 AM 8:42 AM 01624825…" at bounding box center [798, 639] width 1453 height 494
click at [1428, 132] on div "Delivery Route ID 20250826-001 Delivery Date 08/26/2025 Approx Time of Departur…" at bounding box center [798, 532] width 1454 height 814
click at [1431, 144] on link "Print" at bounding box center [1461, 153] width 131 height 33
